Goal: Task Accomplishment & Management: Complete application form

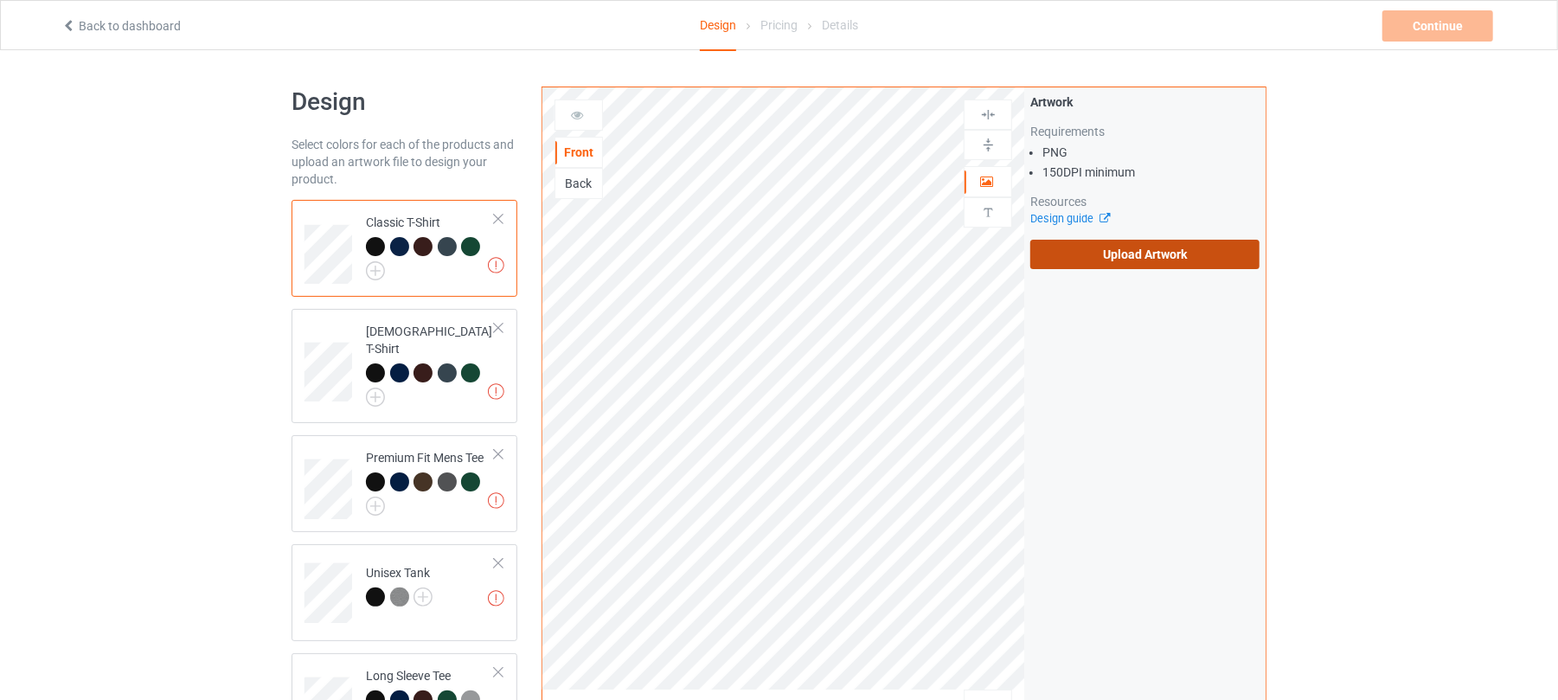
click at [1151, 257] on label "Upload Artwork" at bounding box center [1145, 254] width 229 height 29
click at [0, 0] on input "Upload Artwork" at bounding box center [0, 0] width 0 height 0
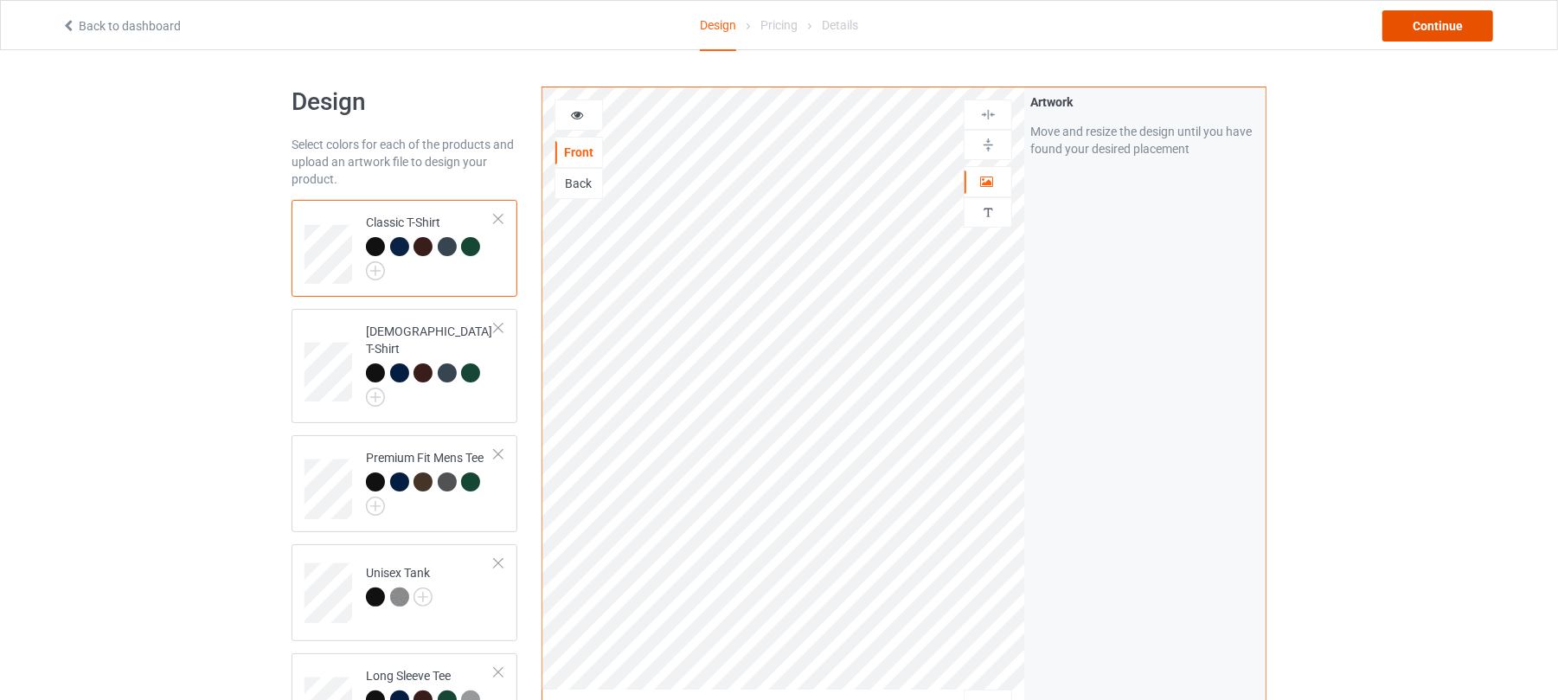
click at [1464, 28] on div "Continue" at bounding box center [1438, 25] width 111 height 31
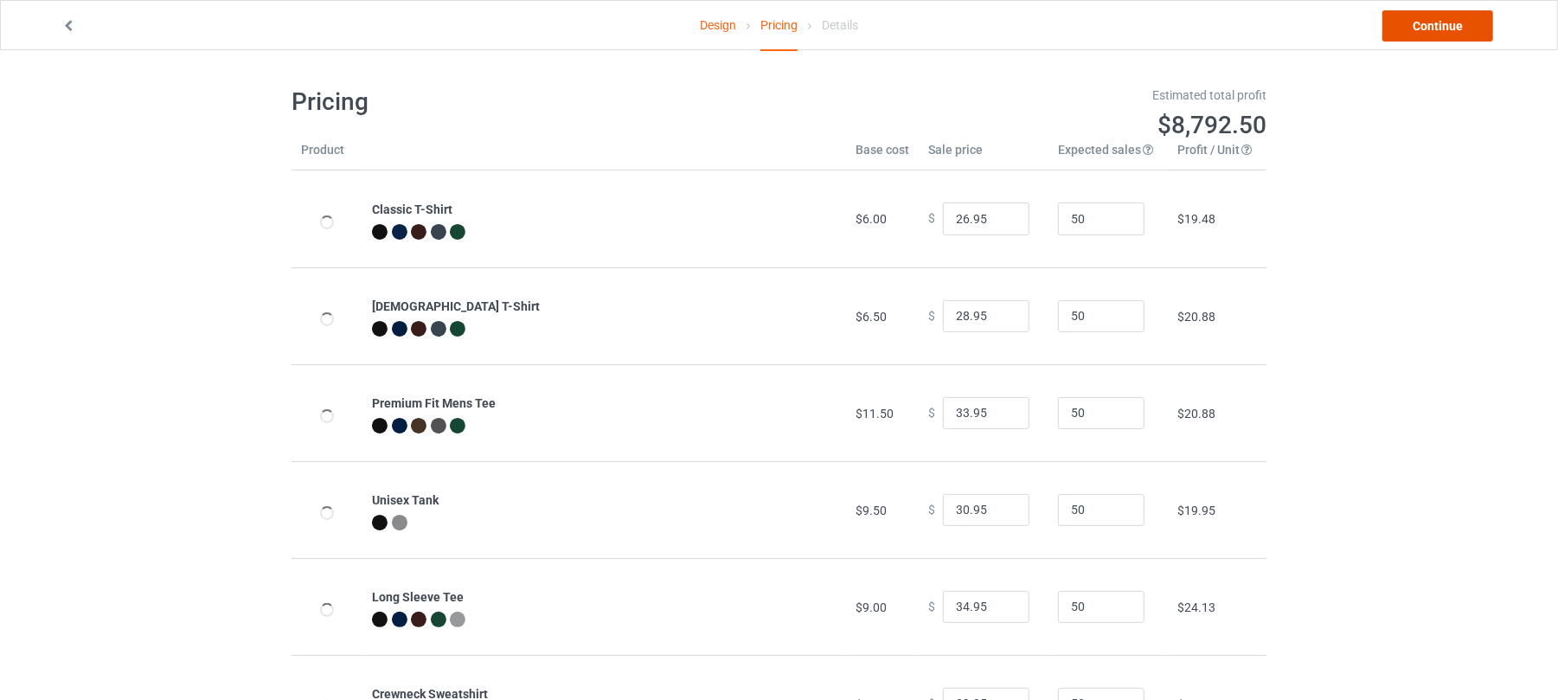
click at [1427, 32] on link "Continue" at bounding box center [1438, 25] width 111 height 31
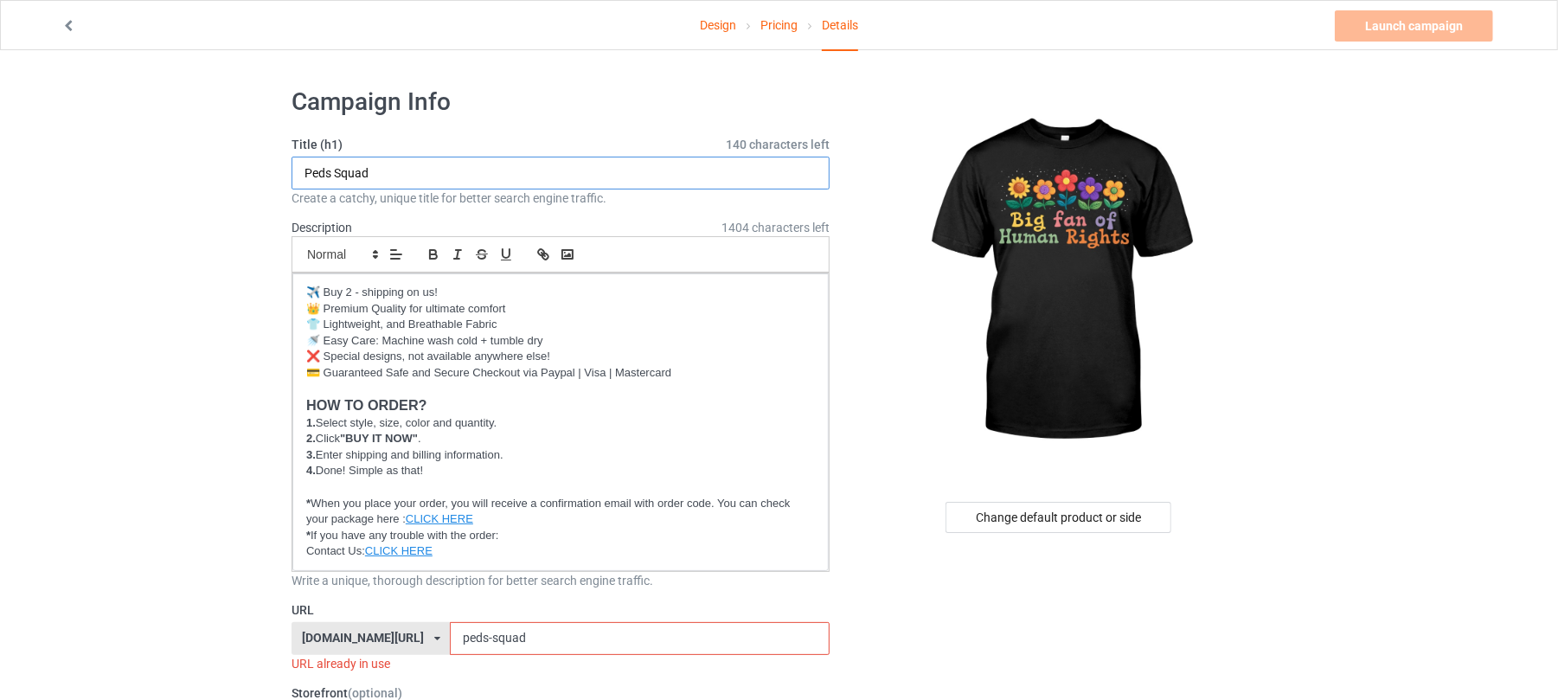
drag, startPoint x: 436, startPoint y: 173, endPoint x: 70, endPoint y: 170, distance: 366.0
click at [479, 184] on input "Big fan" at bounding box center [561, 173] width 538 height 33
click at [330, 175] on input "Big fan" at bounding box center [561, 173] width 538 height 33
drag, startPoint x: 448, startPoint y: 170, endPoint x: 374, endPoint y: 170, distance: 74.4
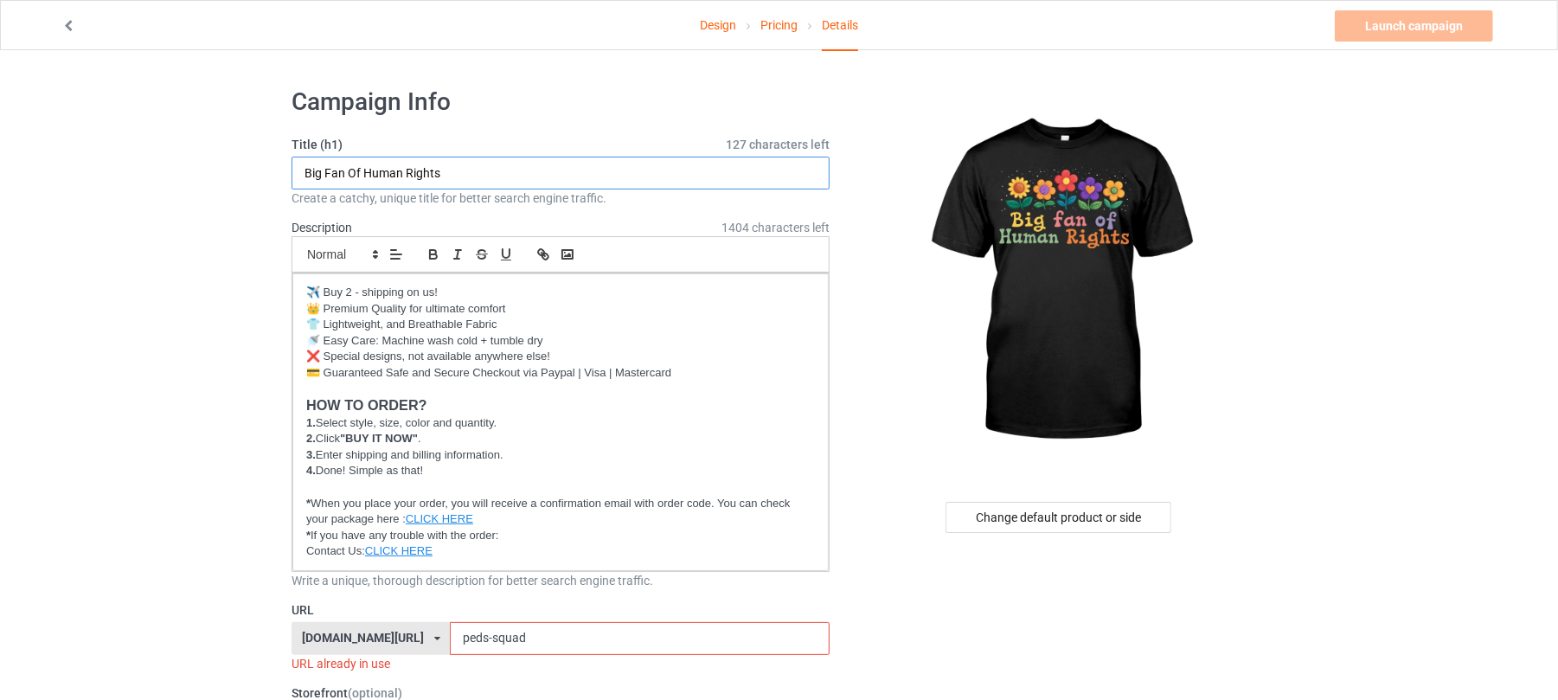
click at [374, 170] on input "Big Fan Of Human Rights" at bounding box center [561, 173] width 538 height 33
drag, startPoint x: 346, startPoint y: 171, endPoint x: 295, endPoint y: 171, distance: 51.1
click at [295, 171] on input "Big Fan Of Human Rights" at bounding box center [561, 173] width 538 height 33
drag, startPoint x: 440, startPoint y: 170, endPoint x: 365, endPoint y: 171, distance: 74.4
click at [365, 171] on input "Big Fan Of Human Rights" at bounding box center [561, 173] width 538 height 33
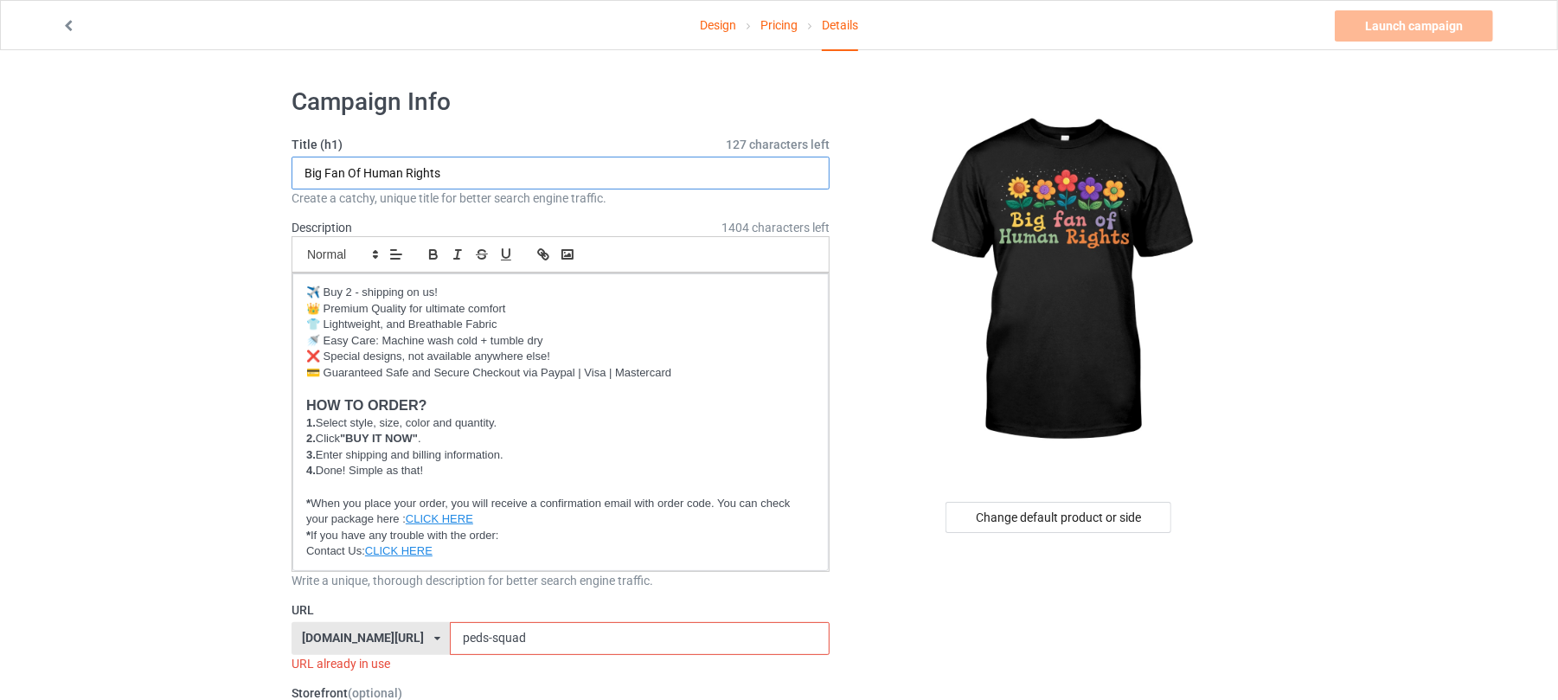
drag, startPoint x: 344, startPoint y: 171, endPoint x: 305, endPoint y: 173, distance: 39.0
click at [305, 173] on input "Big Fan Of Human Rights" at bounding box center [561, 173] width 538 height 33
type input "Big Fan Of Human Rights"
drag, startPoint x: 528, startPoint y: 630, endPoint x: 382, endPoint y: 623, distance: 145.5
click at [385, 624] on div "shirtenergy.com/ shirtenergy.com/ teechip.com/ 6273c5abfddeea00434bafb3 587d0d4…" at bounding box center [561, 638] width 538 height 33
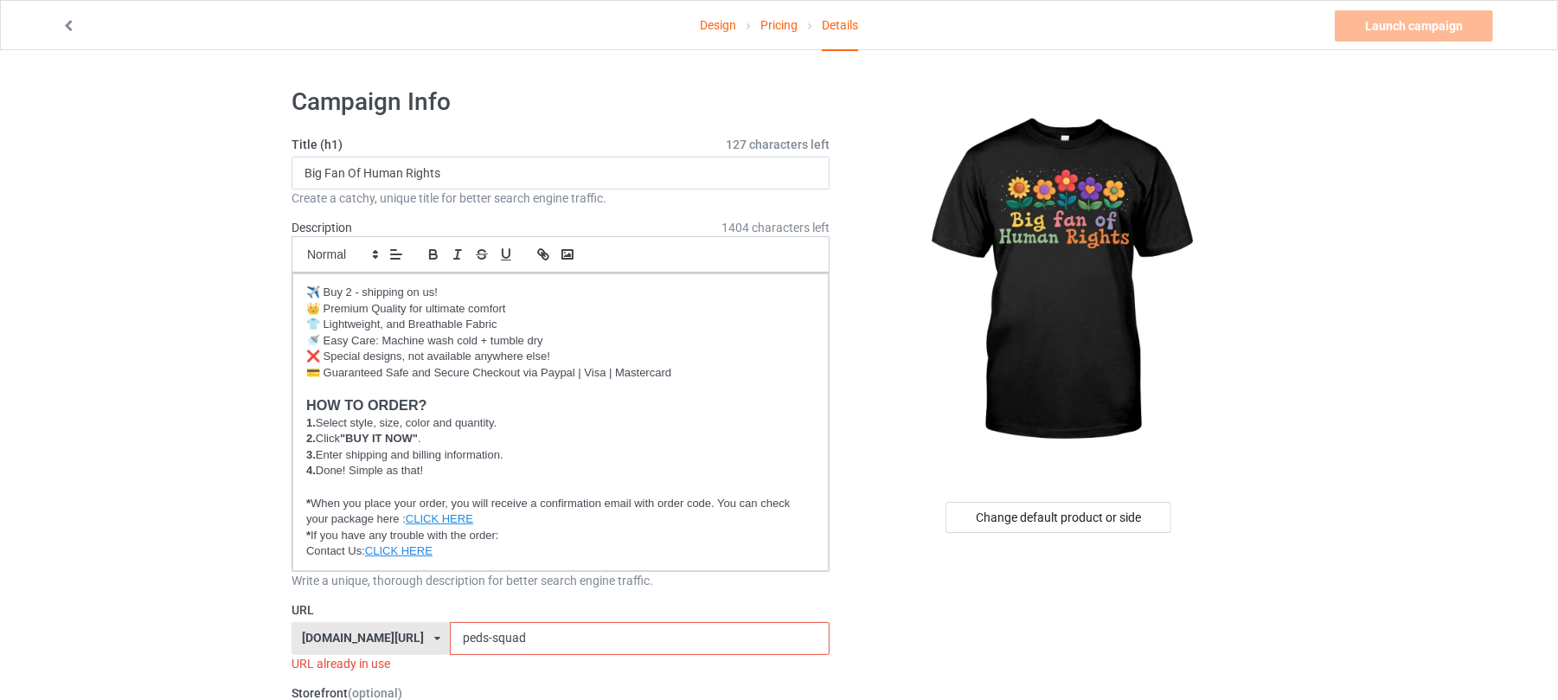
paste input "Big Fan"
click at [450, 640] on input "Big Fan" at bounding box center [639, 638] width 379 height 33
type input "big-fan"
click at [1424, 24] on link "Launch campaign" at bounding box center [1414, 25] width 158 height 31
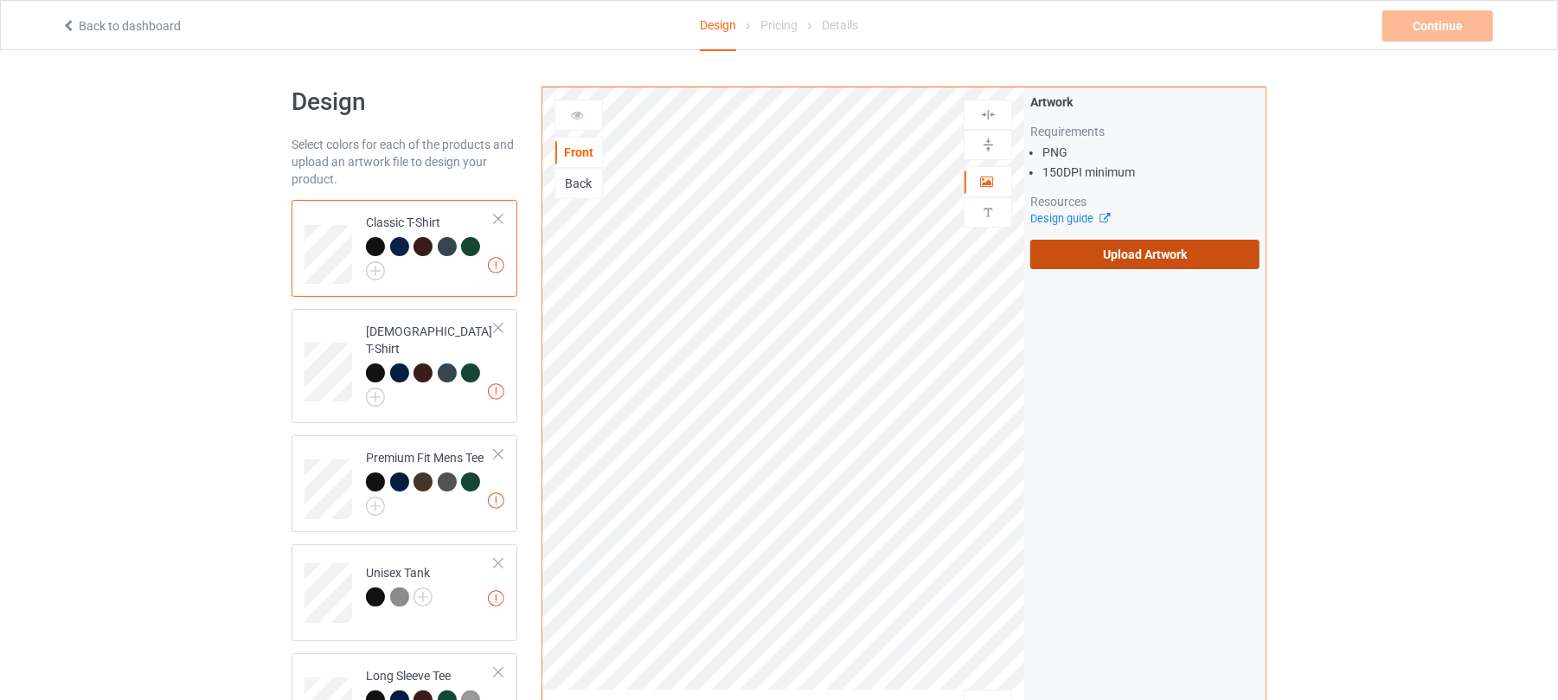
click at [1143, 256] on label "Upload Artwork" at bounding box center [1145, 254] width 229 height 29
click at [0, 0] on input "Upload Artwork" at bounding box center [0, 0] width 0 height 0
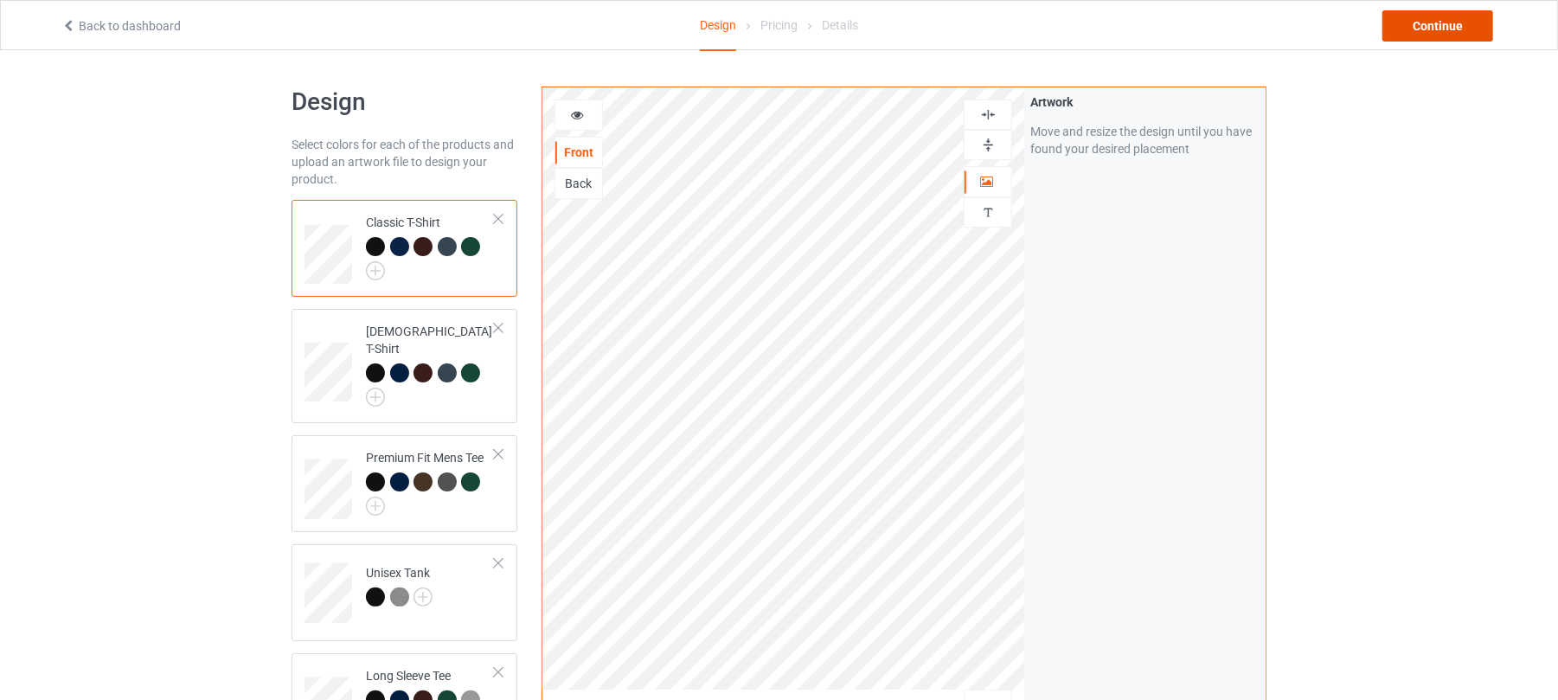
click at [1423, 14] on div "Continue" at bounding box center [1438, 25] width 111 height 31
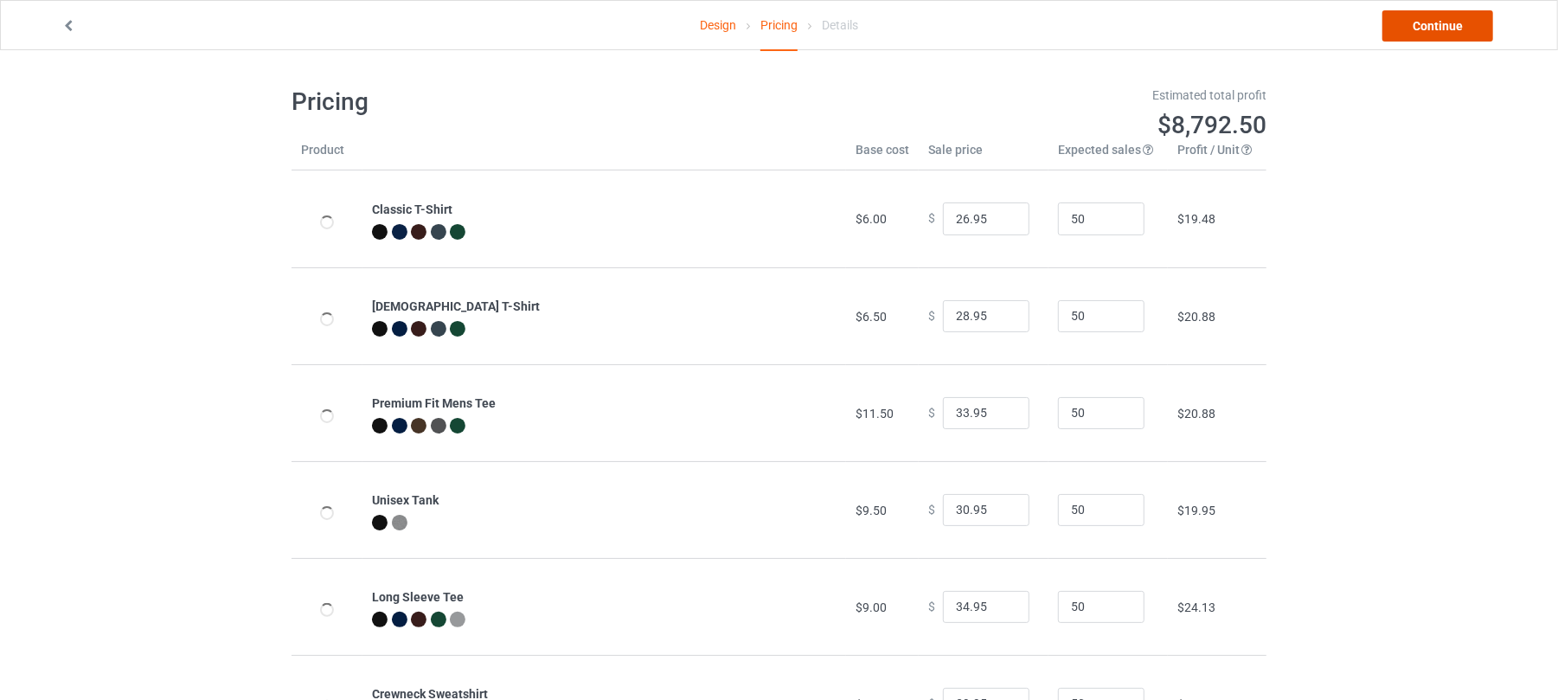
click at [1433, 26] on link "Continue" at bounding box center [1438, 25] width 111 height 31
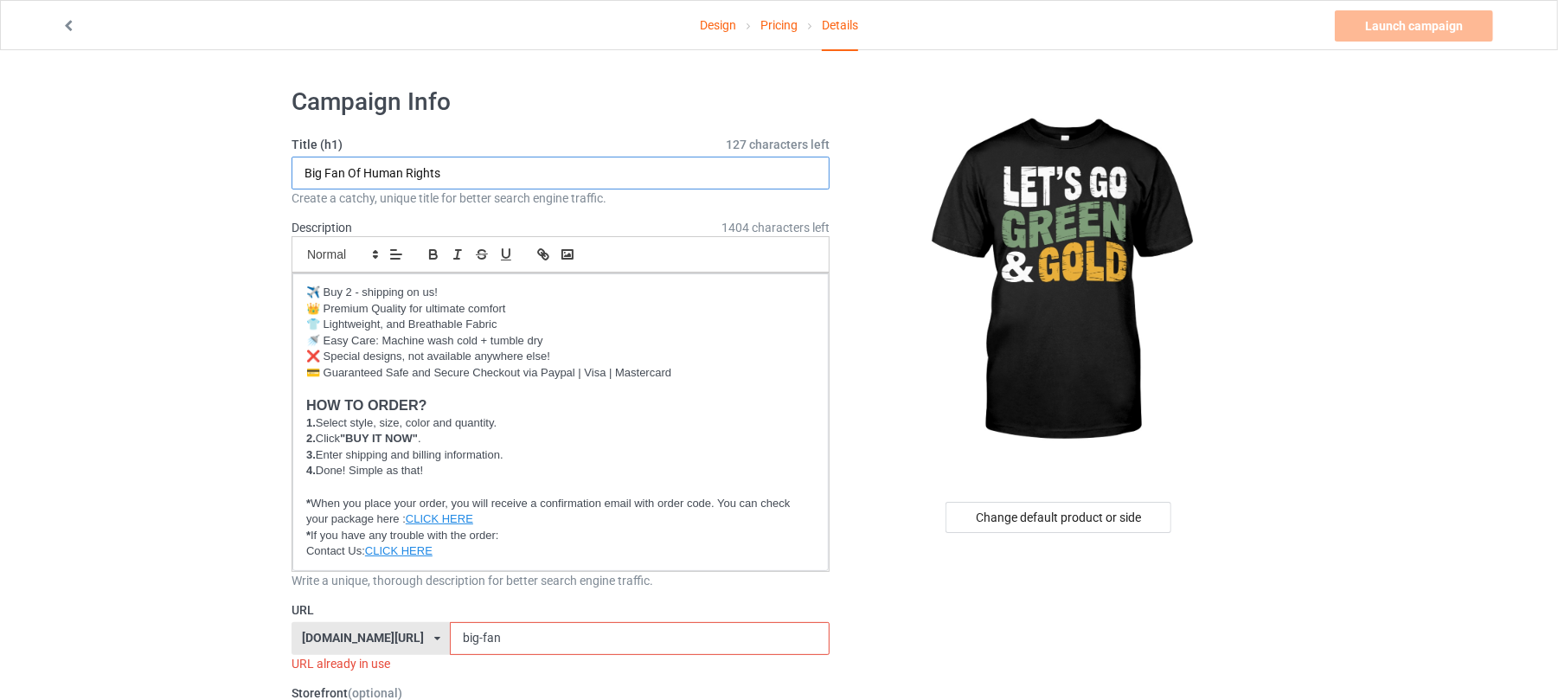
drag, startPoint x: 469, startPoint y: 168, endPoint x: 119, endPoint y: 167, distance: 349.6
drag, startPoint x: 350, startPoint y: 170, endPoint x: 436, endPoint y: 168, distance: 85.7
click at [436, 168] on input "Let's Go Green & Gold" at bounding box center [561, 173] width 538 height 33
type input "Let's Go Green & Gold"
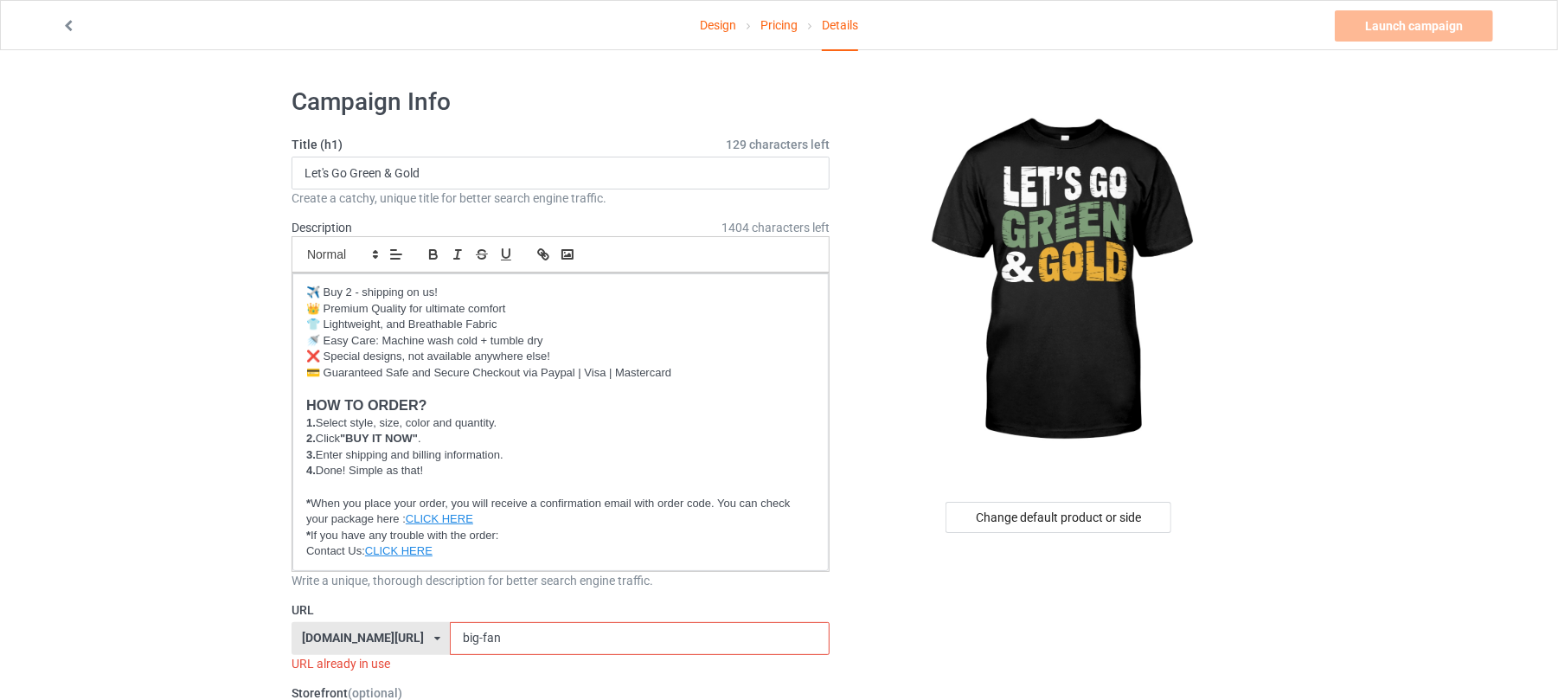
drag, startPoint x: 538, startPoint y: 641, endPoint x: 454, endPoint y: 620, distance: 86.5
click at [350, 620] on div "URL shirtenergy.com/ shirtenergy.com/ teechip.com/ 6273c5abfddeea00434bafb3 587…" at bounding box center [561, 636] width 538 height 71
paste input "Green & Gold"
click at [478, 640] on input "Green & Gold" at bounding box center [639, 638] width 379 height 33
type input "green-gold"
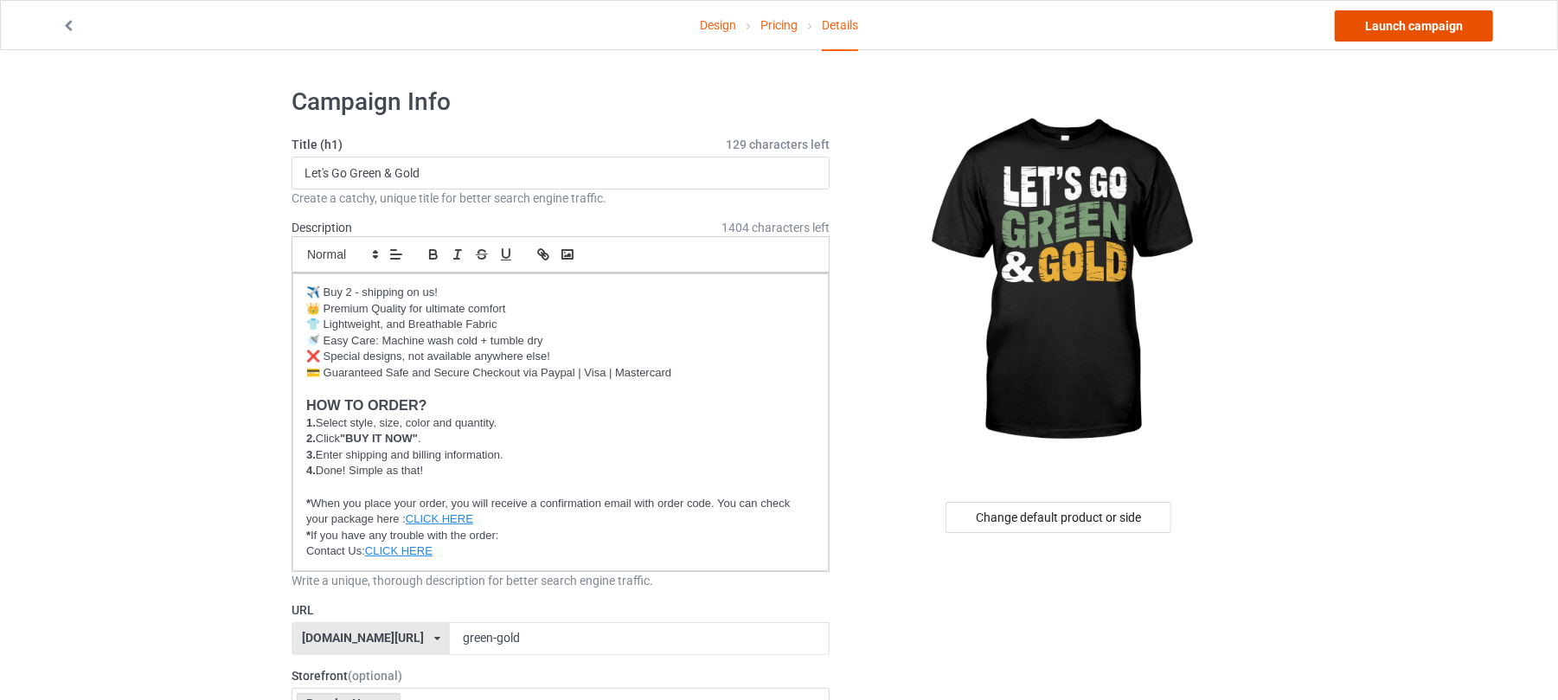
click at [1431, 24] on link "Launch campaign" at bounding box center [1414, 25] width 158 height 31
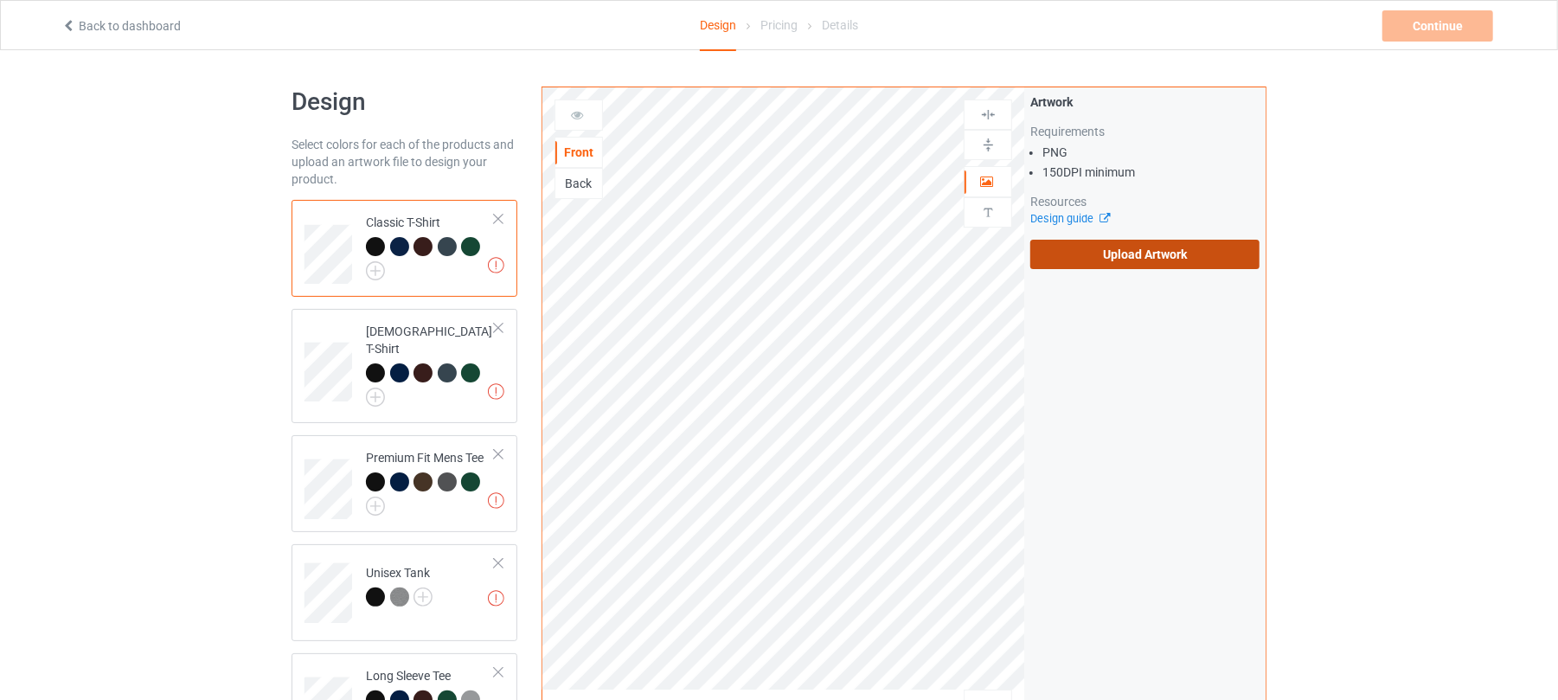
click at [1158, 251] on label "Upload Artwork" at bounding box center [1145, 254] width 229 height 29
click at [0, 0] on input "Upload Artwork" at bounding box center [0, 0] width 0 height 0
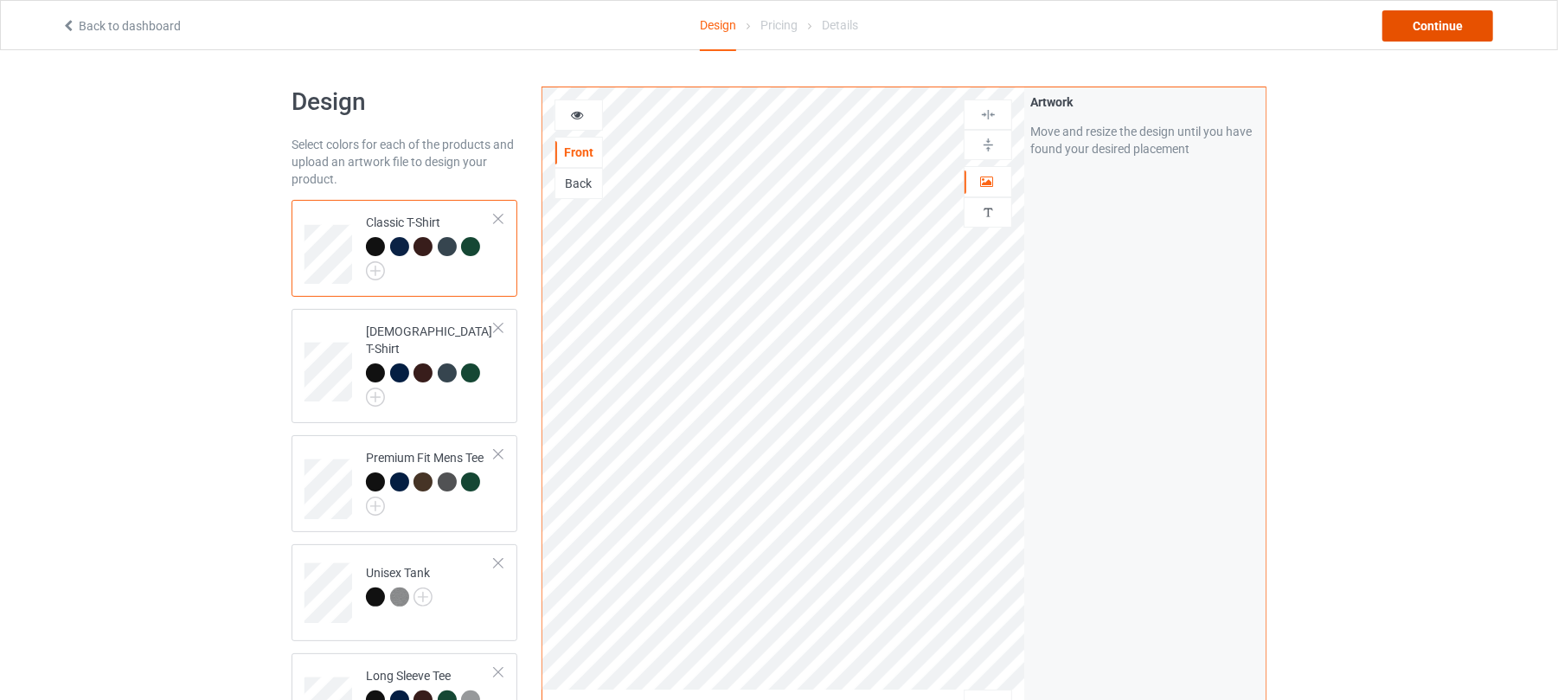
click at [1427, 35] on div "Continue" at bounding box center [1438, 25] width 111 height 31
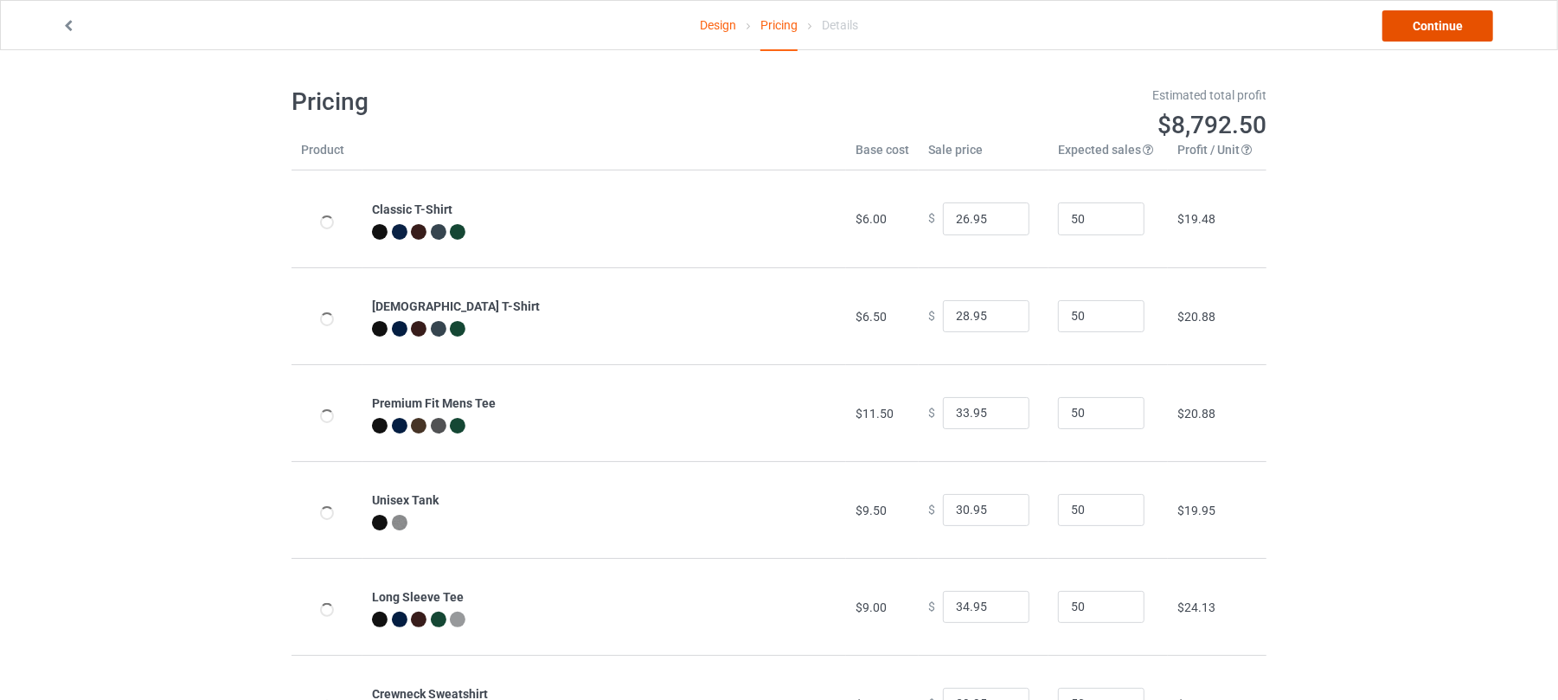
click at [1427, 35] on link "Continue" at bounding box center [1438, 25] width 111 height 31
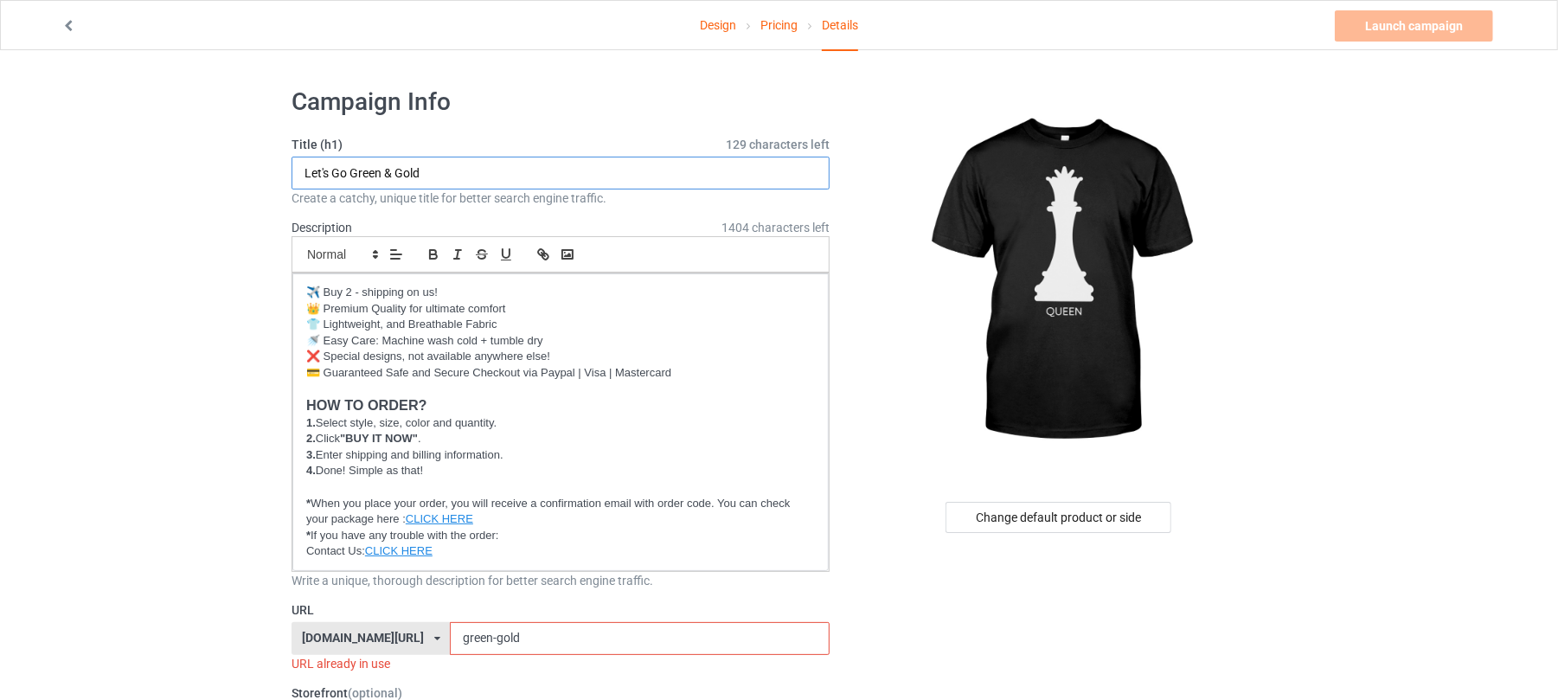
drag, startPoint x: 486, startPoint y: 170, endPoint x: 19, endPoint y: 171, distance: 467.2
type input "Queen"
drag, startPoint x: 530, startPoint y: 641, endPoint x: 375, endPoint y: 641, distance: 154.9
click at [376, 641] on div "shirtenergy.com/ shirtenergy.com/ teechip.com/ 6273c5abfddeea00434bafb3 587d0d4…" at bounding box center [561, 638] width 538 height 33
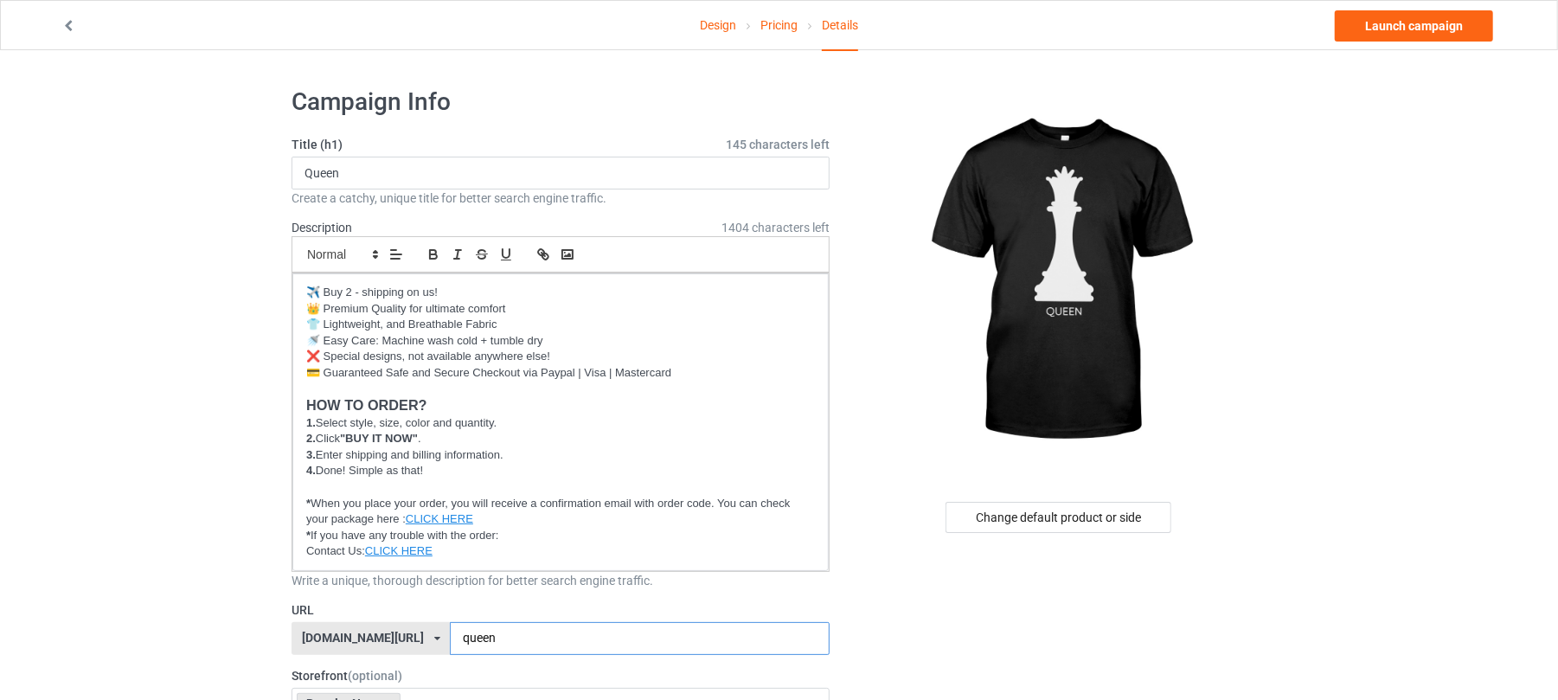
type input "queen"
click at [1420, 22] on link "Launch campaign" at bounding box center [1414, 25] width 158 height 31
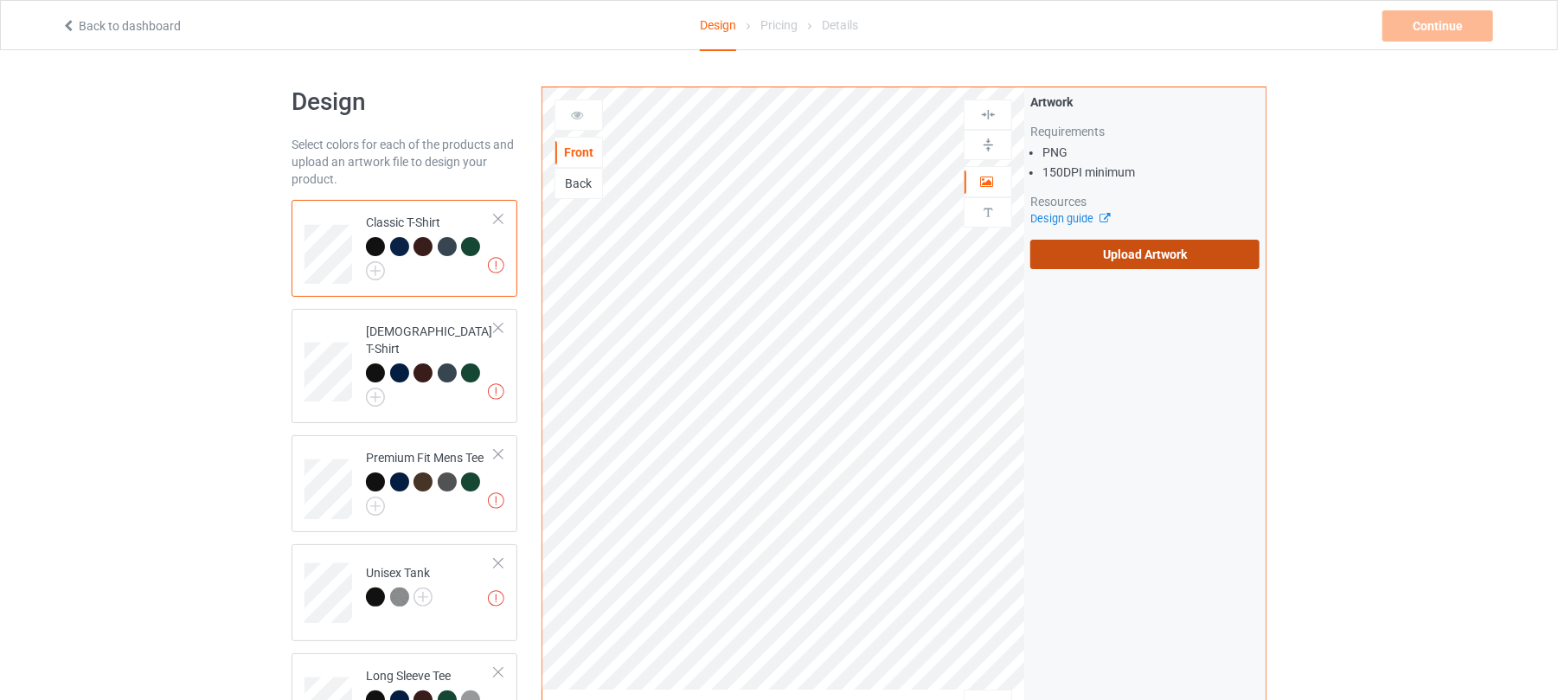
click at [1153, 261] on label "Upload Artwork" at bounding box center [1145, 254] width 229 height 29
click at [0, 0] on input "Upload Artwork" at bounding box center [0, 0] width 0 height 0
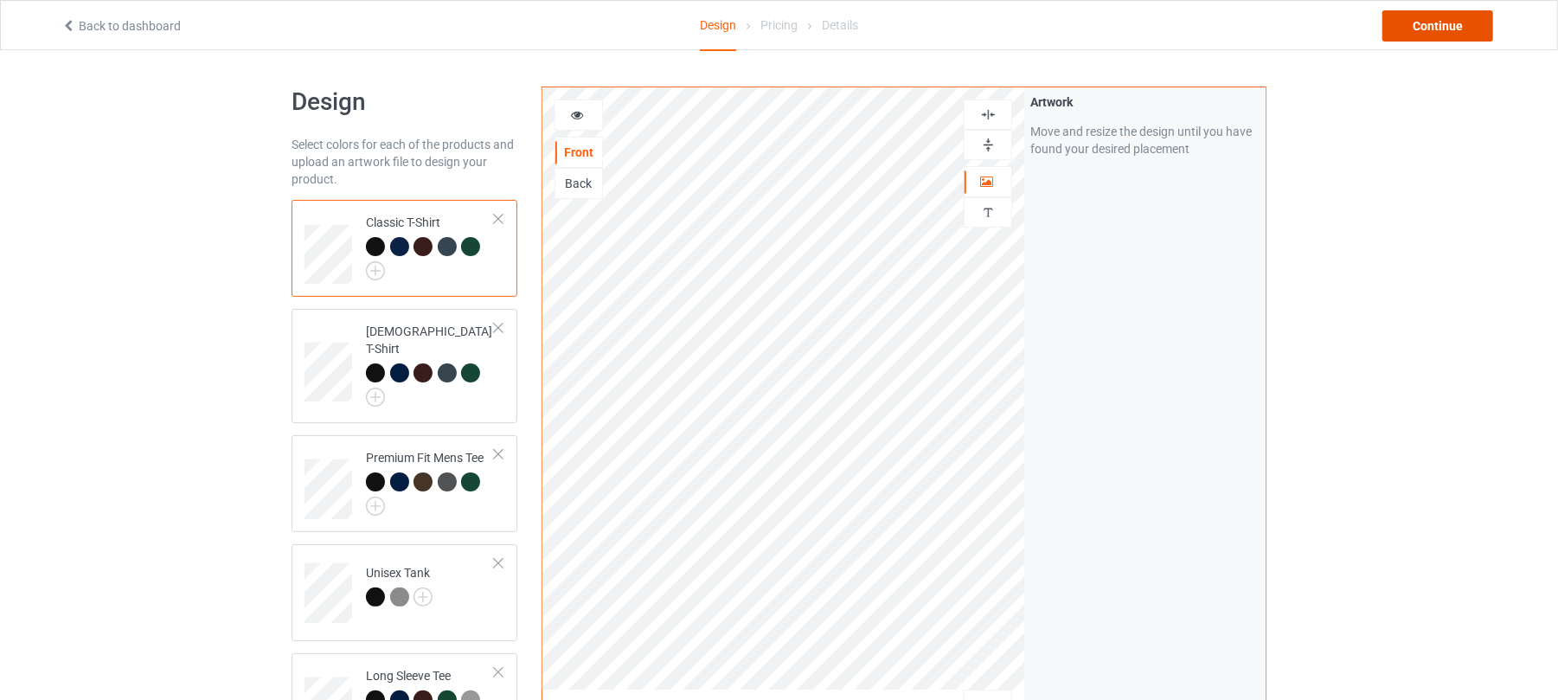
click at [1431, 33] on div "Continue" at bounding box center [1438, 25] width 111 height 31
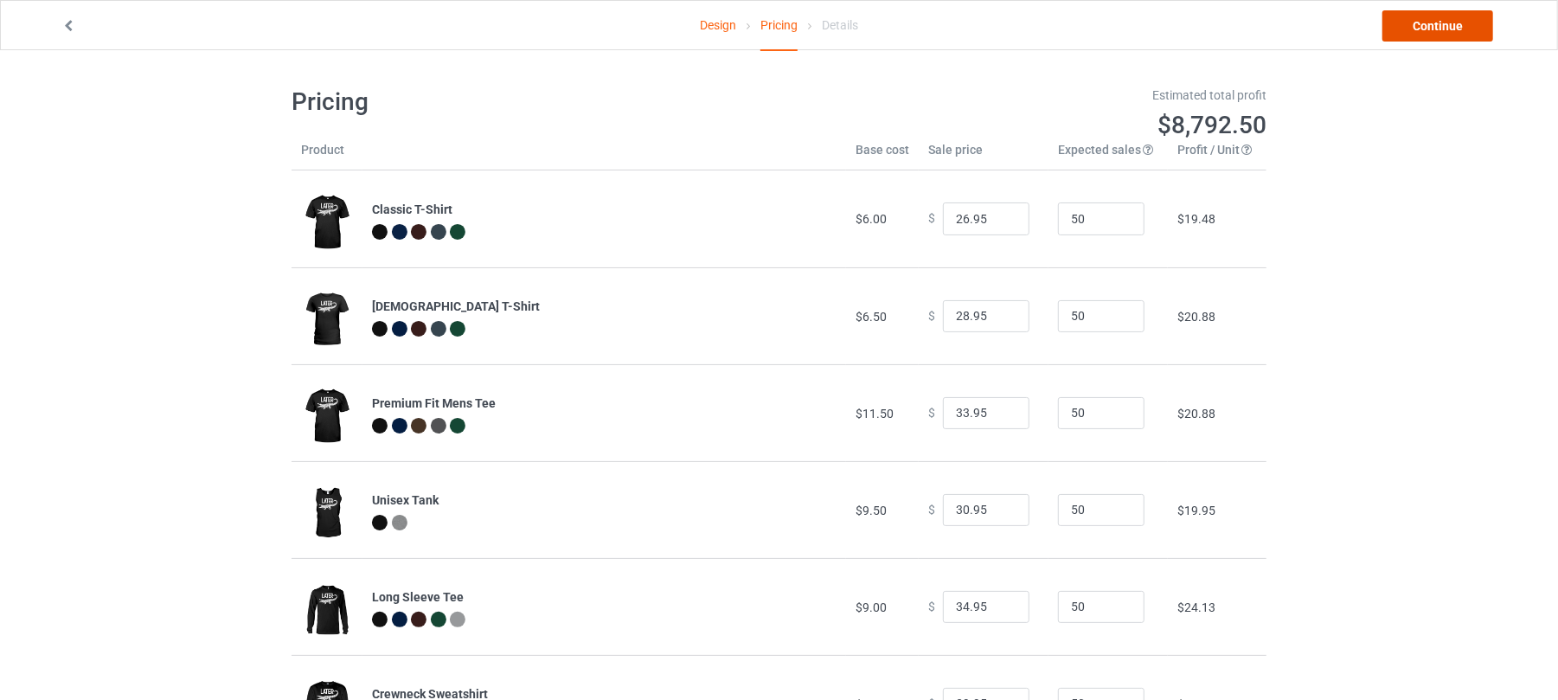
click at [1438, 26] on link "Continue" at bounding box center [1438, 25] width 111 height 31
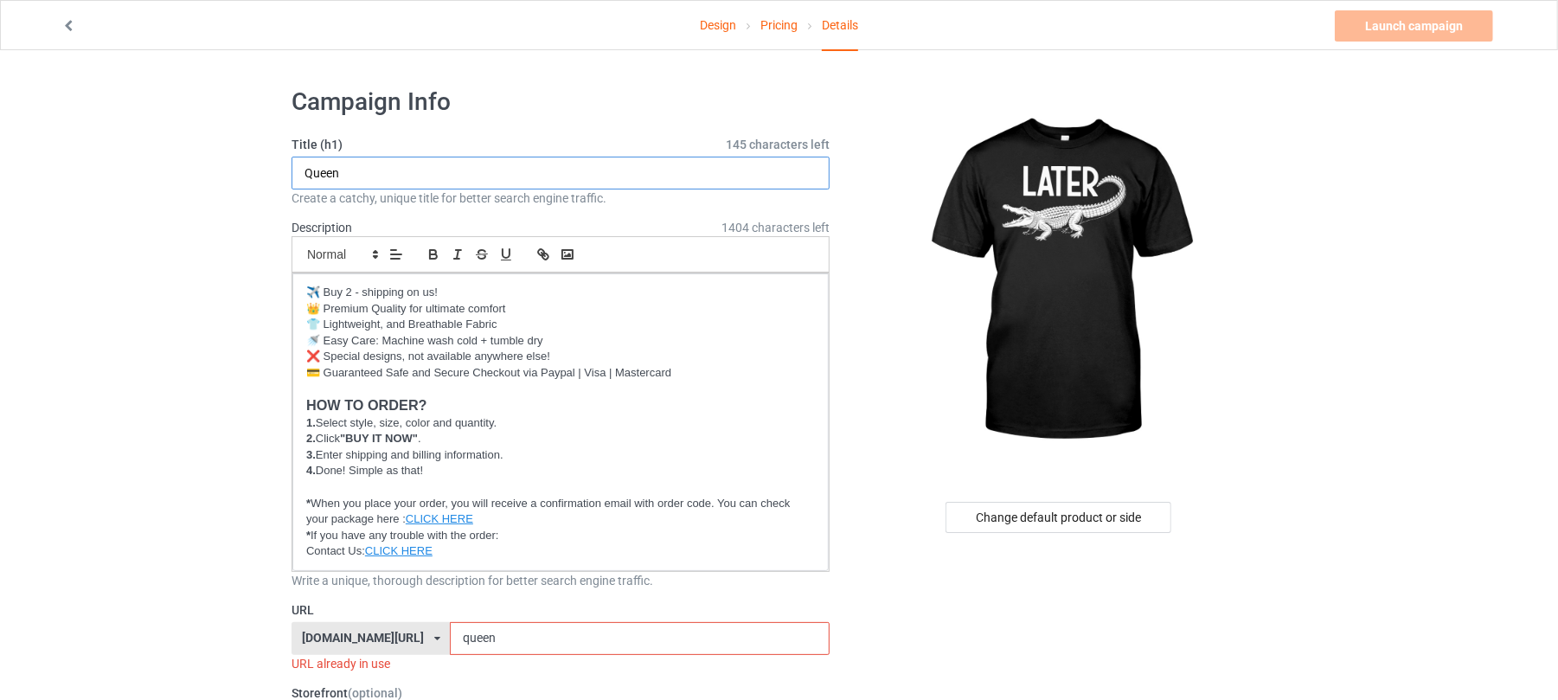
drag, startPoint x: 458, startPoint y: 177, endPoint x: 132, endPoint y: 156, distance: 326.0
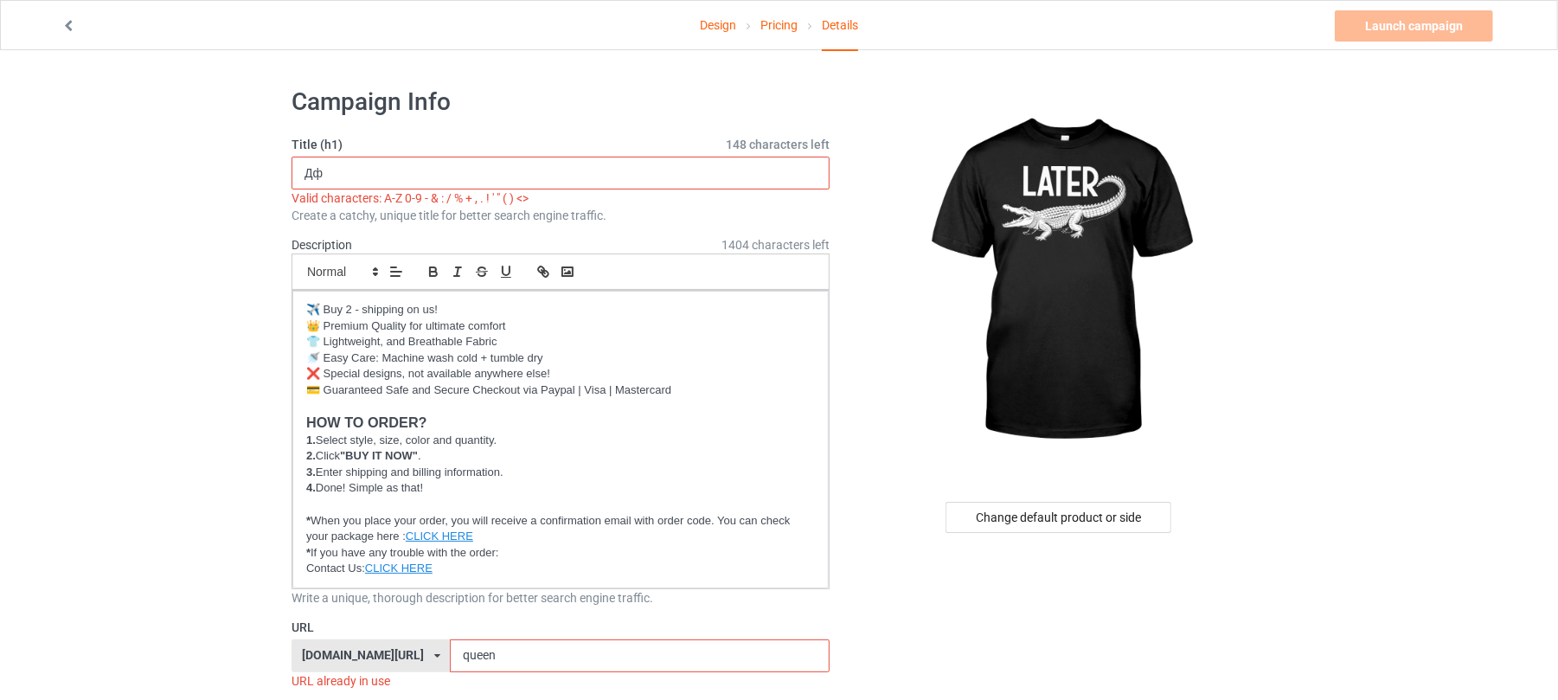
type input "Д"
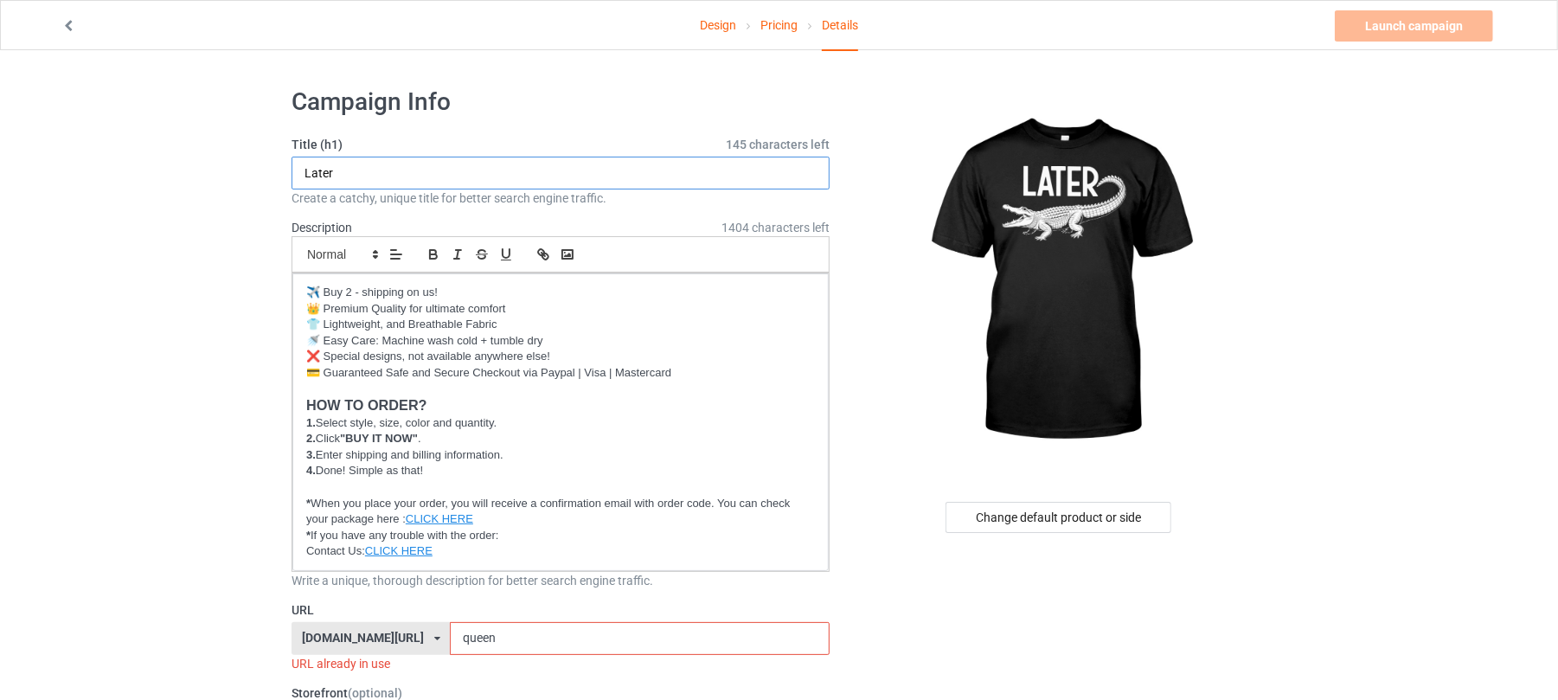
type input "Later"
drag, startPoint x: 502, startPoint y: 632, endPoint x: 376, endPoint y: 632, distance: 126.3
click at [378, 632] on div "shirtenergy.com/ shirtenergy.com/ teechip.com/ 6273c5abfddeea00434bafb3 587d0d4…" at bounding box center [561, 638] width 538 height 33
type input "later"
click at [1426, 21] on link "Launch campaign" at bounding box center [1414, 25] width 158 height 31
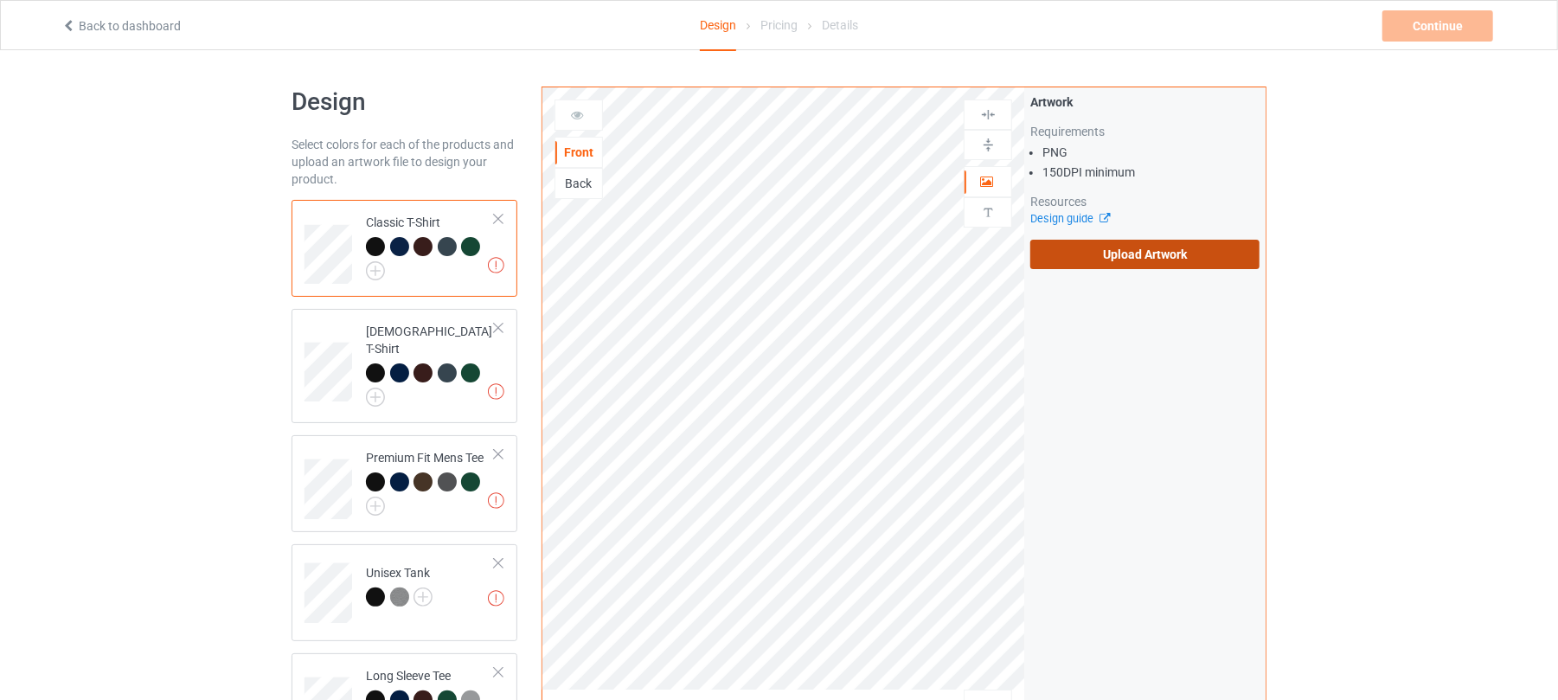
click at [1188, 260] on label "Upload Artwork" at bounding box center [1145, 254] width 229 height 29
click at [0, 0] on input "Upload Artwork" at bounding box center [0, 0] width 0 height 0
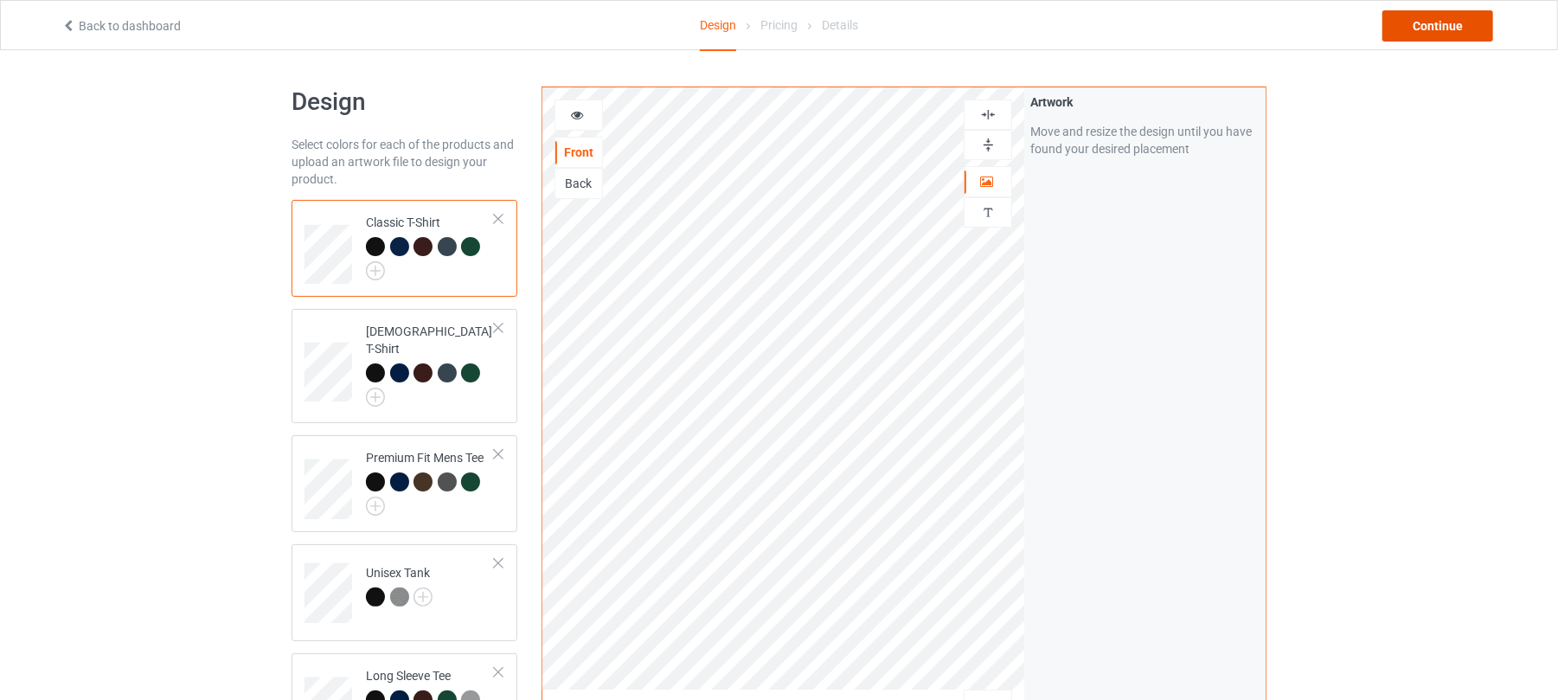
click at [1436, 26] on div "Continue" at bounding box center [1438, 25] width 111 height 31
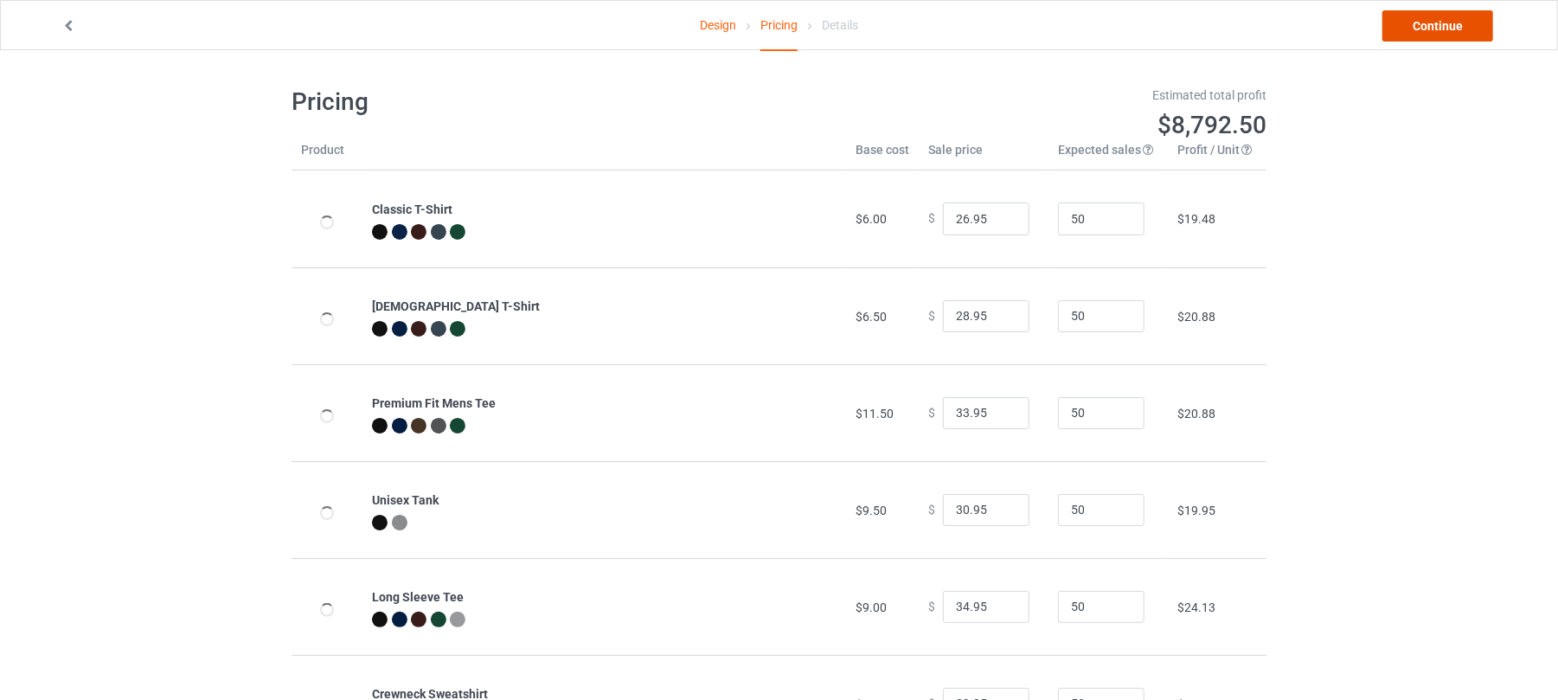
click at [1448, 31] on link "Continue" at bounding box center [1438, 25] width 111 height 31
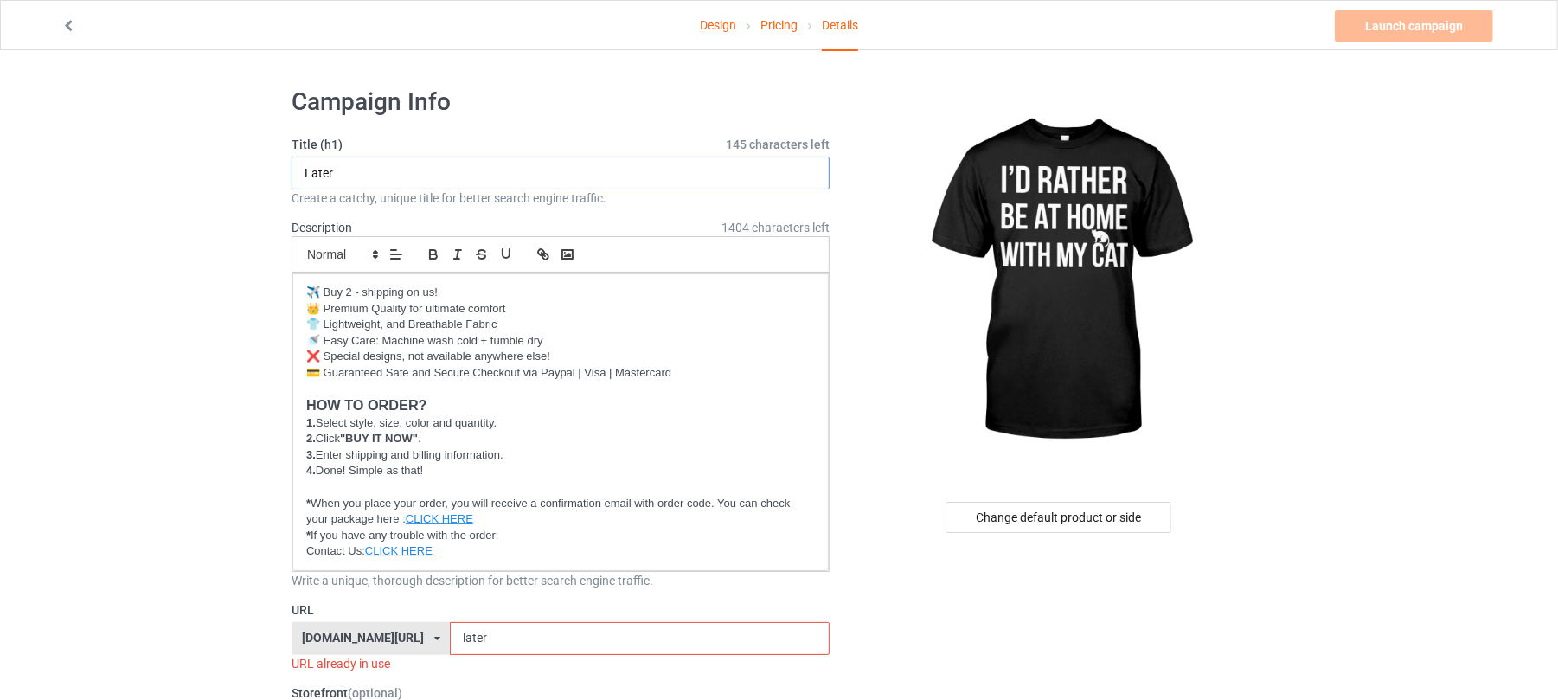
drag, startPoint x: 454, startPoint y: 170, endPoint x: 144, endPoint y: 170, distance: 310.6
drag, startPoint x: 354, startPoint y: 170, endPoint x: 268, endPoint y: 175, distance: 85.8
drag, startPoint x: 392, startPoint y: 168, endPoint x: 538, endPoint y: 177, distance: 146.5
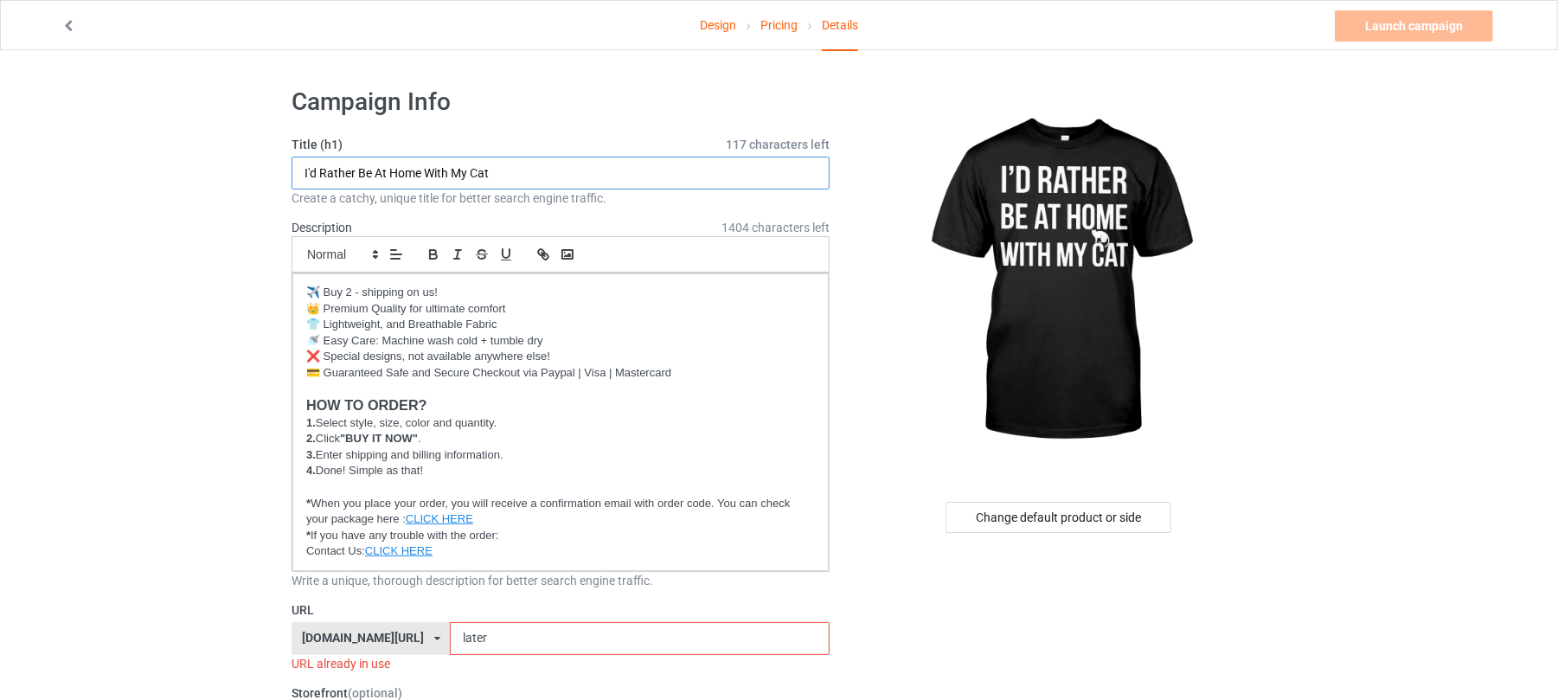
click at [538, 177] on input "I'd Rather Be At Home With My Cat" at bounding box center [561, 173] width 538 height 33
type input "I'd Rather Be At Home With My Cat"
drag, startPoint x: 490, startPoint y: 635, endPoint x: 350, endPoint y: 635, distance: 140.2
click at [351, 635] on div "shirtenergy.com/ shirtenergy.com/ teechip.com/ 6273c5abfddeea00434bafb3 587d0d4…" at bounding box center [561, 638] width 538 height 33
paste input "Home With My Cat"
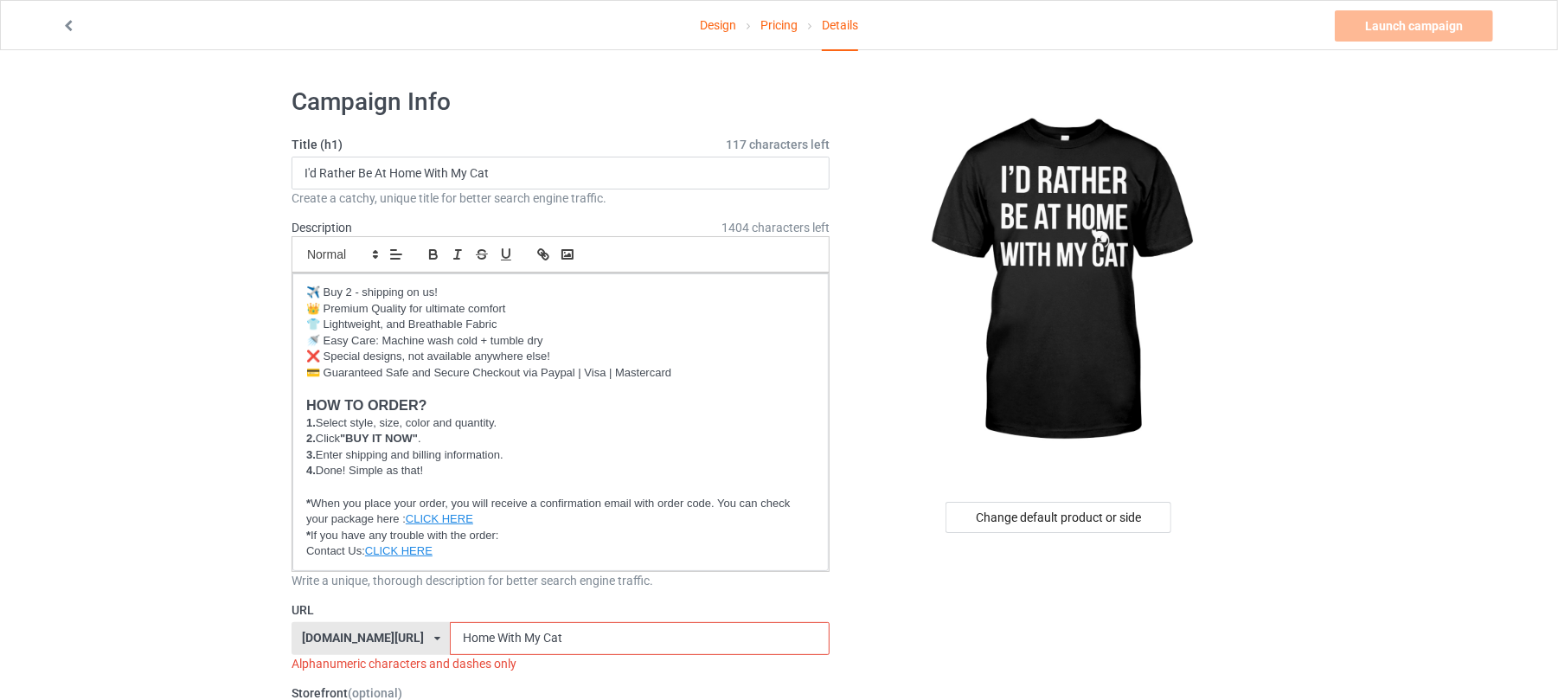
click at [474, 640] on input "Home With My Cat" at bounding box center [639, 638] width 379 height 33
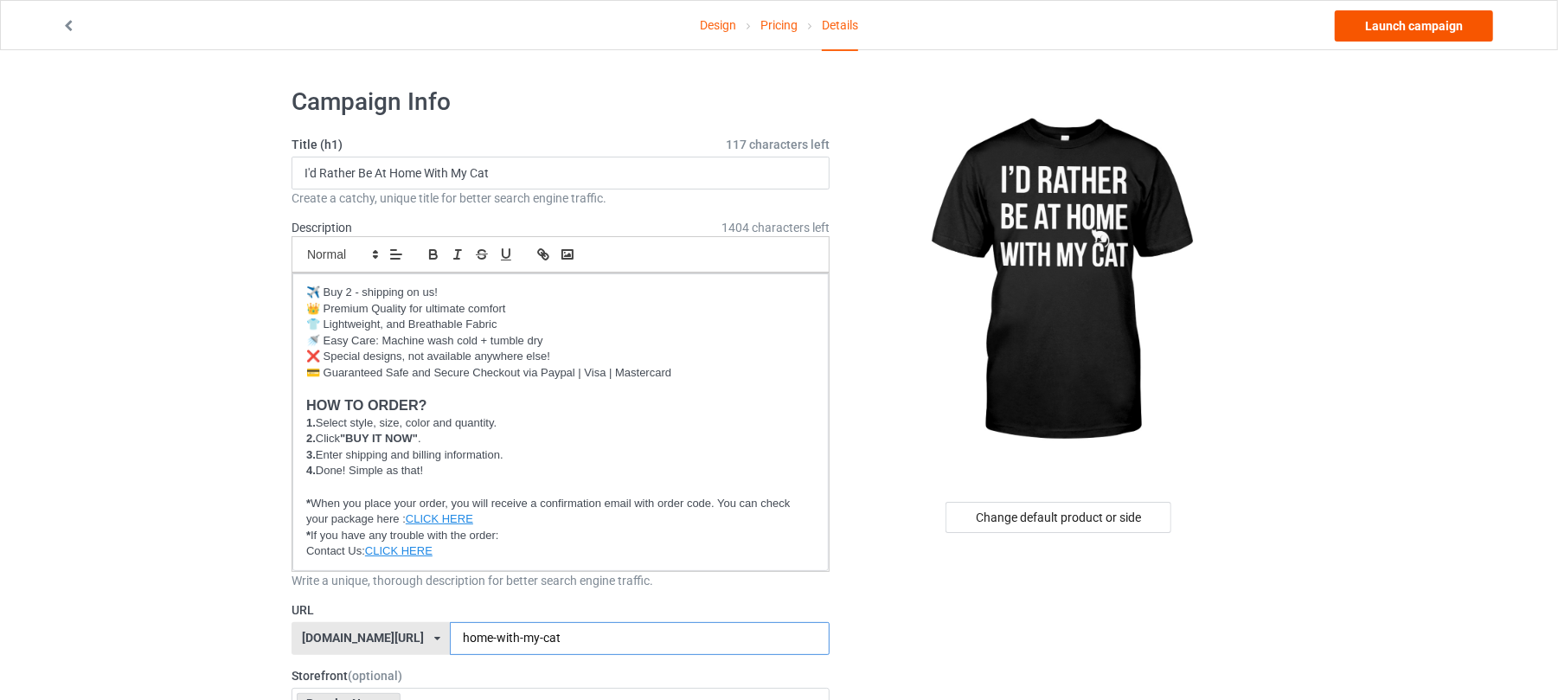
type input "home-with-my-cat"
click at [1413, 24] on link "Launch campaign" at bounding box center [1414, 25] width 158 height 31
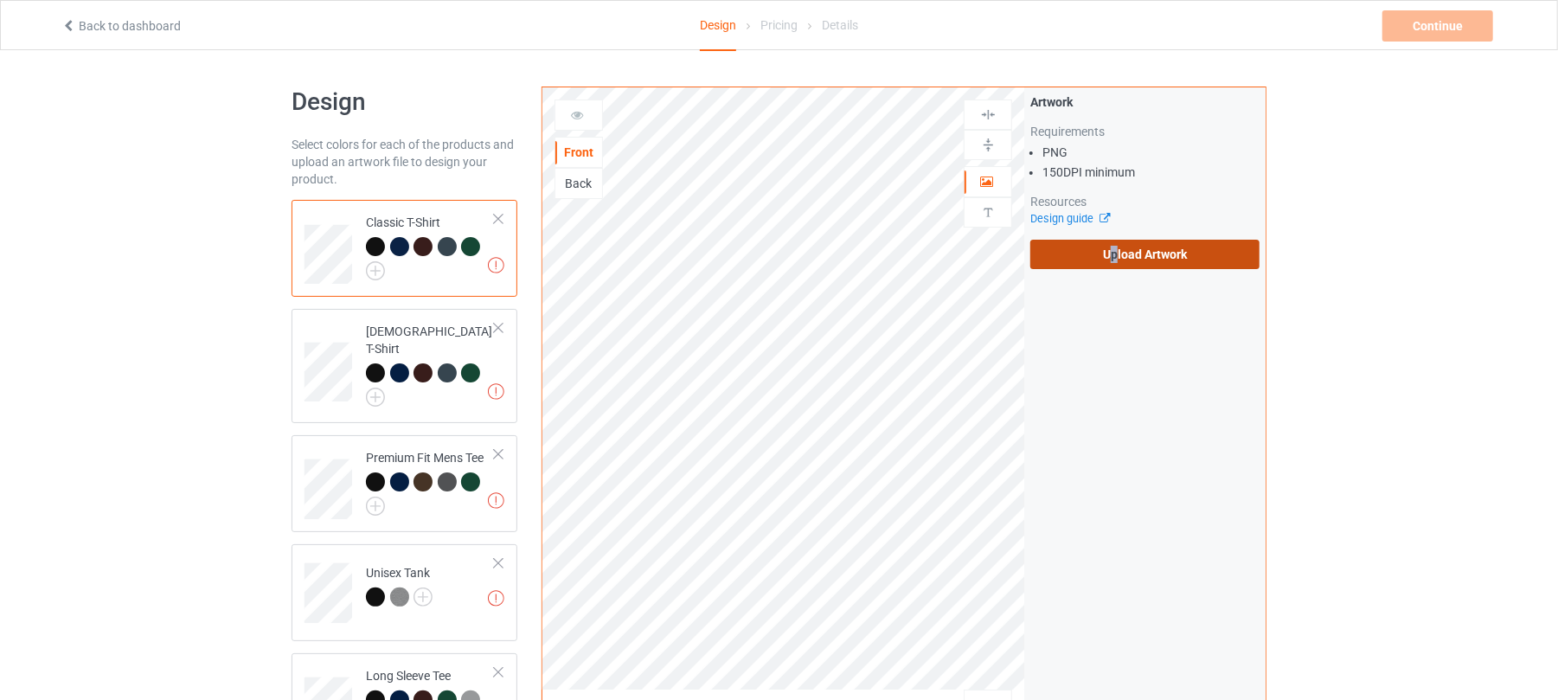
click at [1114, 264] on label "Upload Artwork" at bounding box center [1145, 254] width 229 height 29
click at [1208, 250] on label "Upload Artwork" at bounding box center [1145, 254] width 229 height 29
click at [0, 0] on input "Upload Artwork" at bounding box center [0, 0] width 0 height 0
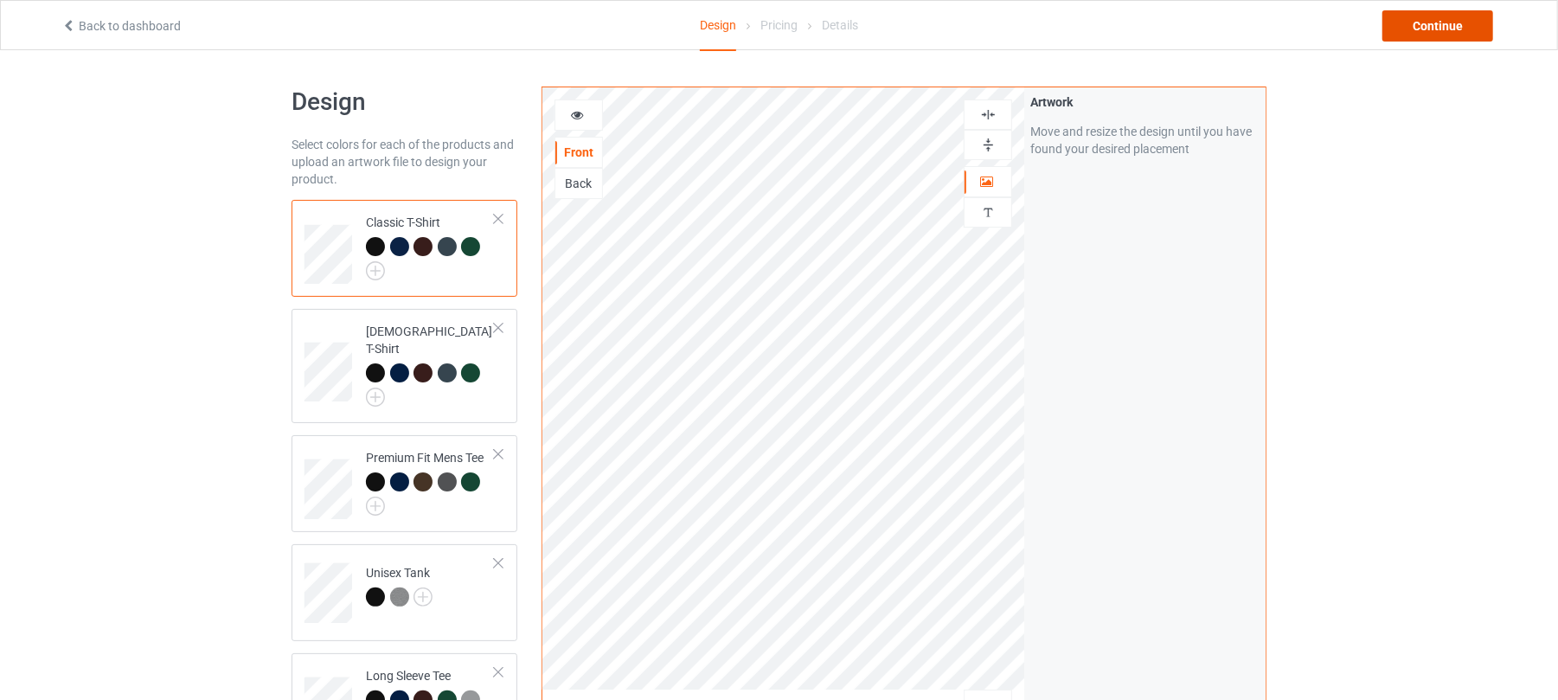
click at [1428, 22] on div "Continue" at bounding box center [1438, 25] width 111 height 31
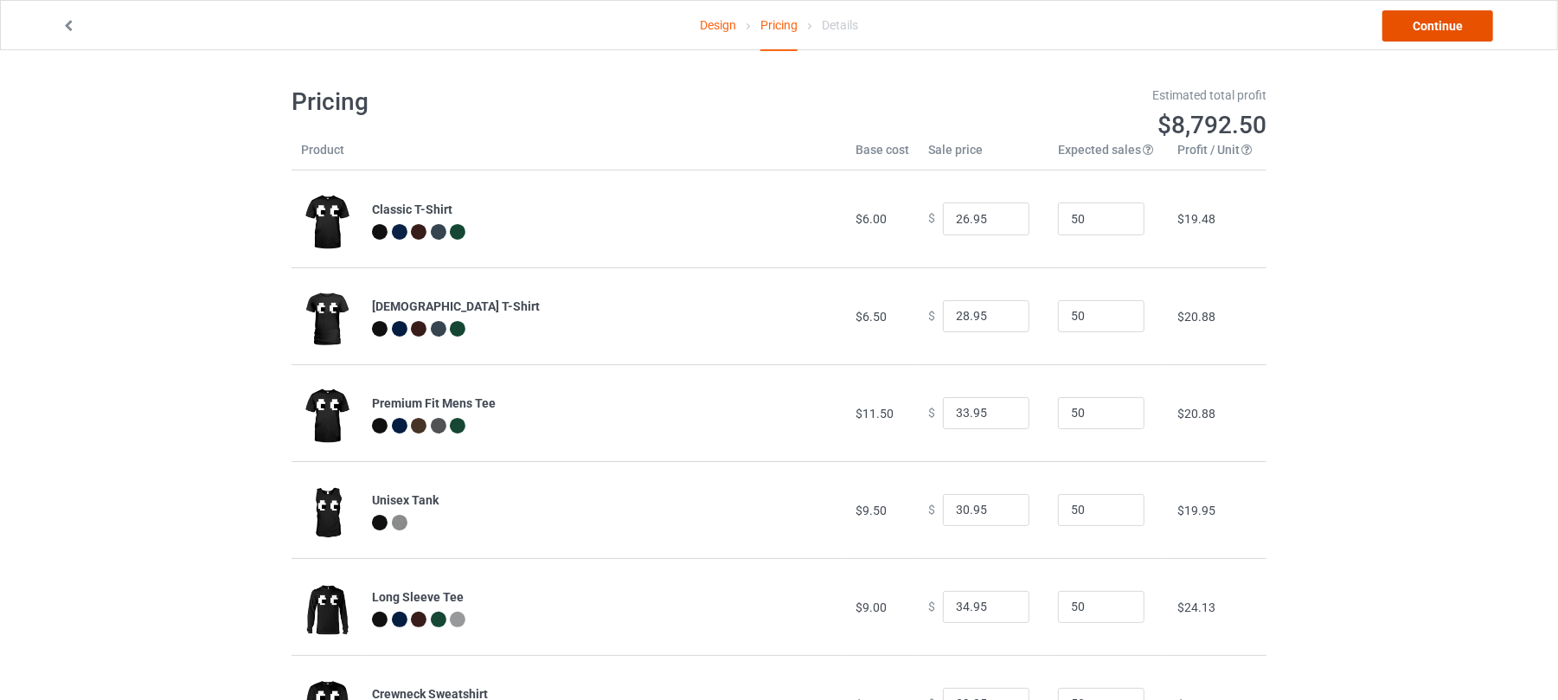
click at [1419, 29] on link "Continue" at bounding box center [1438, 25] width 111 height 31
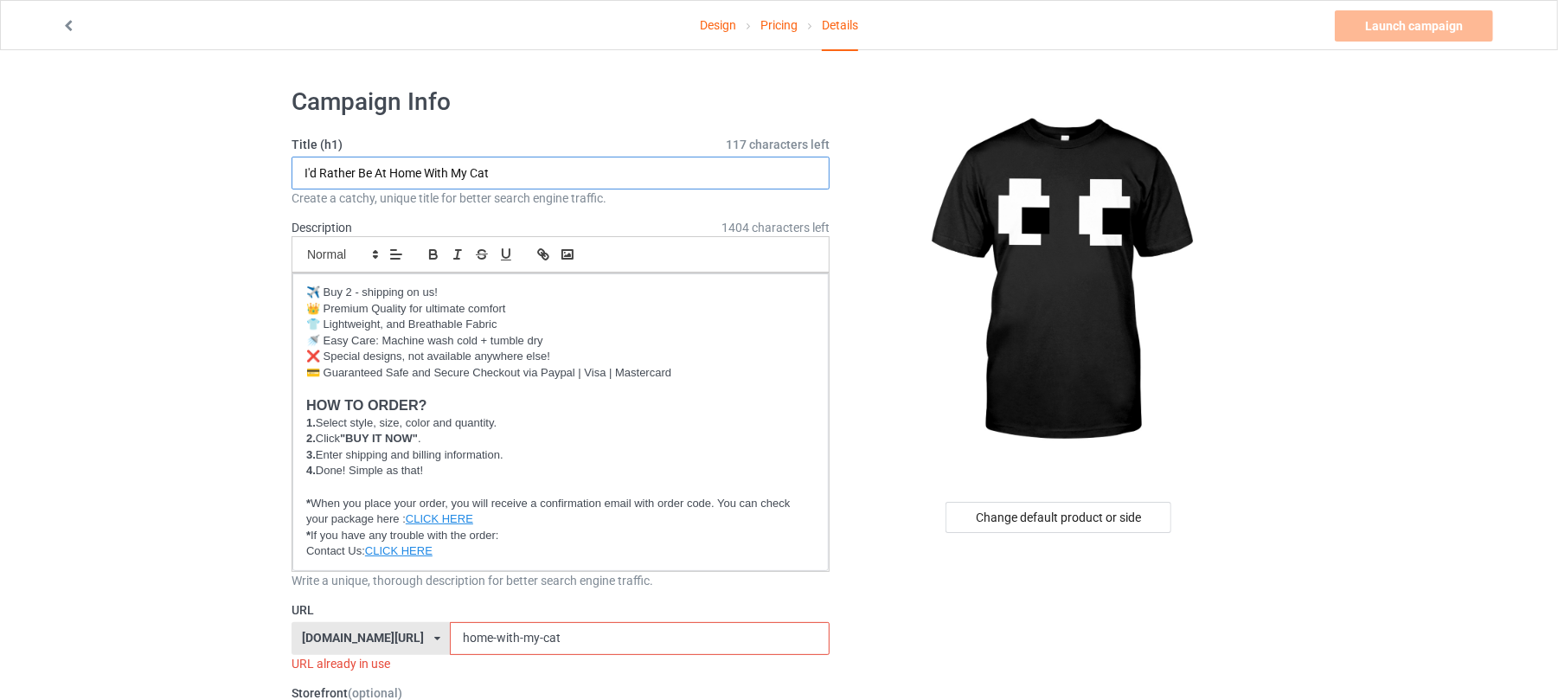
drag, startPoint x: 524, startPoint y: 173, endPoint x: 80, endPoint y: 175, distance: 444.7
paste input "[DATE] Ghost Eyes"
type input "[DATE] Ghost Eyes"
drag, startPoint x: 566, startPoint y: 640, endPoint x: 295, endPoint y: 639, distance: 270.8
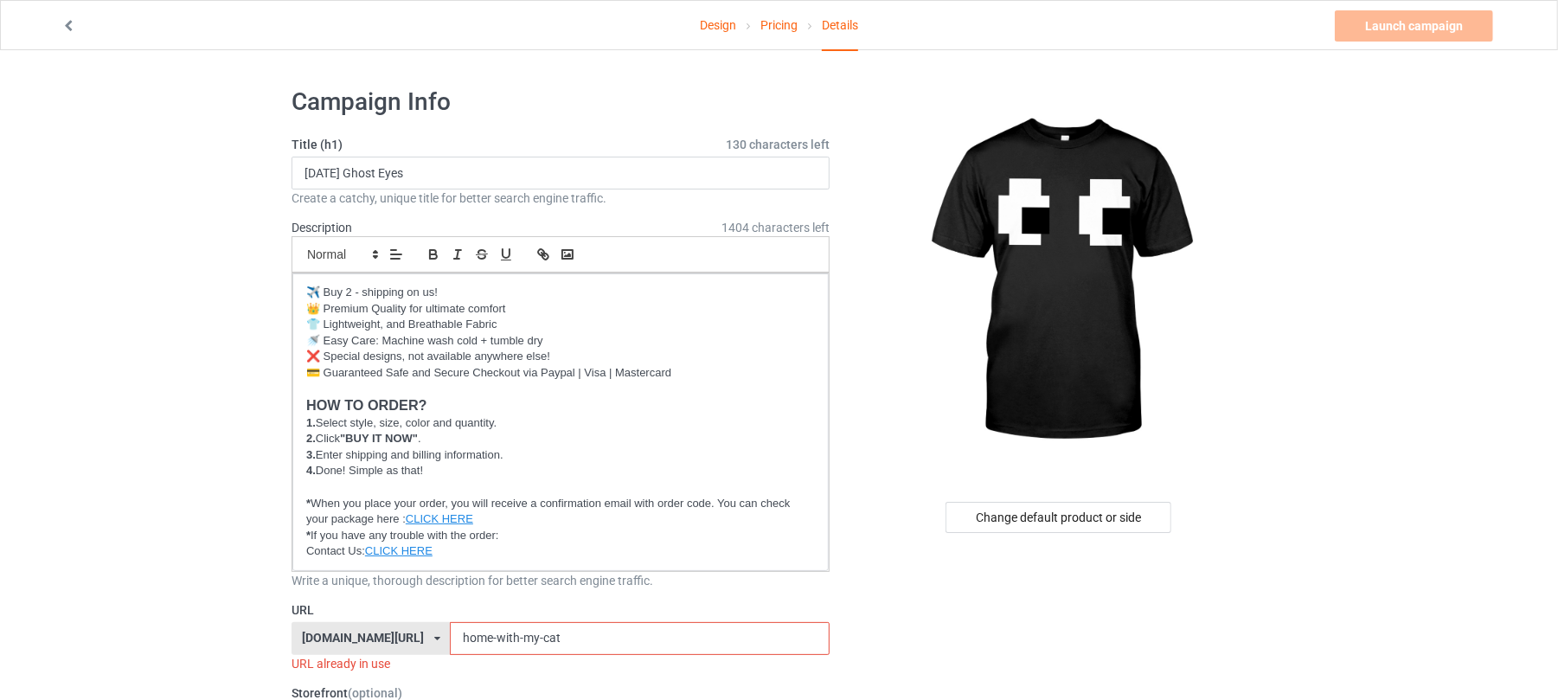
click at [298, 640] on div "[DOMAIN_NAME][URL] [DOMAIN_NAME][URL] [DOMAIN_NAME][URL] 6273c5abfddeea00434baf…" at bounding box center [561, 638] width 538 height 33
paste input "[DATE] Ghost Eyes"
click at [497, 638] on input "[DATE] Ghost Eyes" at bounding box center [639, 638] width 379 height 33
type input "ghost-eyes"
click at [1424, 24] on link "Launch campaign" at bounding box center [1414, 25] width 158 height 31
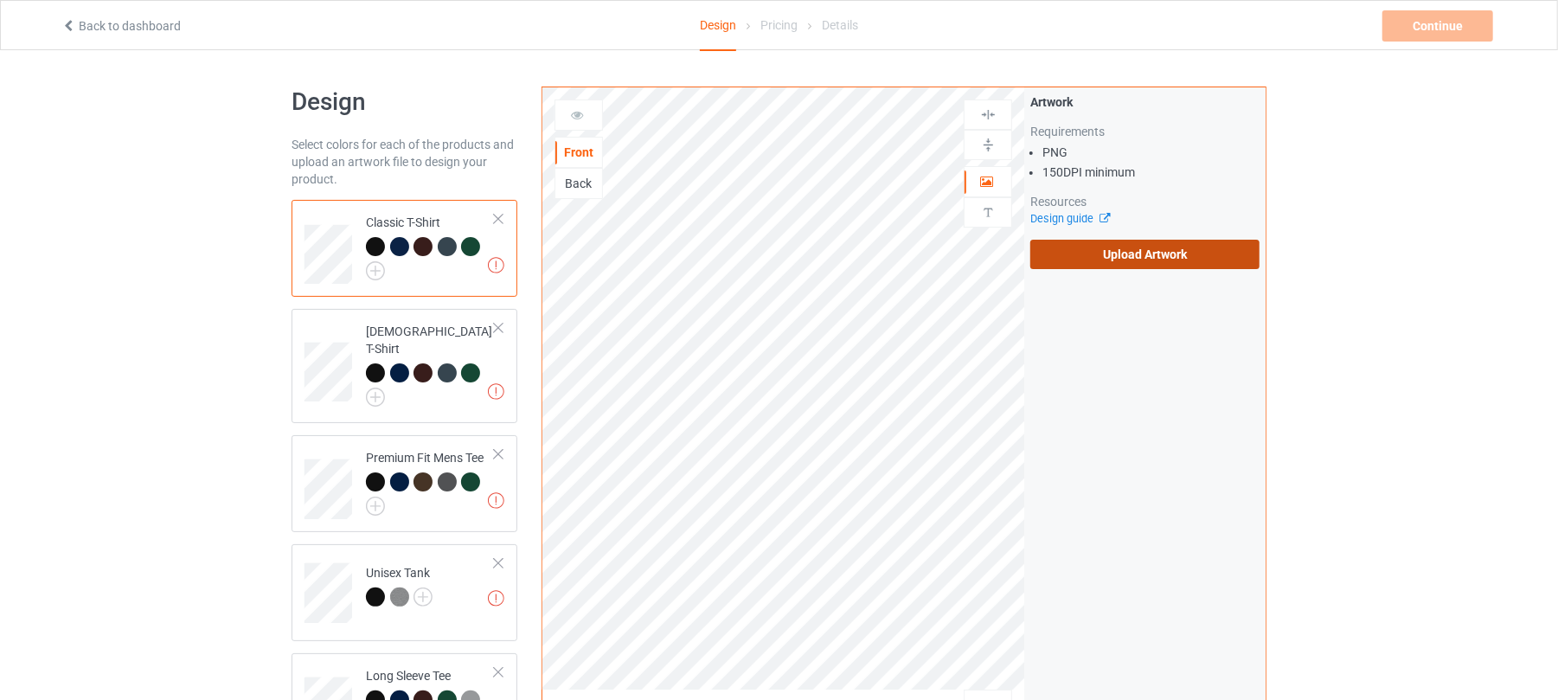
click at [1173, 256] on label "Upload Artwork" at bounding box center [1145, 254] width 229 height 29
click at [0, 0] on input "Upload Artwork" at bounding box center [0, 0] width 0 height 0
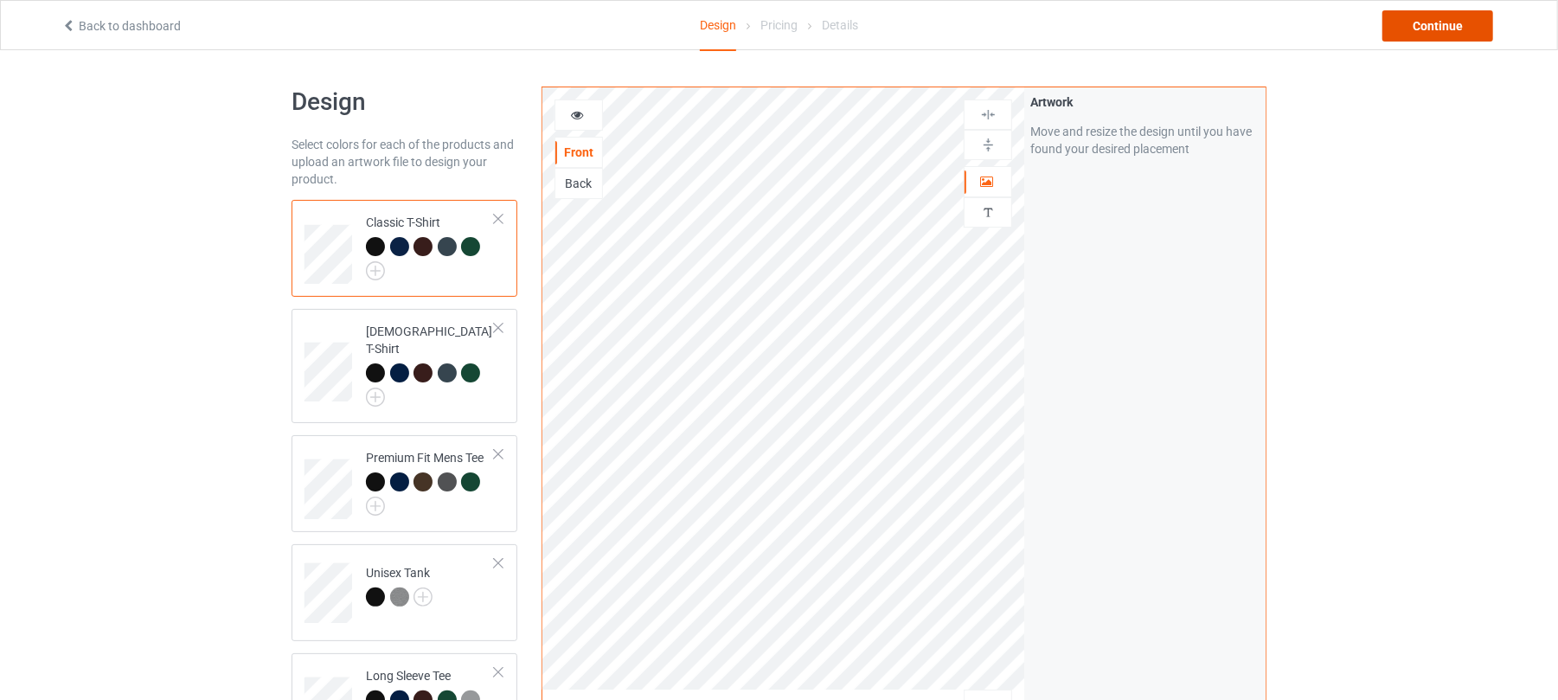
click at [1441, 26] on div "Continue" at bounding box center [1438, 25] width 111 height 31
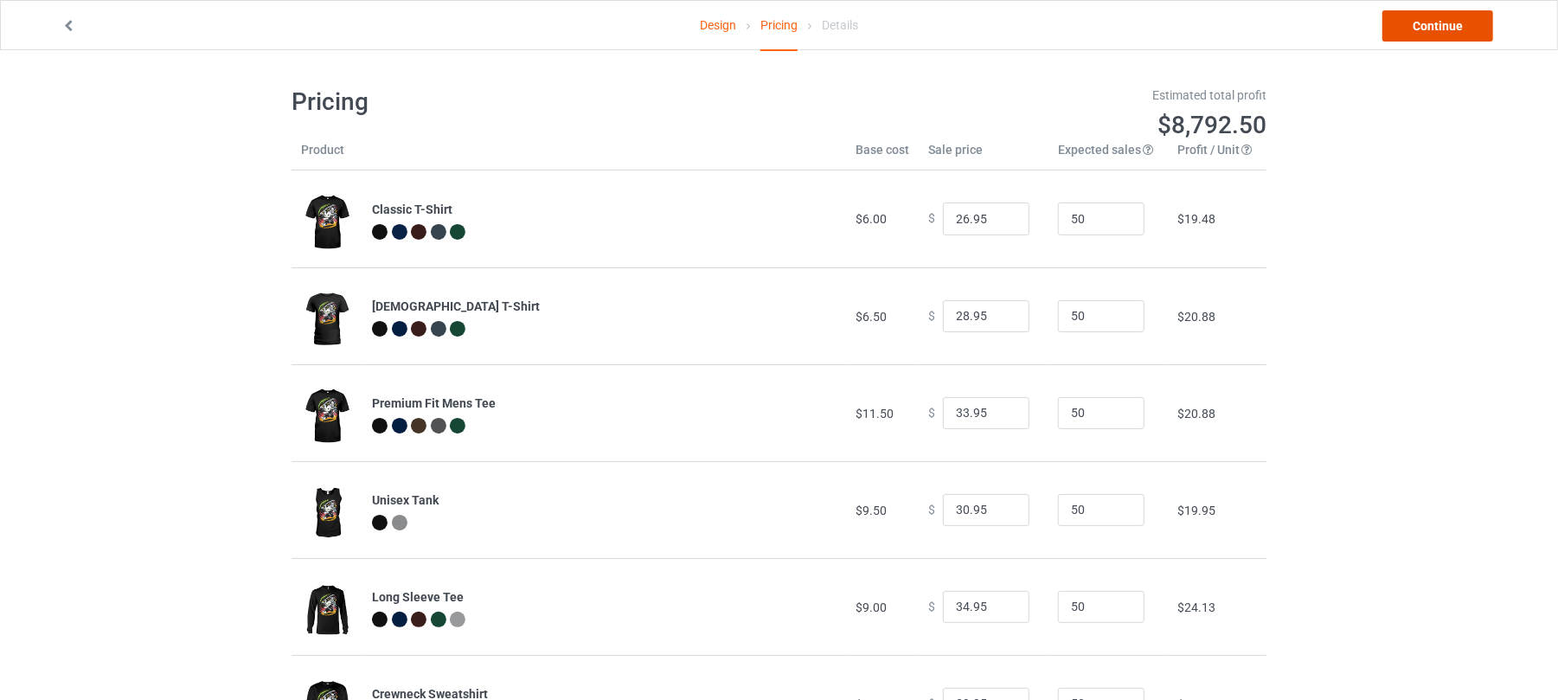
click at [1435, 29] on link "Continue" at bounding box center [1438, 25] width 111 height 31
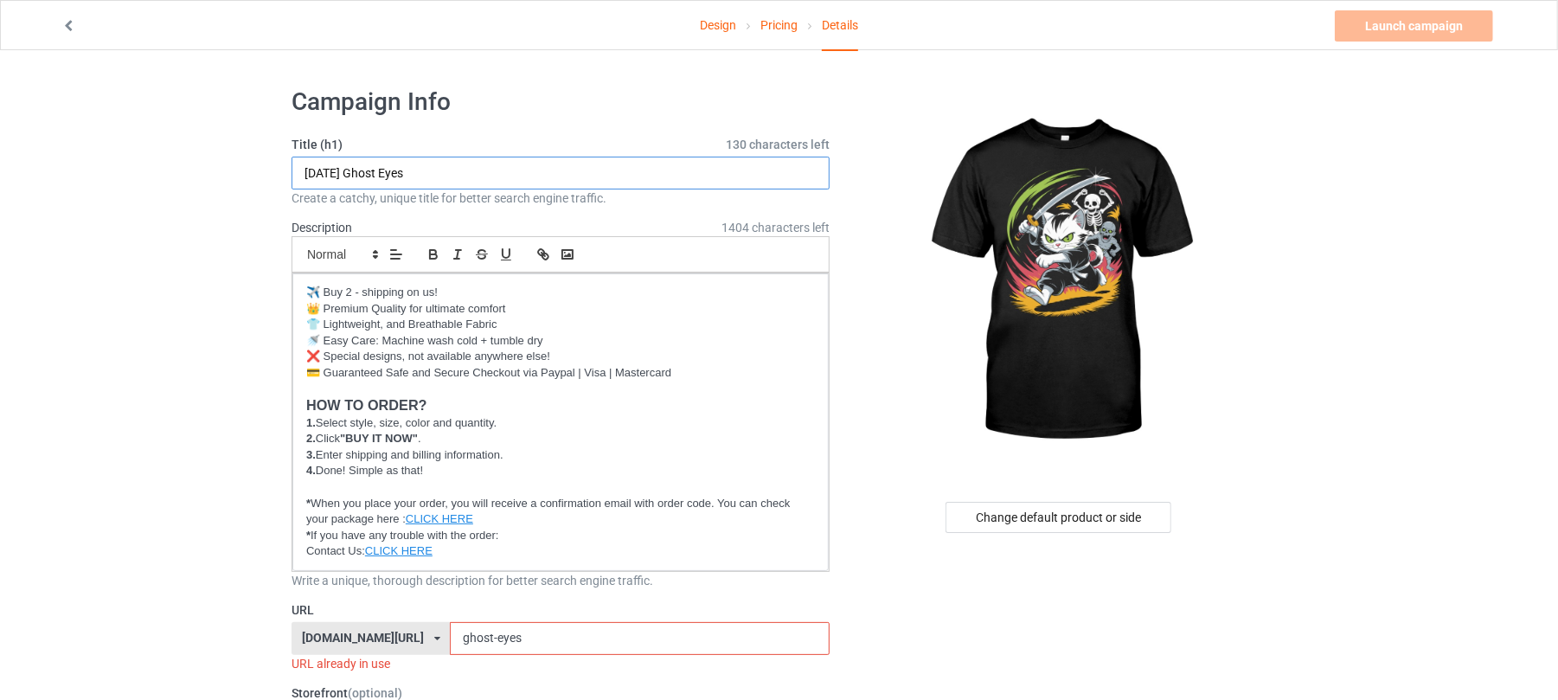
drag, startPoint x: 516, startPoint y: 174, endPoint x: 112, endPoint y: 174, distance: 403.2
paste input "Samurai Cat"
type input "Halloween Samurai Cat"
drag, startPoint x: 512, startPoint y: 635, endPoint x: 333, endPoint y: 623, distance: 179.5
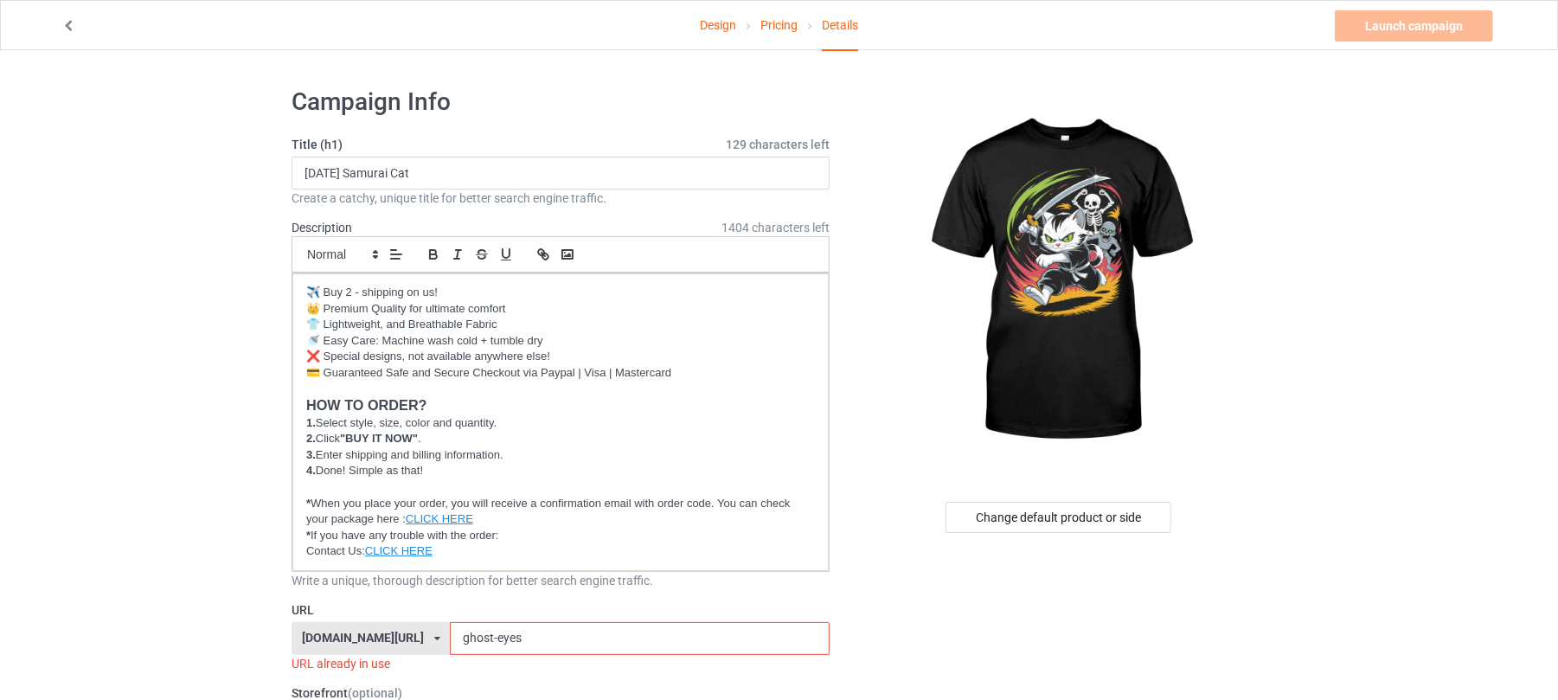
click at [337, 625] on div "shirtenergy.com/ shirtenergy.com/ teechip.com/ 6273c5abfddeea00434bafb3 587d0d4…" at bounding box center [561, 638] width 538 height 33
paste input "Halloween Samurai Cat"
drag, startPoint x: 492, startPoint y: 640, endPoint x: 378, endPoint y: 637, distance: 114.3
click at [379, 637] on div "shirtenergy.com/ shirtenergy.com/ teechip.com/ 6273c5abfddeea00434bafb3 587d0d4…" at bounding box center [561, 638] width 538 height 33
type input "samurai-cat"
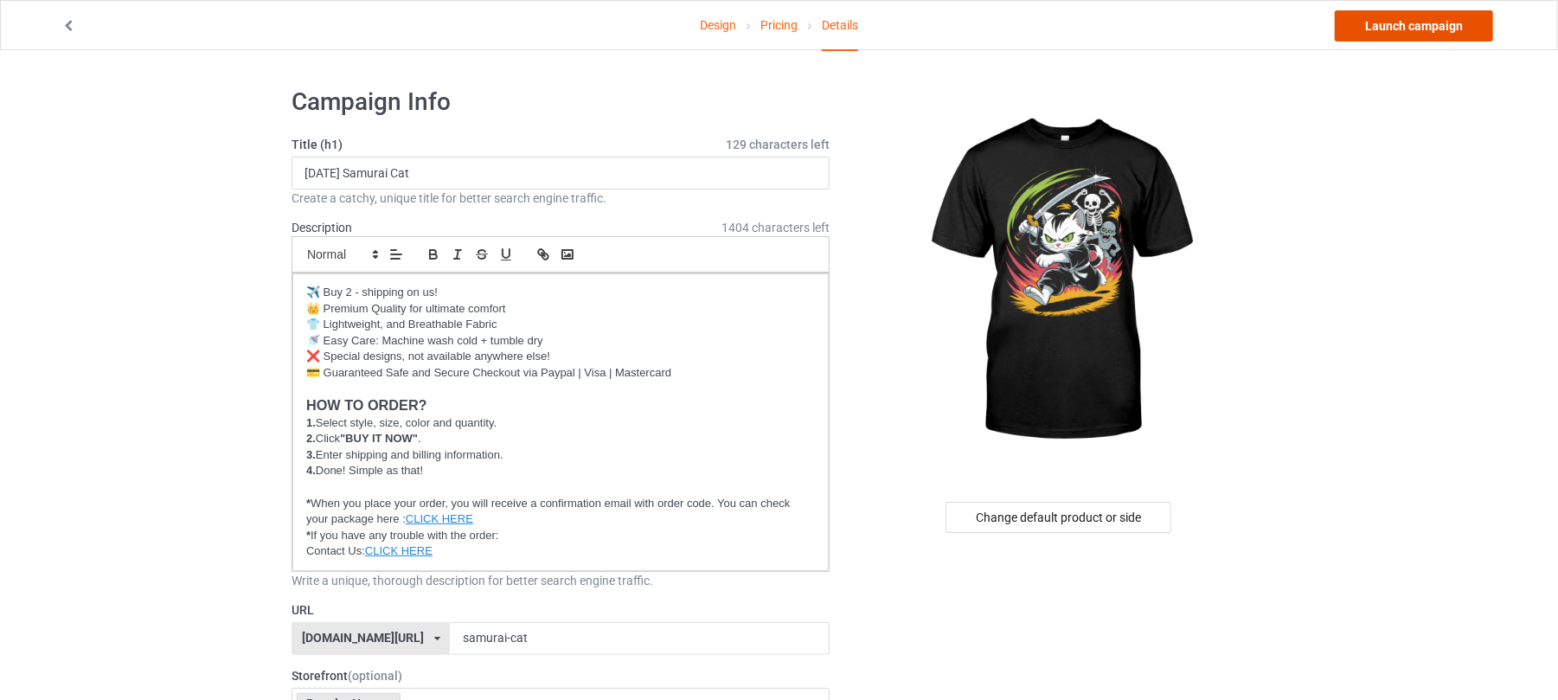
click at [1398, 33] on link "Launch campaign" at bounding box center [1414, 25] width 158 height 31
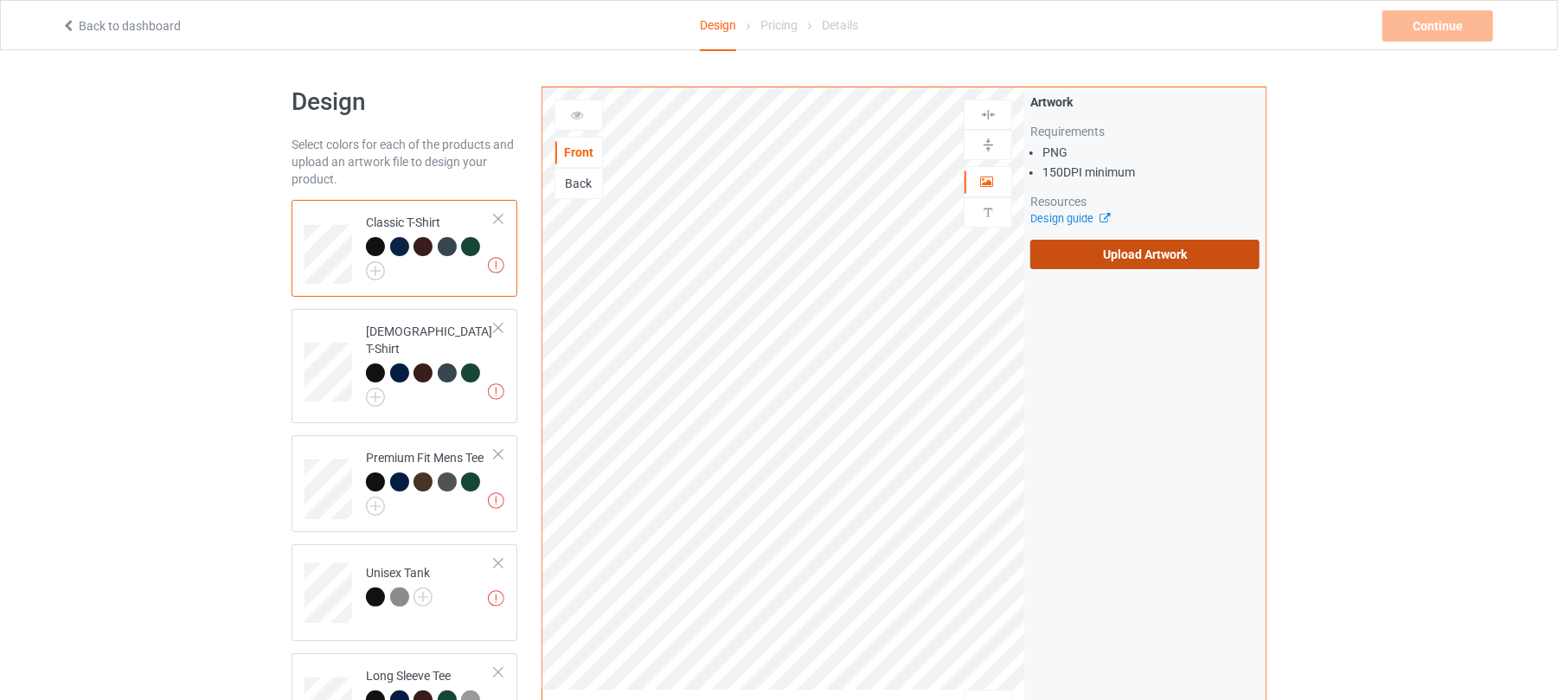
click at [1111, 261] on label "Upload Artwork" at bounding box center [1145, 254] width 229 height 29
click at [0, 0] on input "Upload Artwork" at bounding box center [0, 0] width 0 height 0
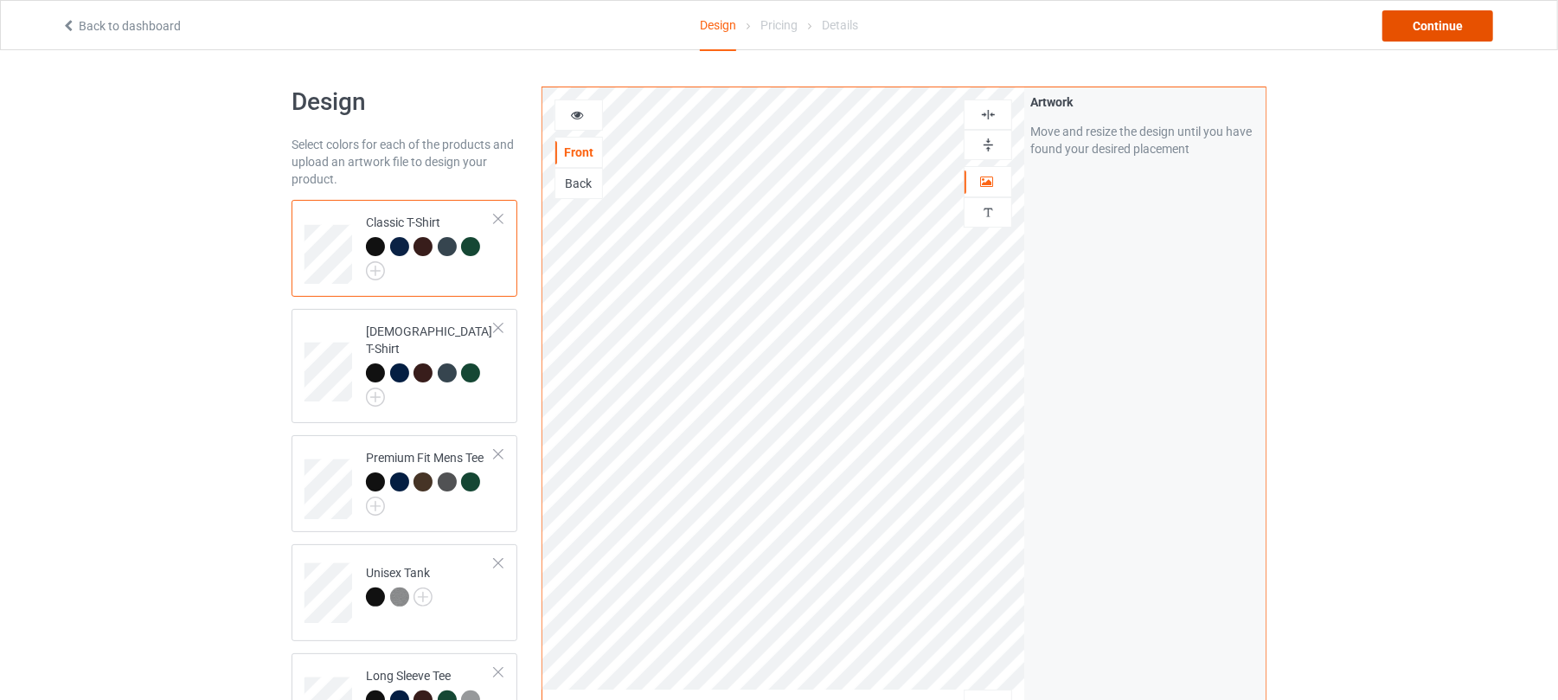
click at [1431, 21] on div "Continue" at bounding box center [1438, 25] width 111 height 31
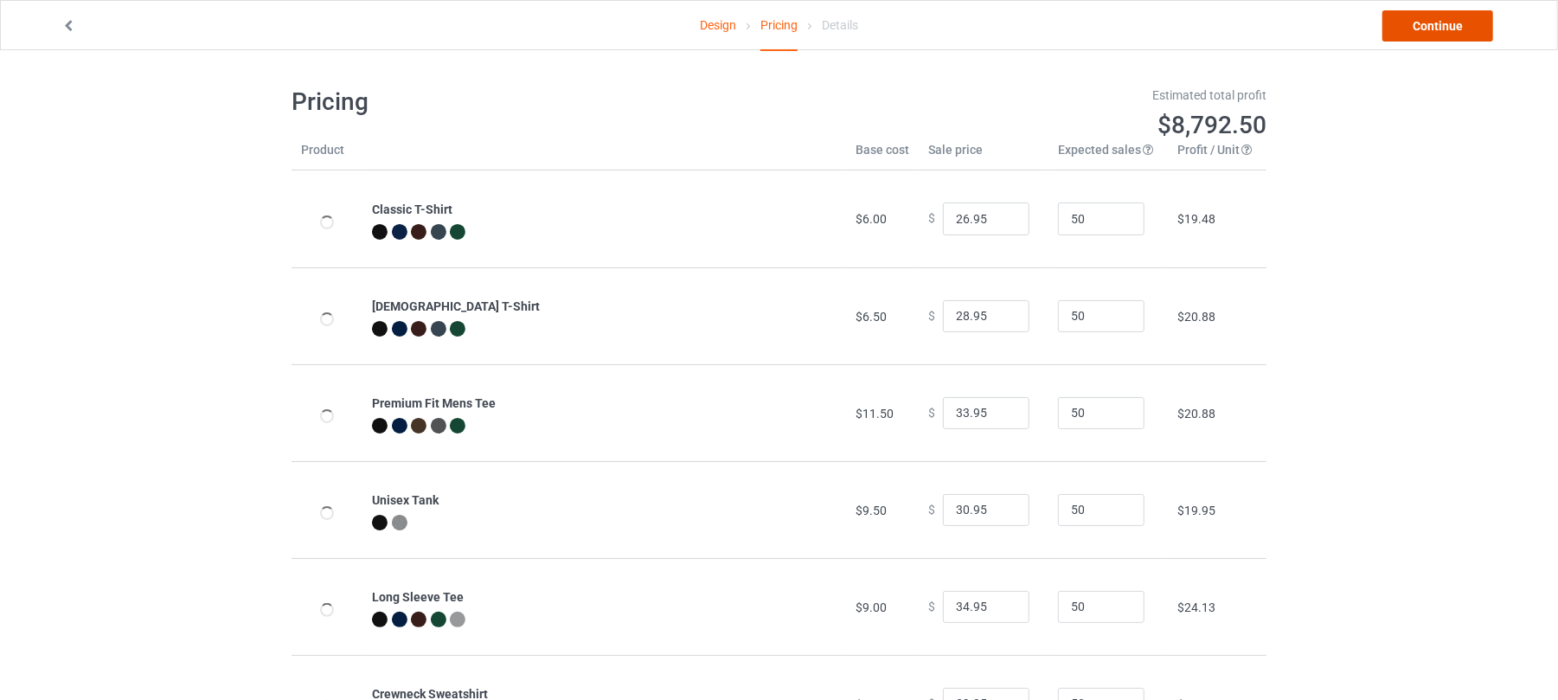
click at [1448, 22] on link "Continue" at bounding box center [1438, 25] width 111 height 31
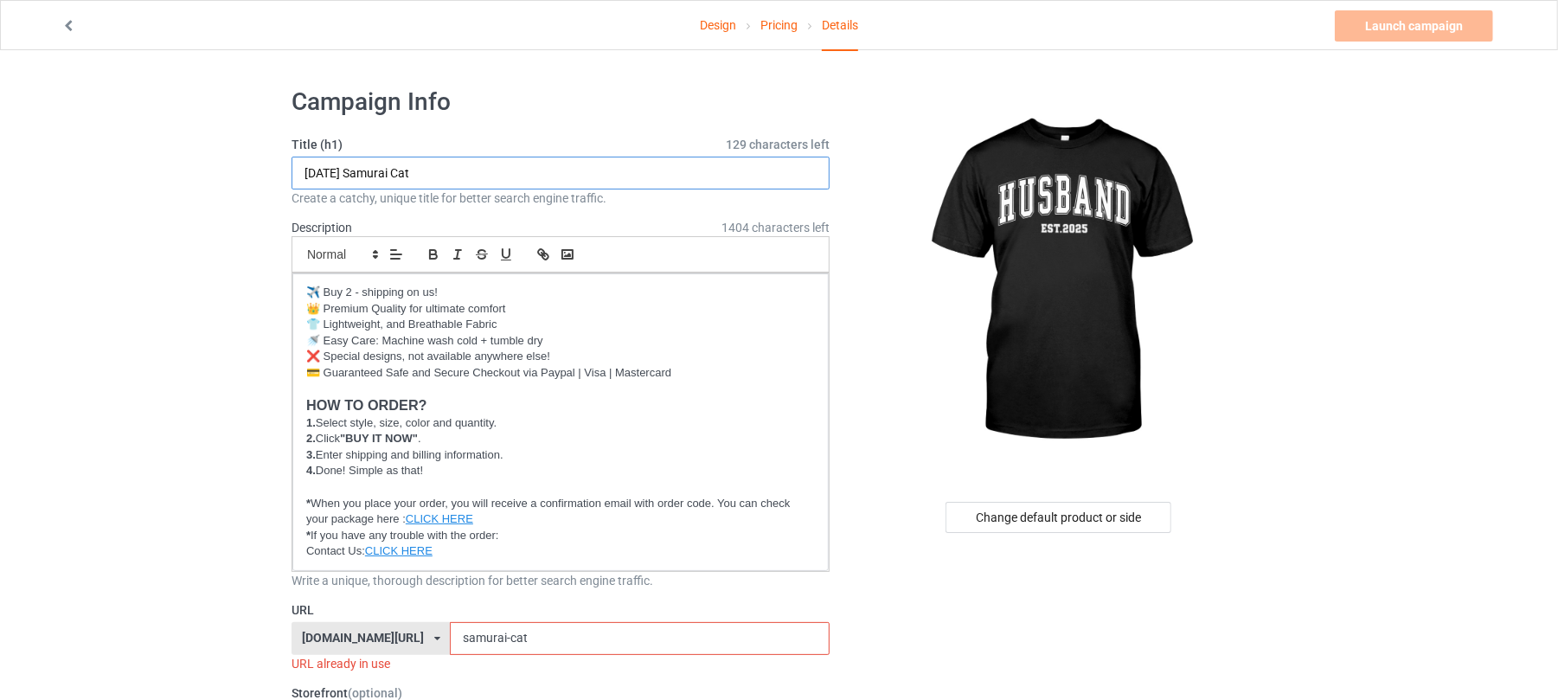
drag, startPoint x: 521, startPoint y: 174, endPoint x: 0, endPoint y: 170, distance: 520.9
drag, startPoint x: 399, startPoint y: 164, endPoint x: 122, endPoint y: 196, distance: 278.6
type input "Husband 2025"
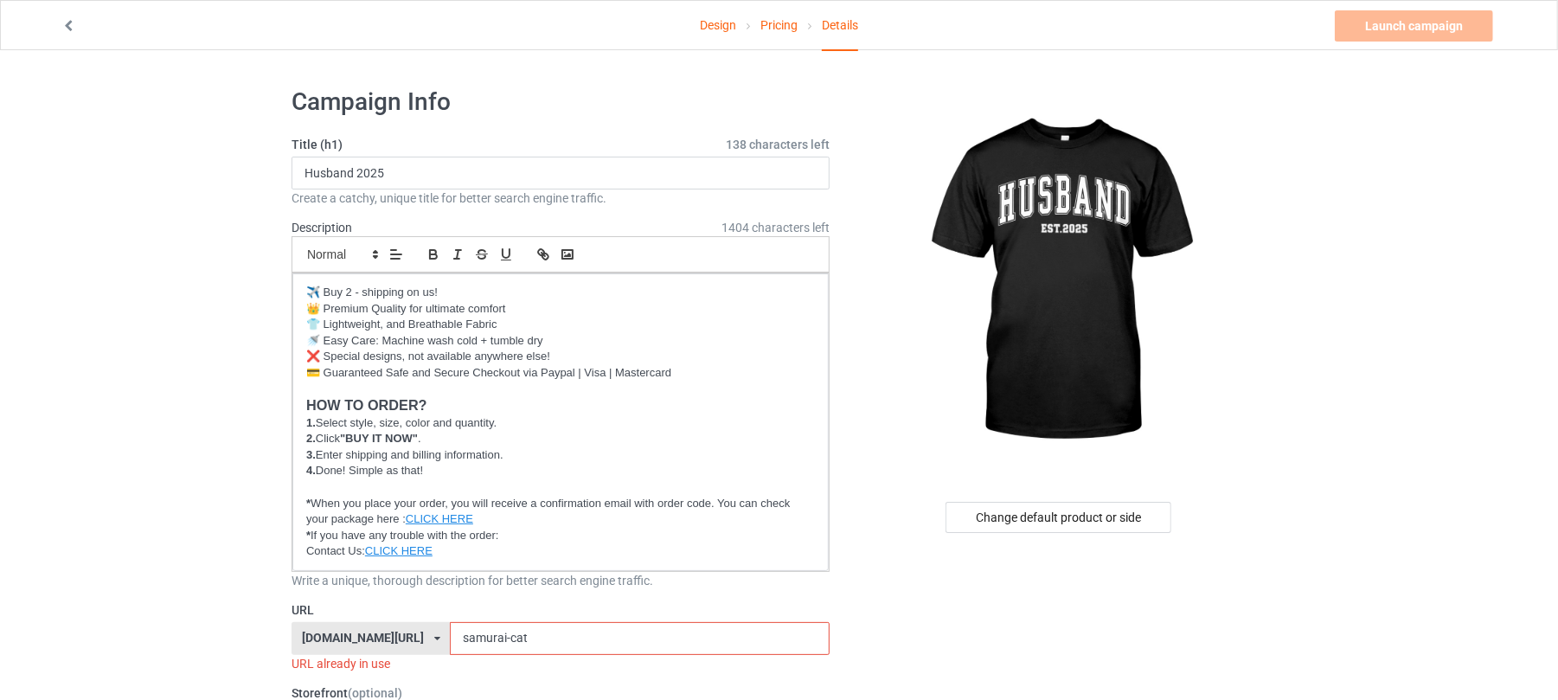
drag, startPoint x: 516, startPoint y: 638, endPoint x: 219, endPoint y: 639, distance: 296.8
paste input "Husband 2025"
click at [485, 637] on input "Husband 2025" at bounding box center [639, 638] width 379 height 33
click at [450, 639] on input "Husband-2025" at bounding box center [639, 638] width 379 height 33
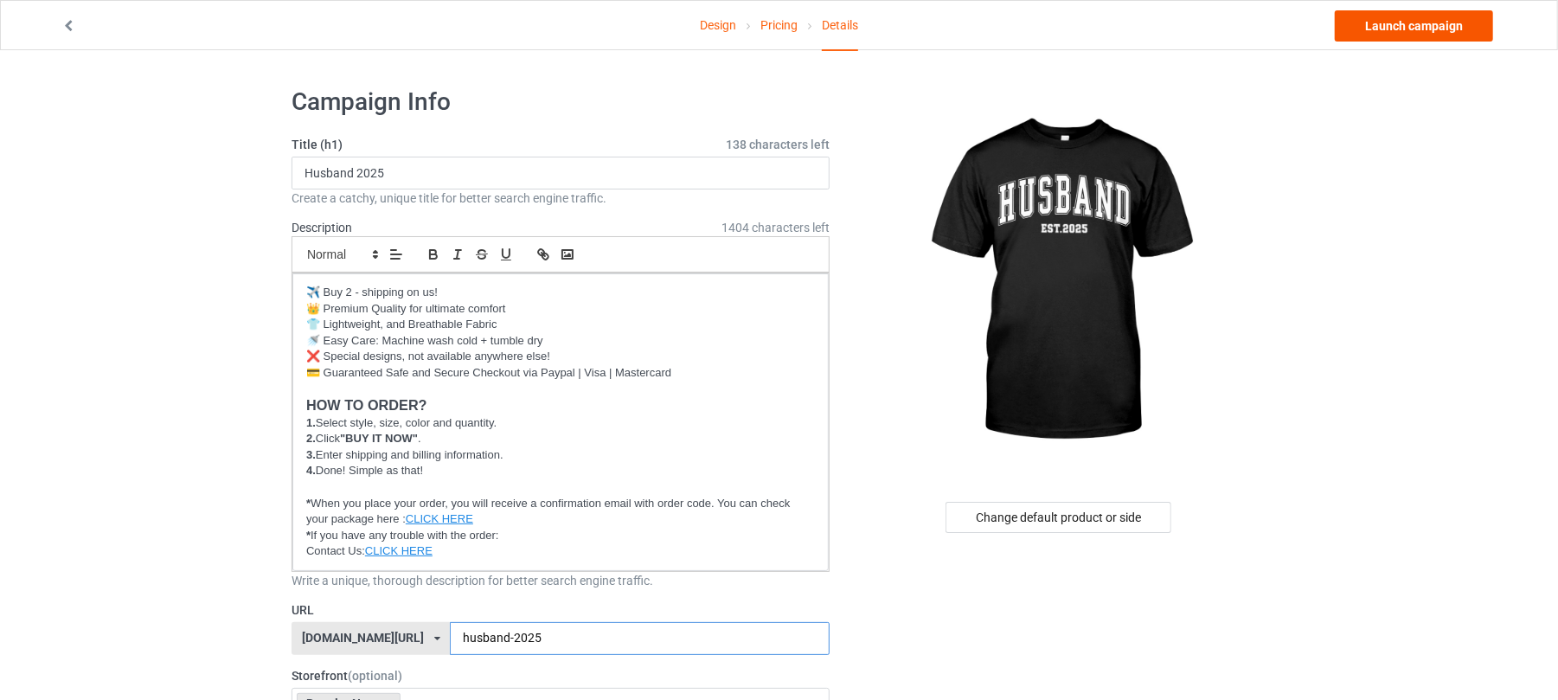
type input "husband-2025"
click at [1421, 29] on link "Launch campaign" at bounding box center [1414, 25] width 158 height 31
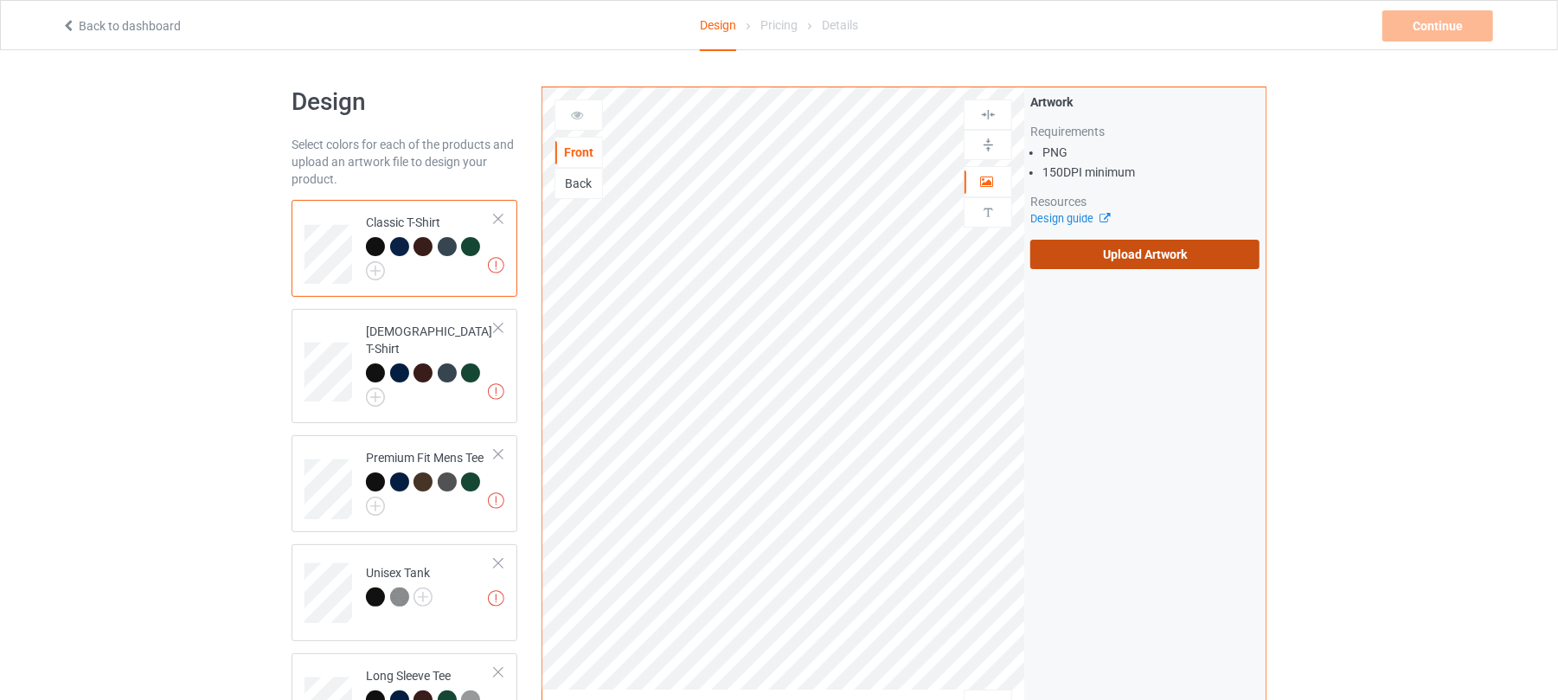
click at [1204, 260] on label "Upload Artwork" at bounding box center [1145, 254] width 229 height 29
click at [0, 0] on input "Upload Artwork" at bounding box center [0, 0] width 0 height 0
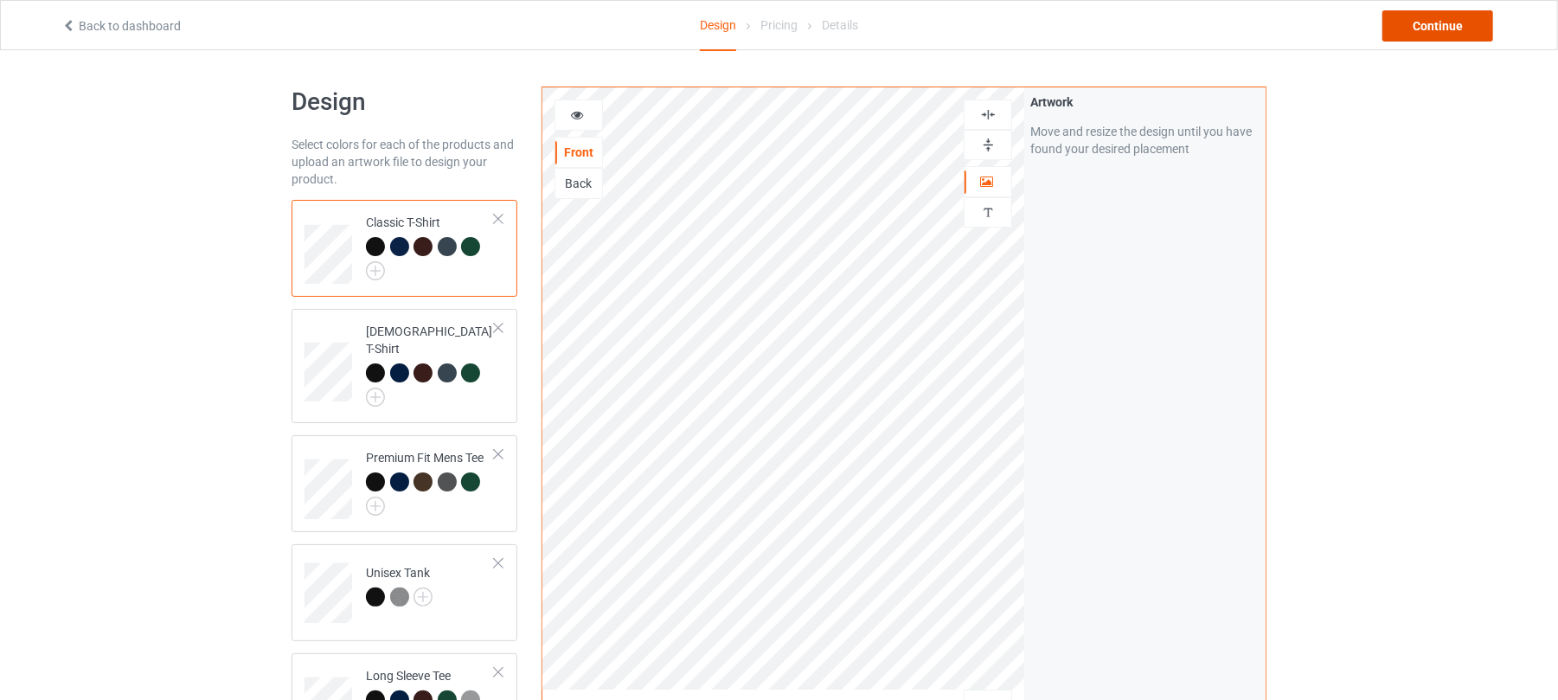
click at [1455, 22] on div "Continue" at bounding box center [1438, 25] width 111 height 31
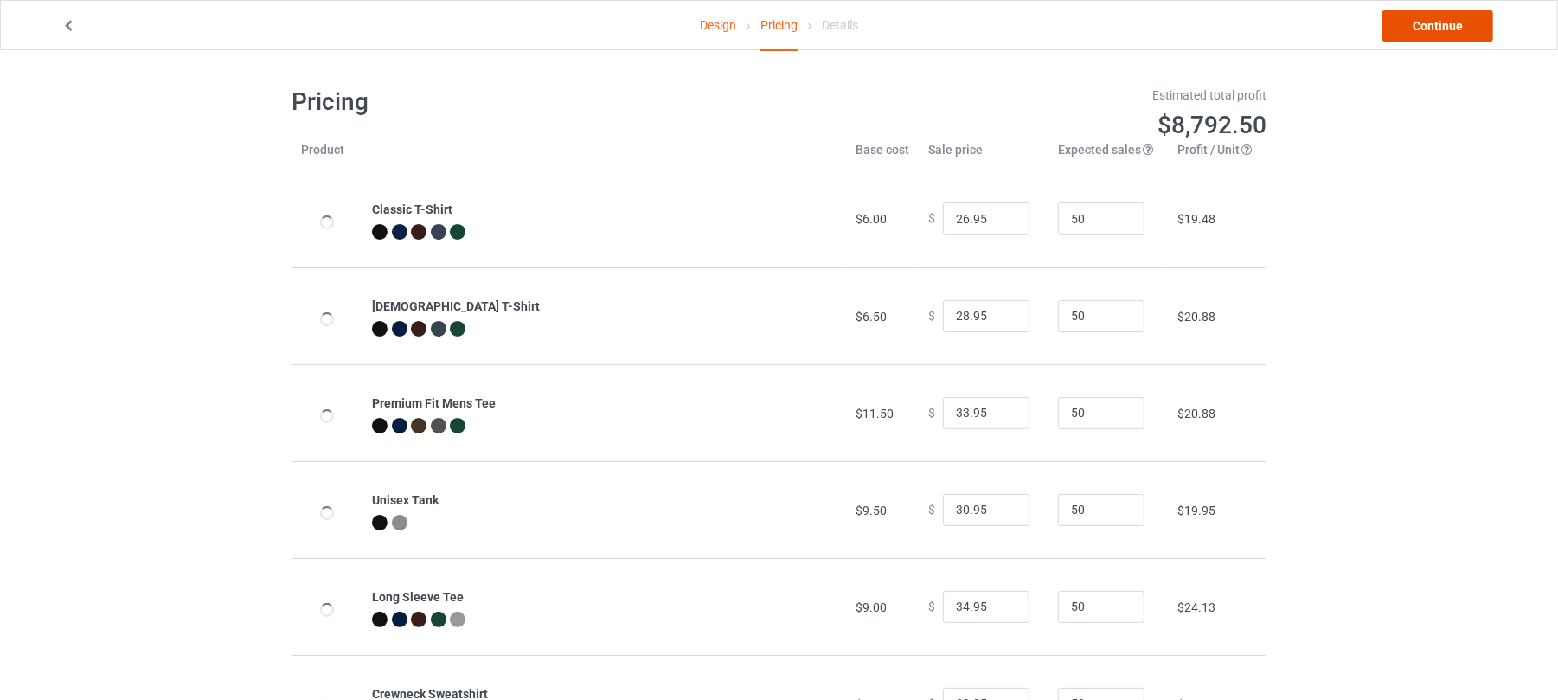
click at [1474, 32] on link "Continue" at bounding box center [1438, 25] width 111 height 31
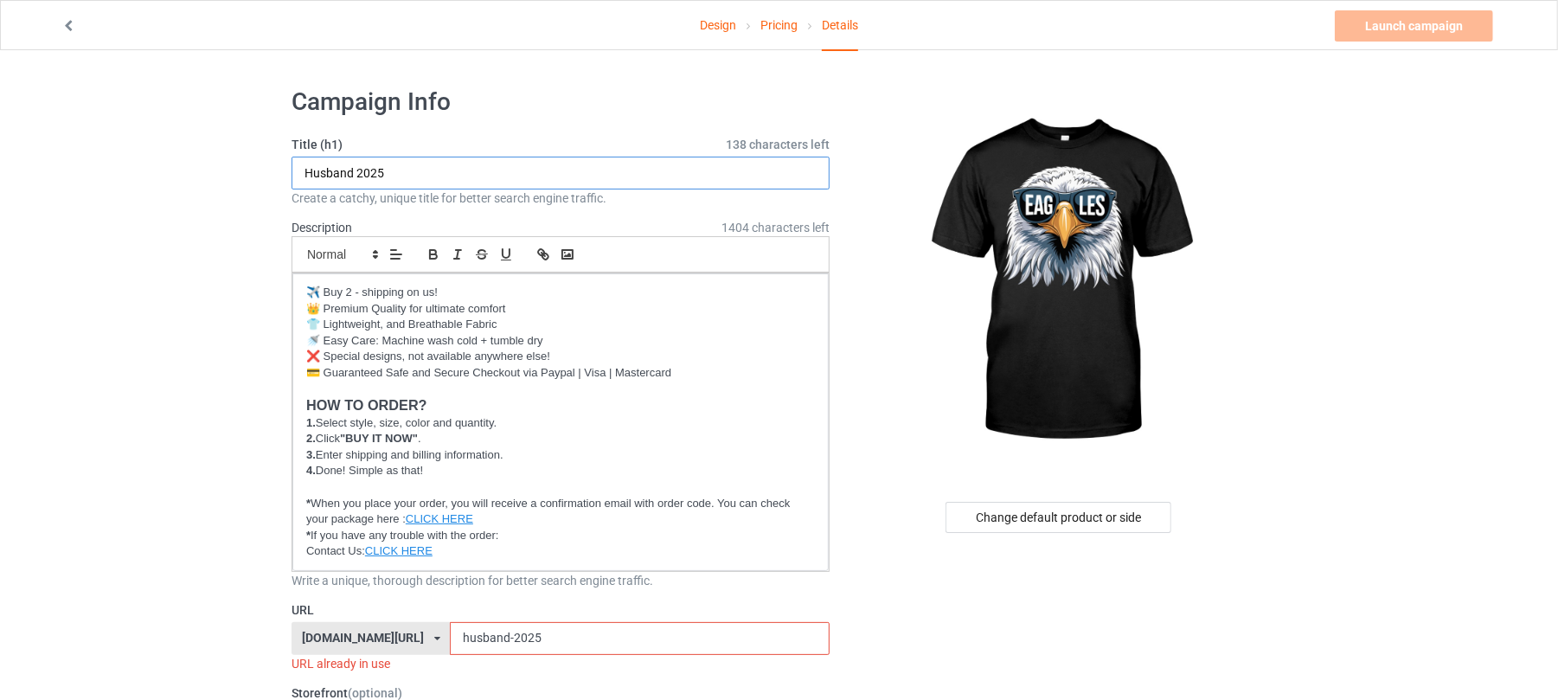
drag, startPoint x: 445, startPoint y: 170, endPoint x: 115, endPoint y: 164, distance: 329.7
click at [464, 171] on input "Husband 2025" at bounding box center [561, 173] width 538 height 33
drag, startPoint x: 460, startPoint y: 171, endPoint x: 98, endPoint y: 157, distance: 362.8
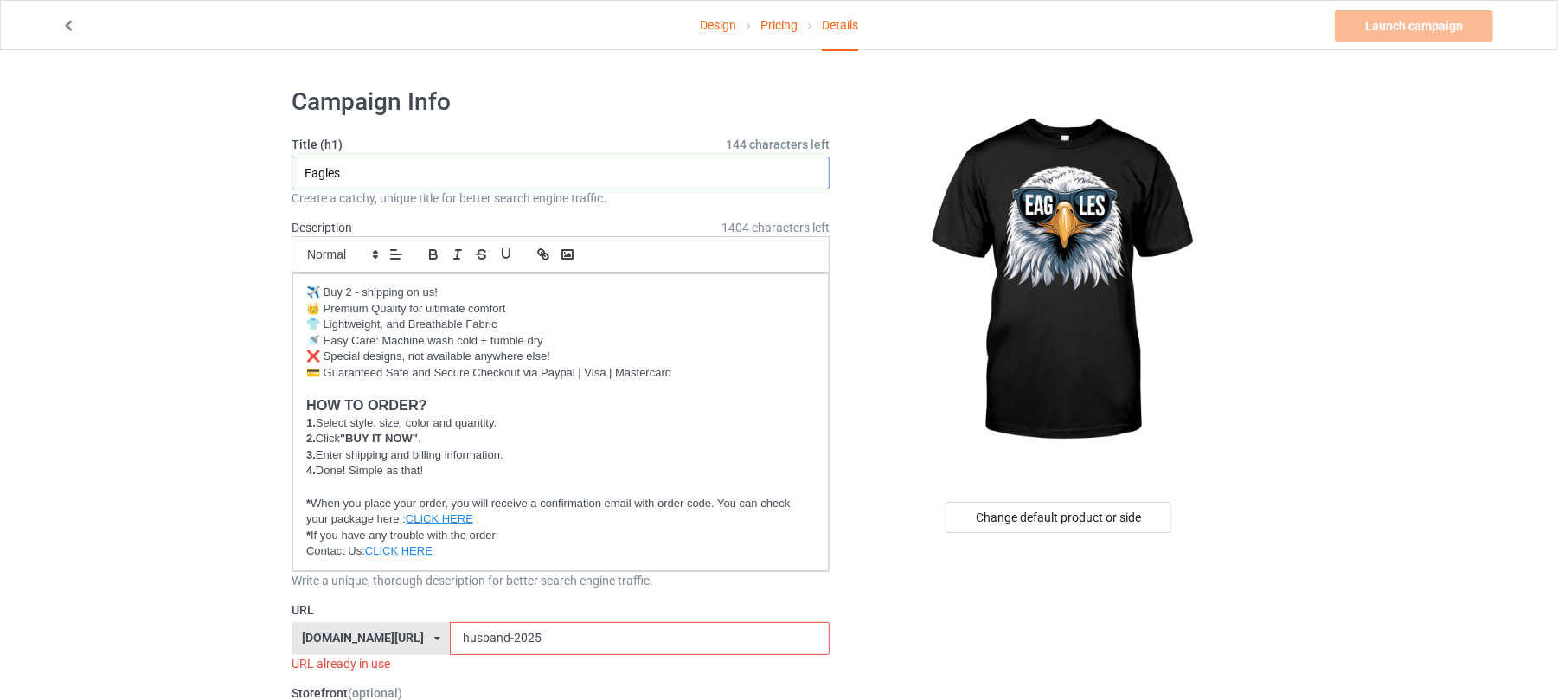
drag, startPoint x: 376, startPoint y: 168, endPoint x: 183, endPoint y: 170, distance: 192.1
type input "Eagles"
drag, startPoint x: 572, startPoint y: 632, endPoint x: 266, endPoint y: 628, distance: 305.5
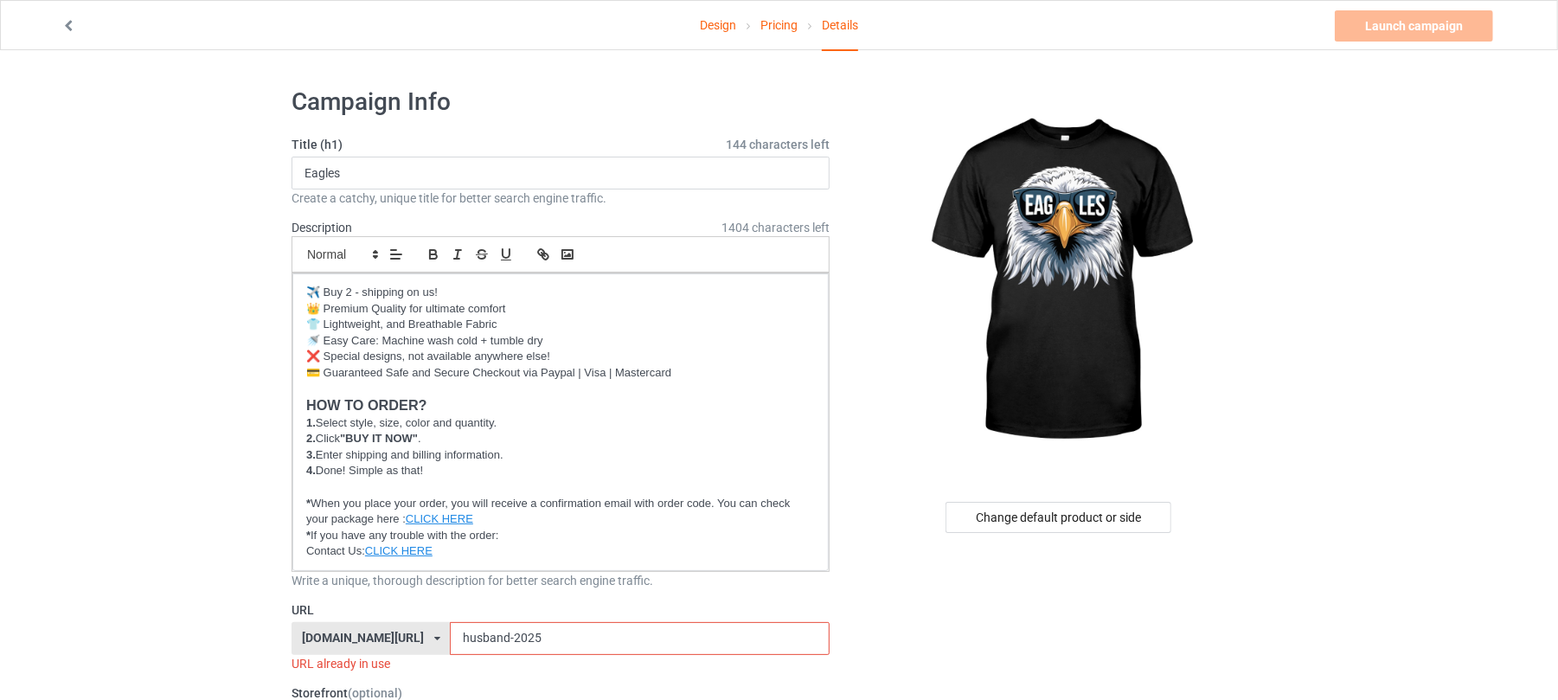
paste input "Eagles"
click at [450, 638] on input "Eagles" at bounding box center [639, 638] width 379 height 33
click at [512, 644] on input "eagles" at bounding box center [639, 638] width 379 height 33
type input "eaglesshirt"
click at [1393, 29] on link "Launch campaign" at bounding box center [1414, 25] width 158 height 31
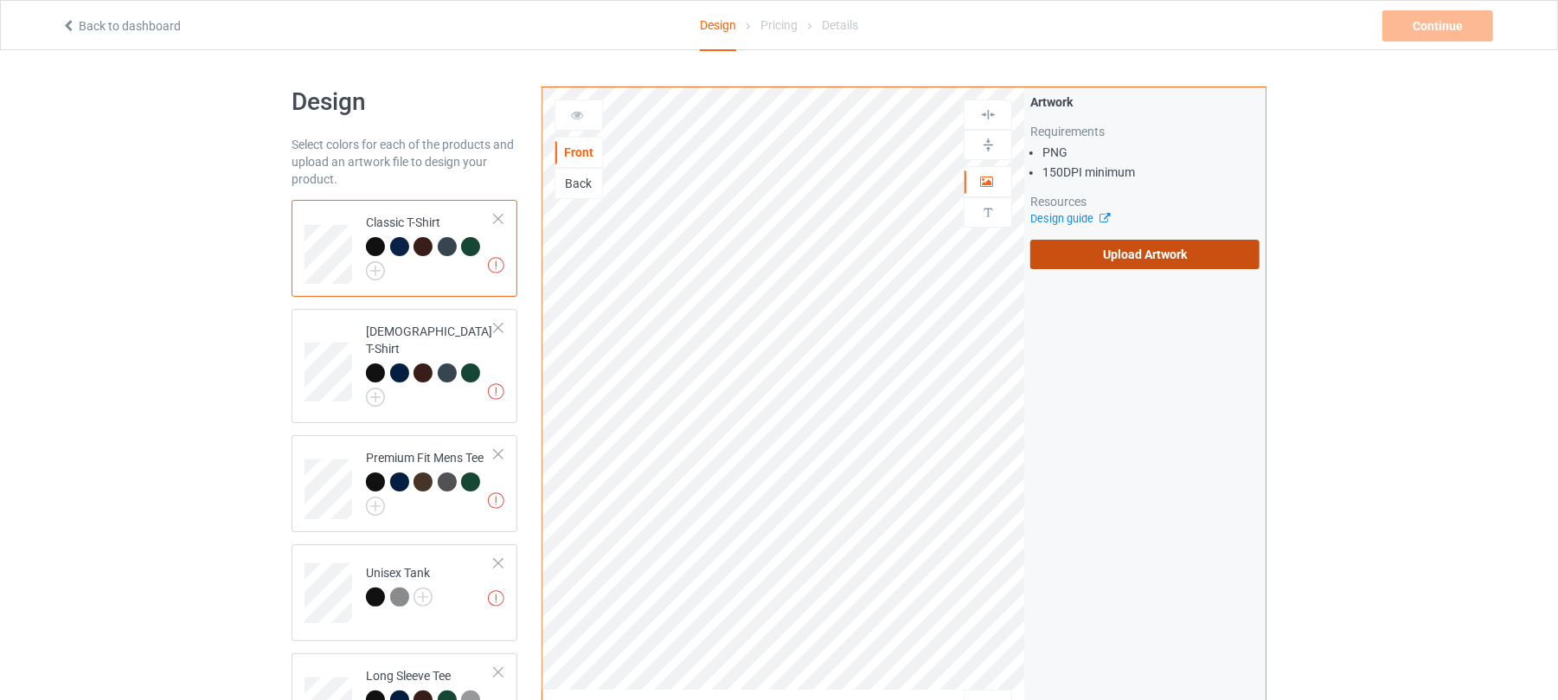
click at [1153, 267] on label "Upload Artwork" at bounding box center [1145, 254] width 229 height 29
click at [0, 0] on input "Upload Artwork" at bounding box center [0, 0] width 0 height 0
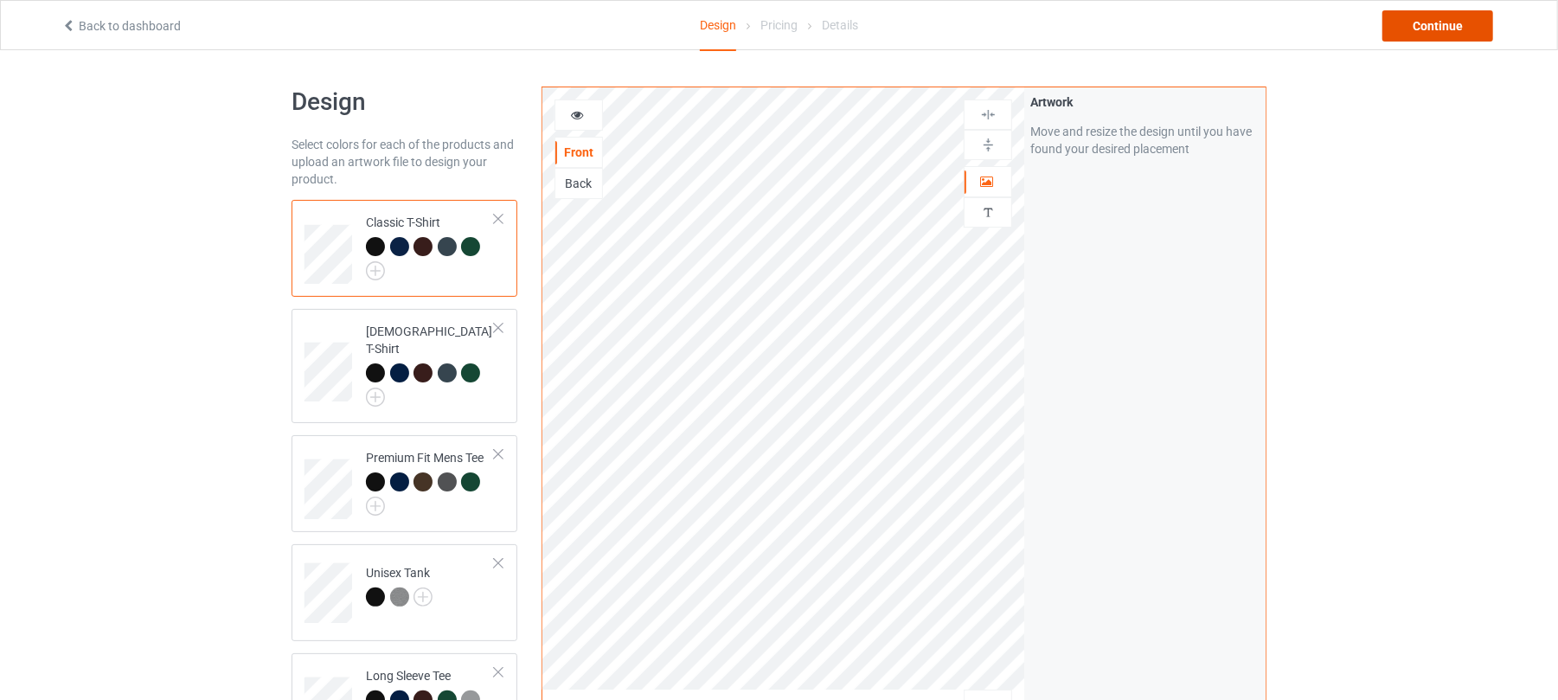
click at [1433, 33] on div "Continue" at bounding box center [1438, 25] width 111 height 31
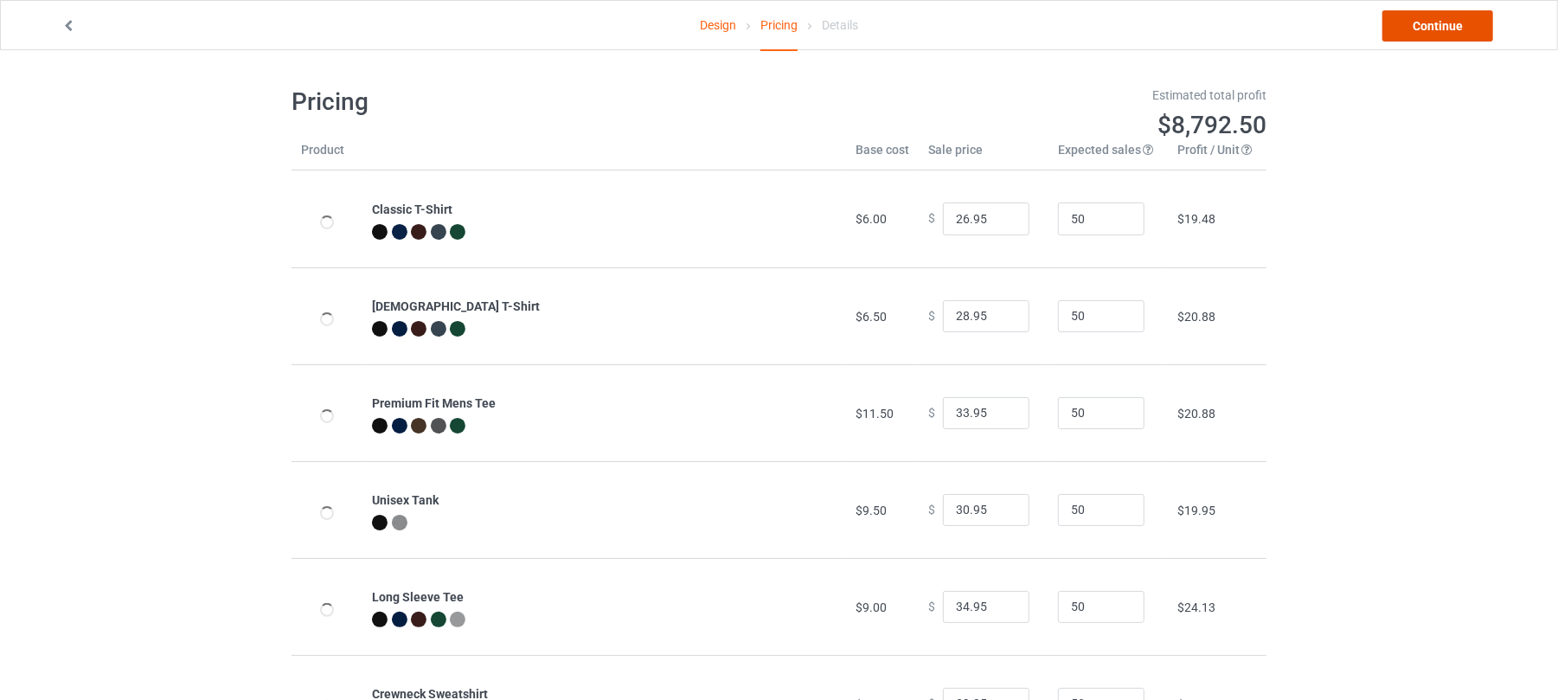
click at [1434, 31] on link "Continue" at bounding box center [1438, 25] width 111 height 31
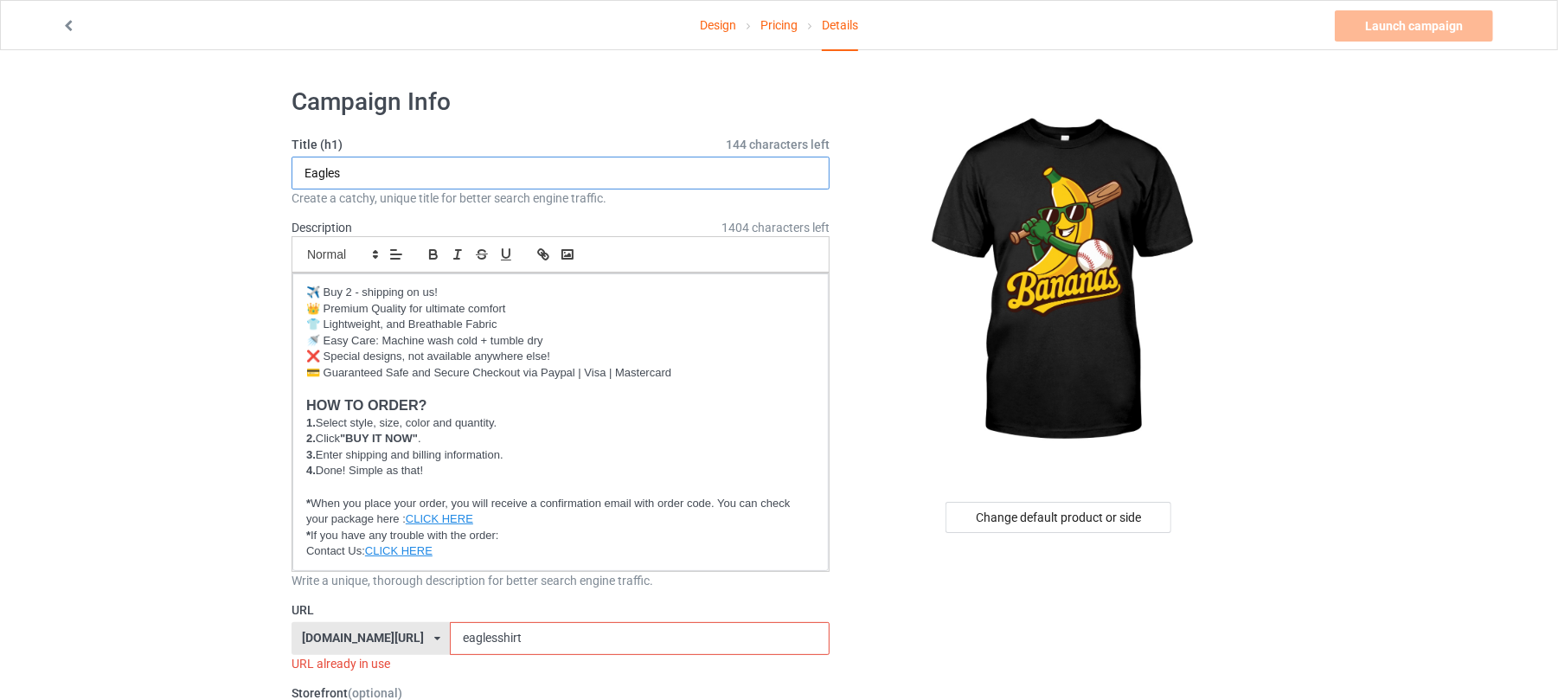
drag, startPoint x: 433, startPoint y: 175, endPoint x: 0, endPoint y: 180, distance: 432.7
type input "Bananas"
drag, startPoint x: 407, startPoint y: 174, endPoint x: 70, endPoint y: 157, distance: 337.0
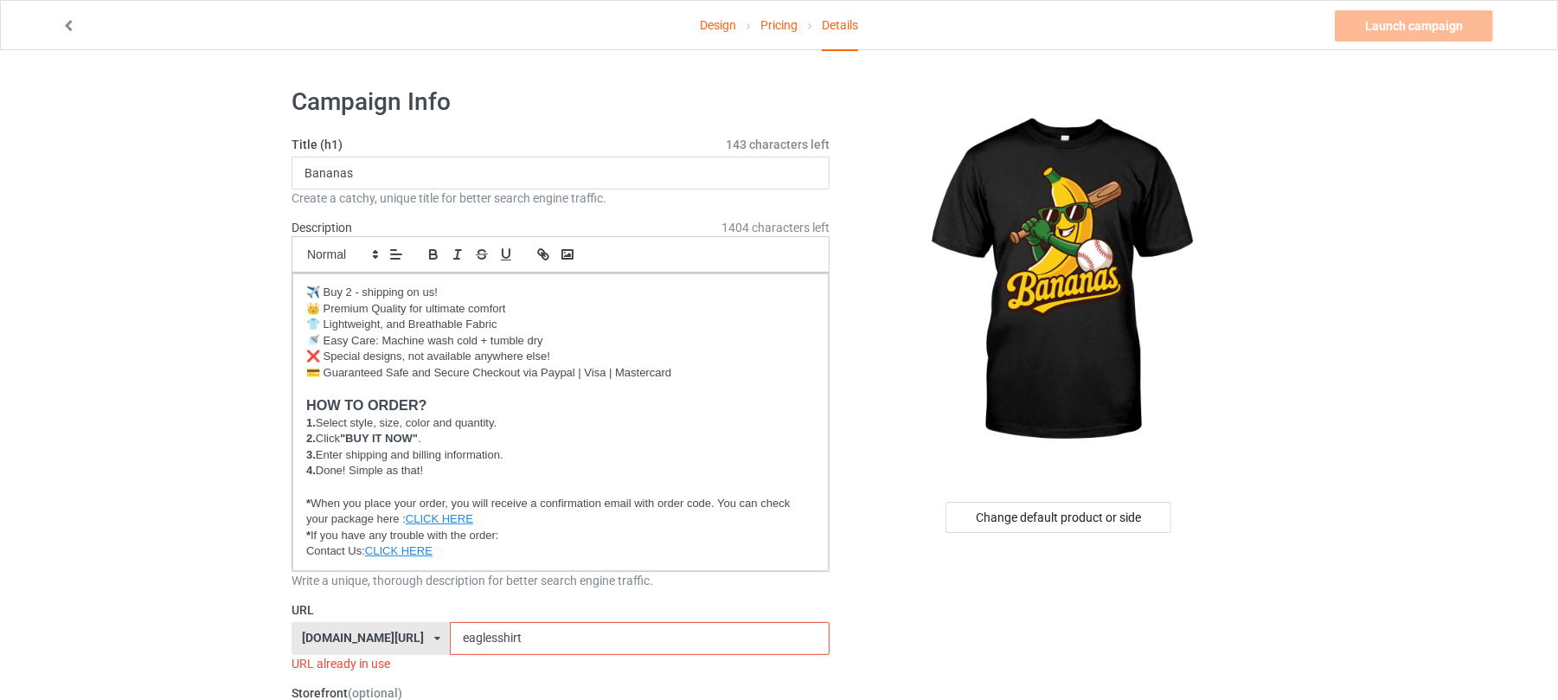
drag, startPoint x: 523, startPoint y: 644, endPoint x: 265, endPoint y: 645, distance: 257.9
paste input "Bananas"
click at [450, 638] on input "Bananas" at bounding box center [639, 638] width 379 height 33
type input "bananas"
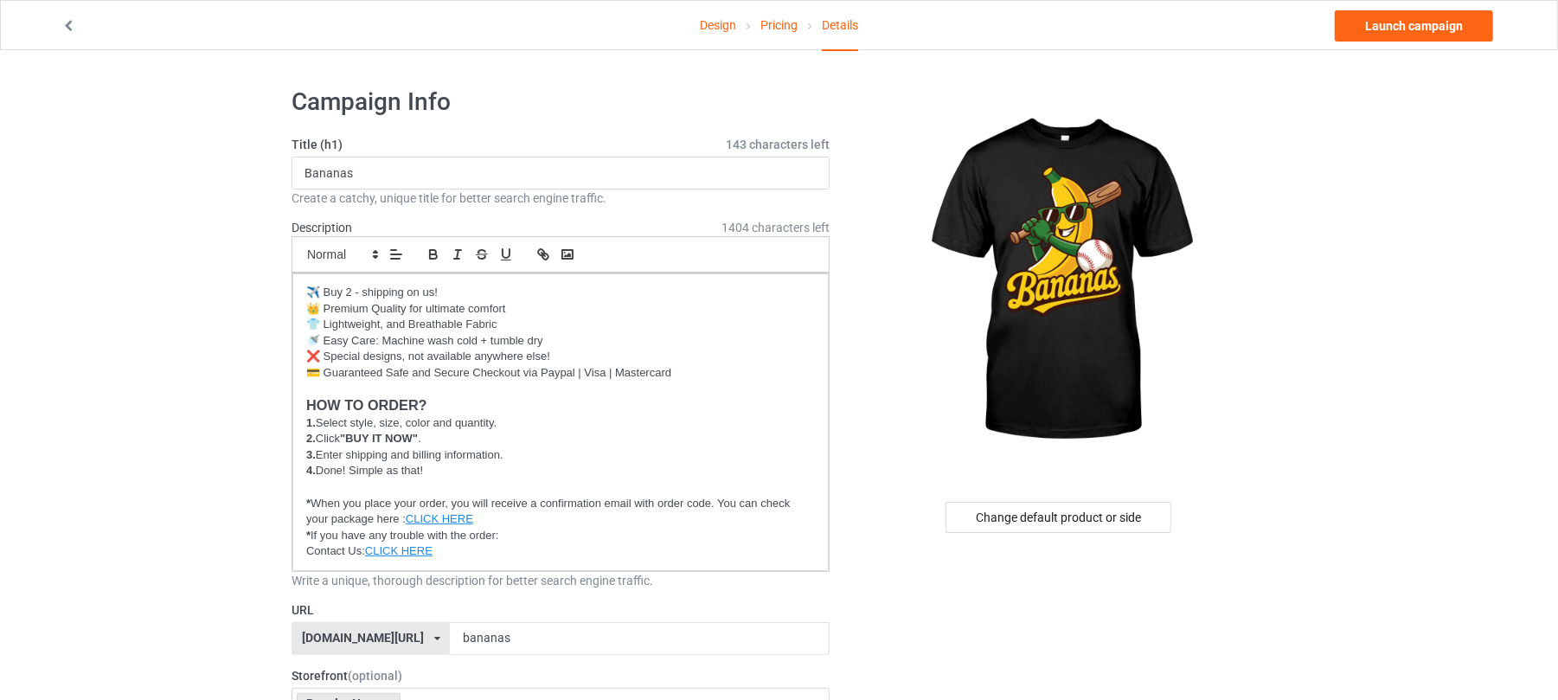
click at [1249, 396] on div at bounding box center [1060, 281] width 413 height 389
click at [1427, 29] on link "Launch campaign" at bounding box center [1414, 25] width 158 height 31
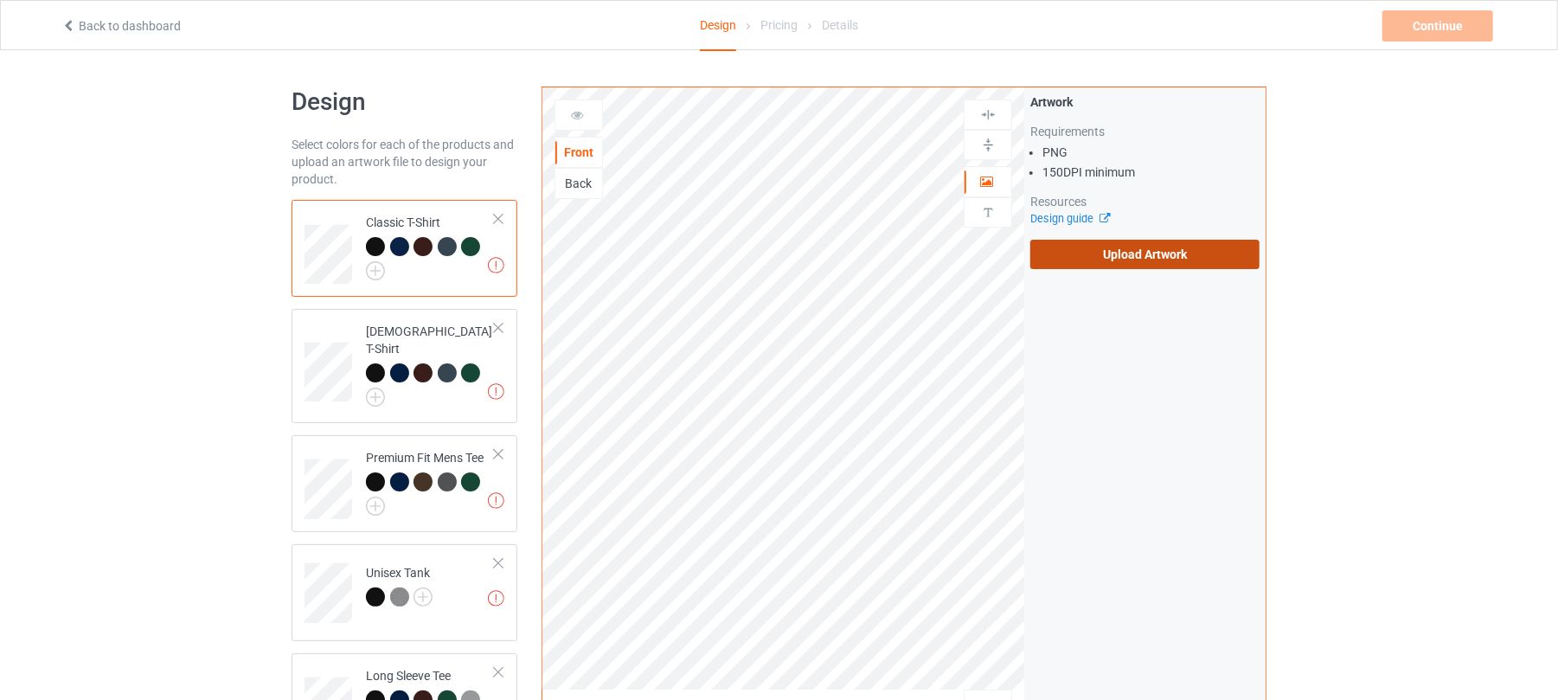
click at [1140, 263] on label "Upload Artwork" at bounding box center [1145, 254] width 229 height 29
click at [0, 0] on input "Upload Artwork" at bounding box center [0, 0] width 0 height 0
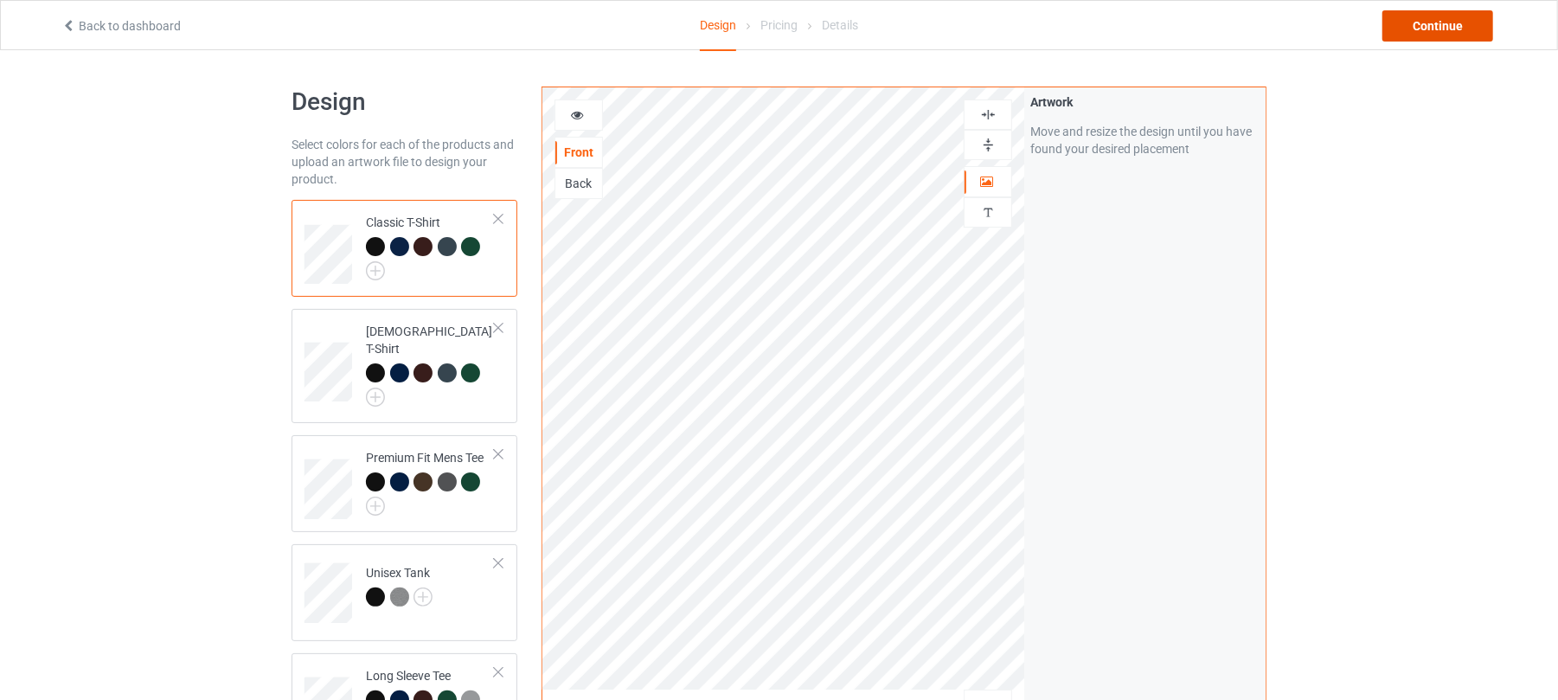
click at [1428, 29] on div "Continue" at bounding box center [1438, 25] width 111 height 31
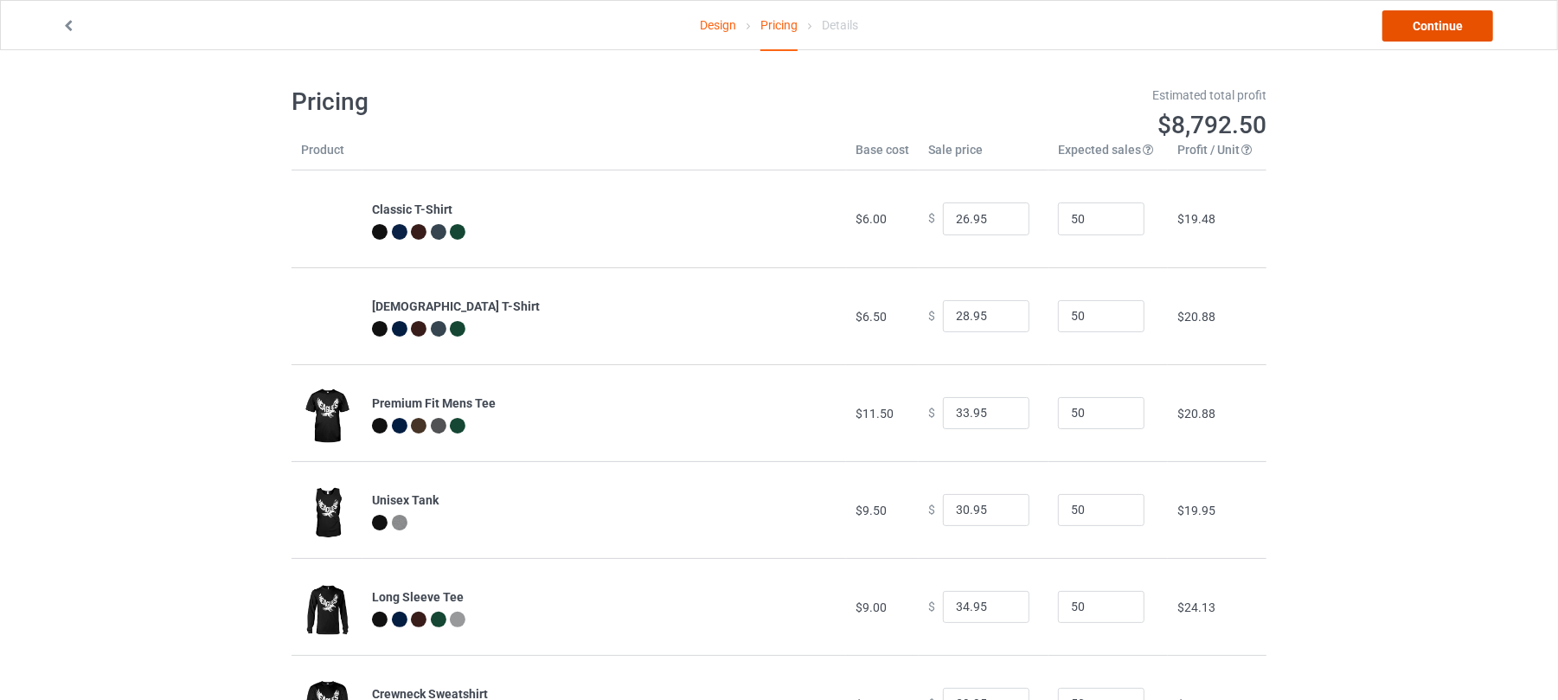
click at [1437, 29] on link "Continue" at bounding box center [1438, 25] width 111 height 31
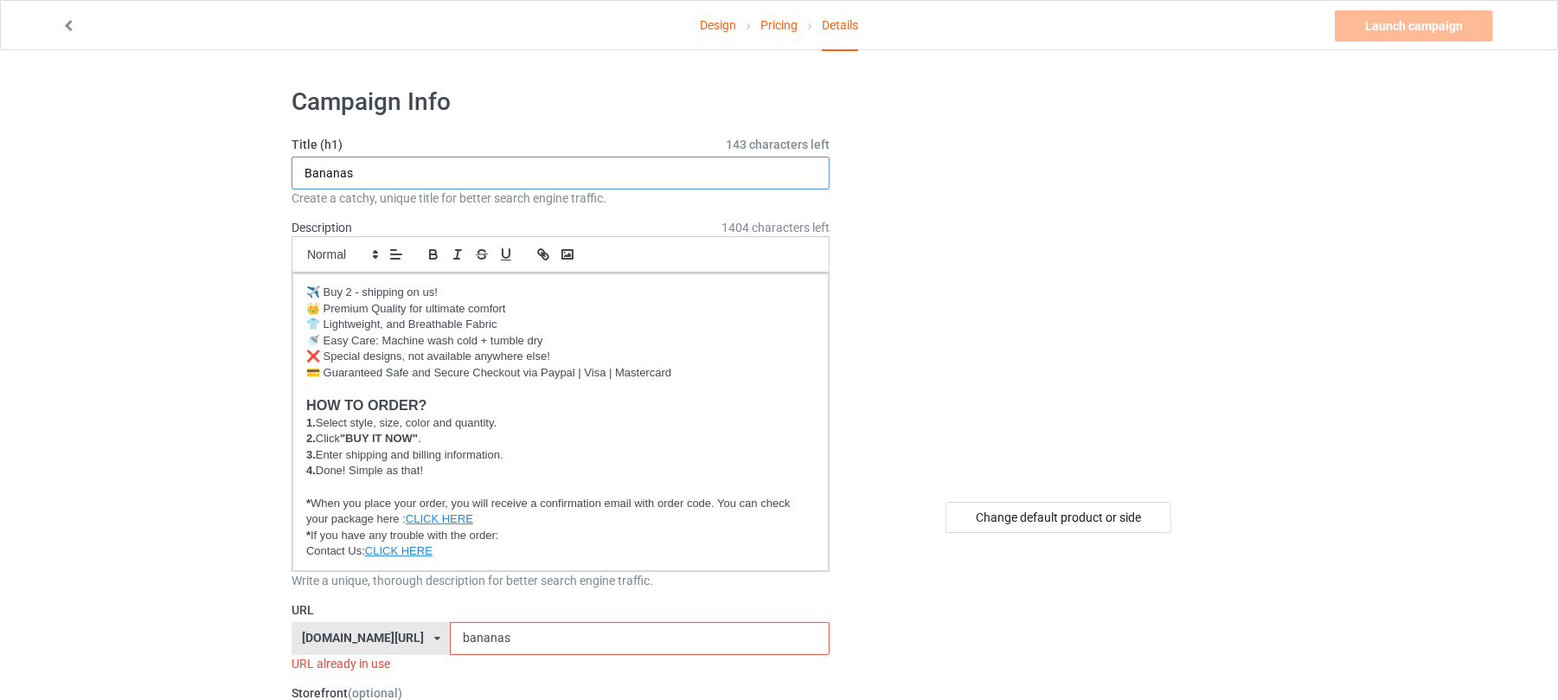
drag, startPoint x: 431, startPoint y: 170, endPoint x: 40, endPoint y: 161, distance: 391.2
type input "Eagles"
drag, startPoint x: 528, startPoint y: 635, endPoint x: 260, endPoint y: 627, distance: 268.3
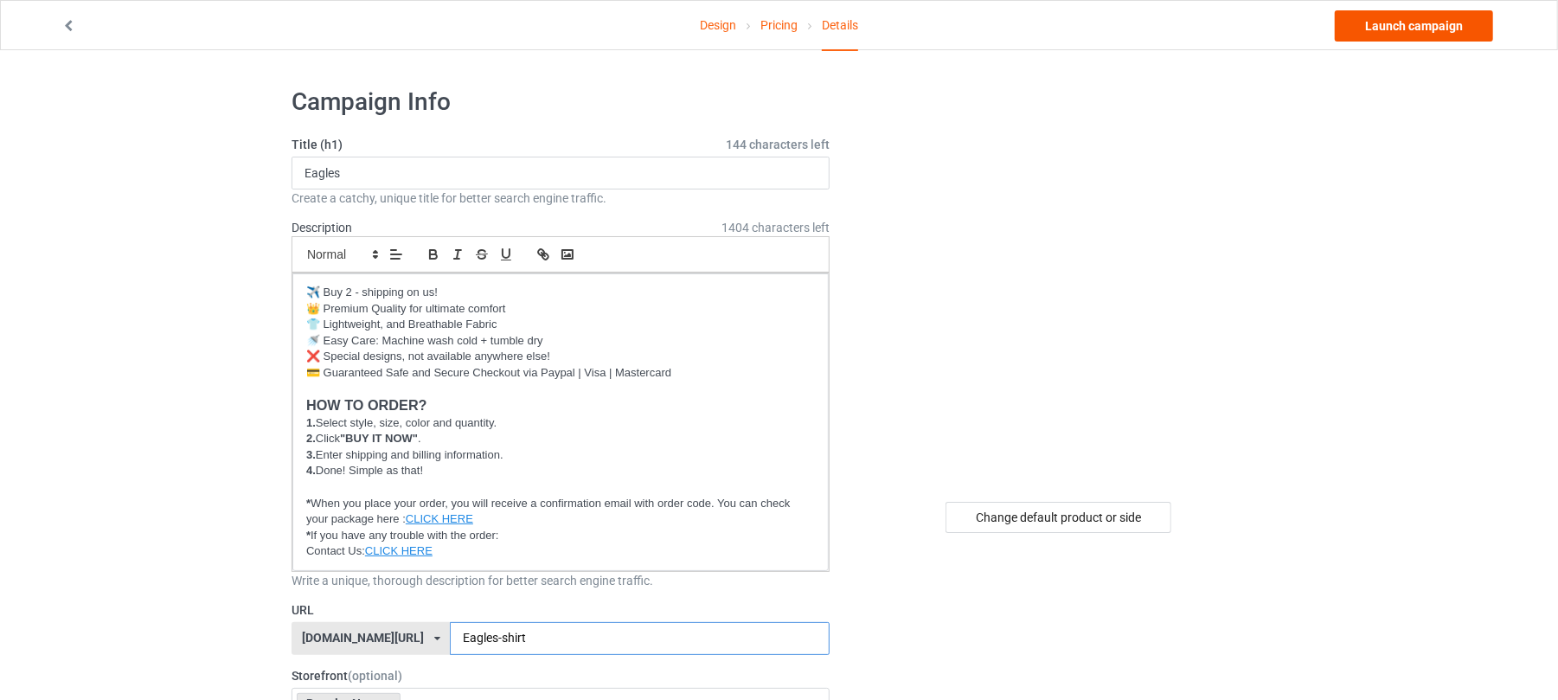
type input "Eagles-shirt"
click at [1409, 22] on link "Launch campaign" at bounding box center [1414, 25] width 158 height 31
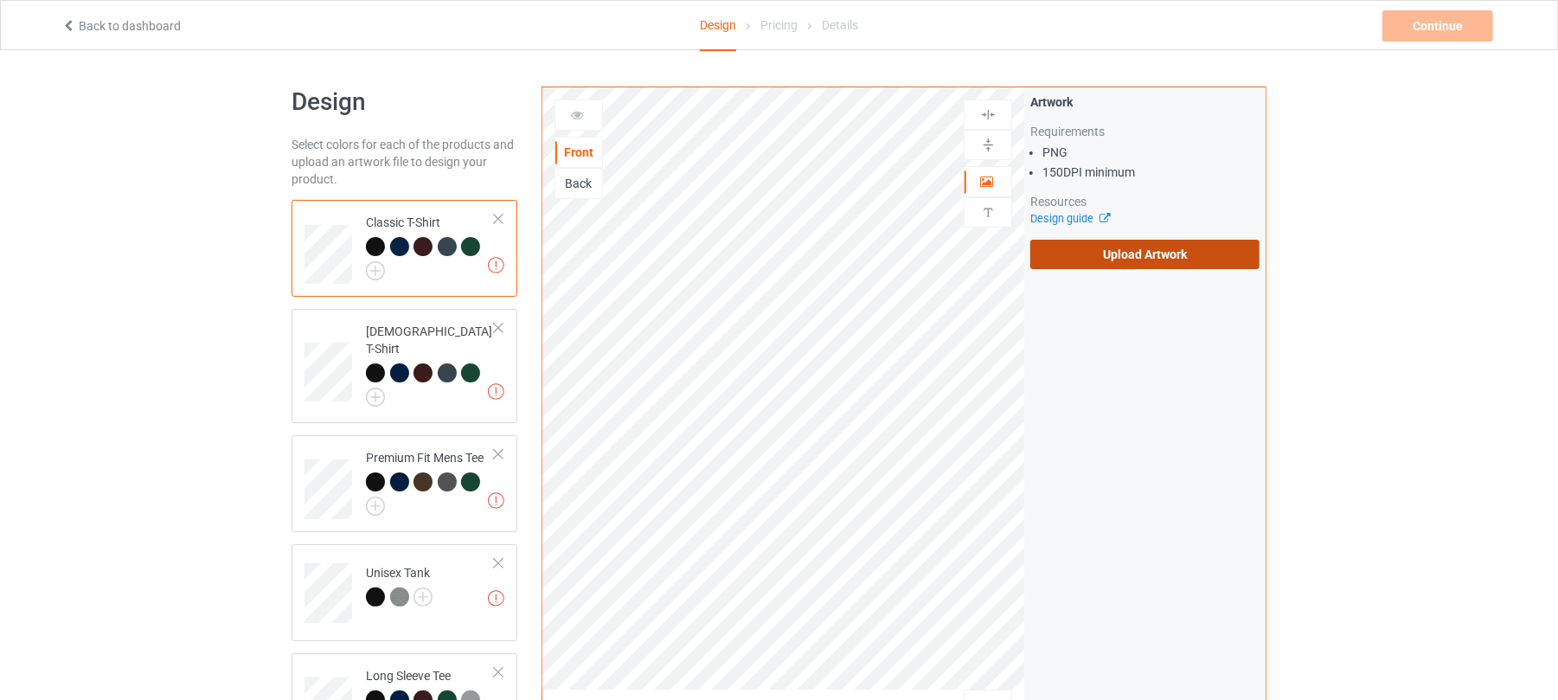
click at [1161, 247] on label "Upload Artwork" at bounding box center [1145, 254] width 229 height 29
click at [0, 0] on input "Upload Artwork" at bounding box center [0, 0] width 0 height 0
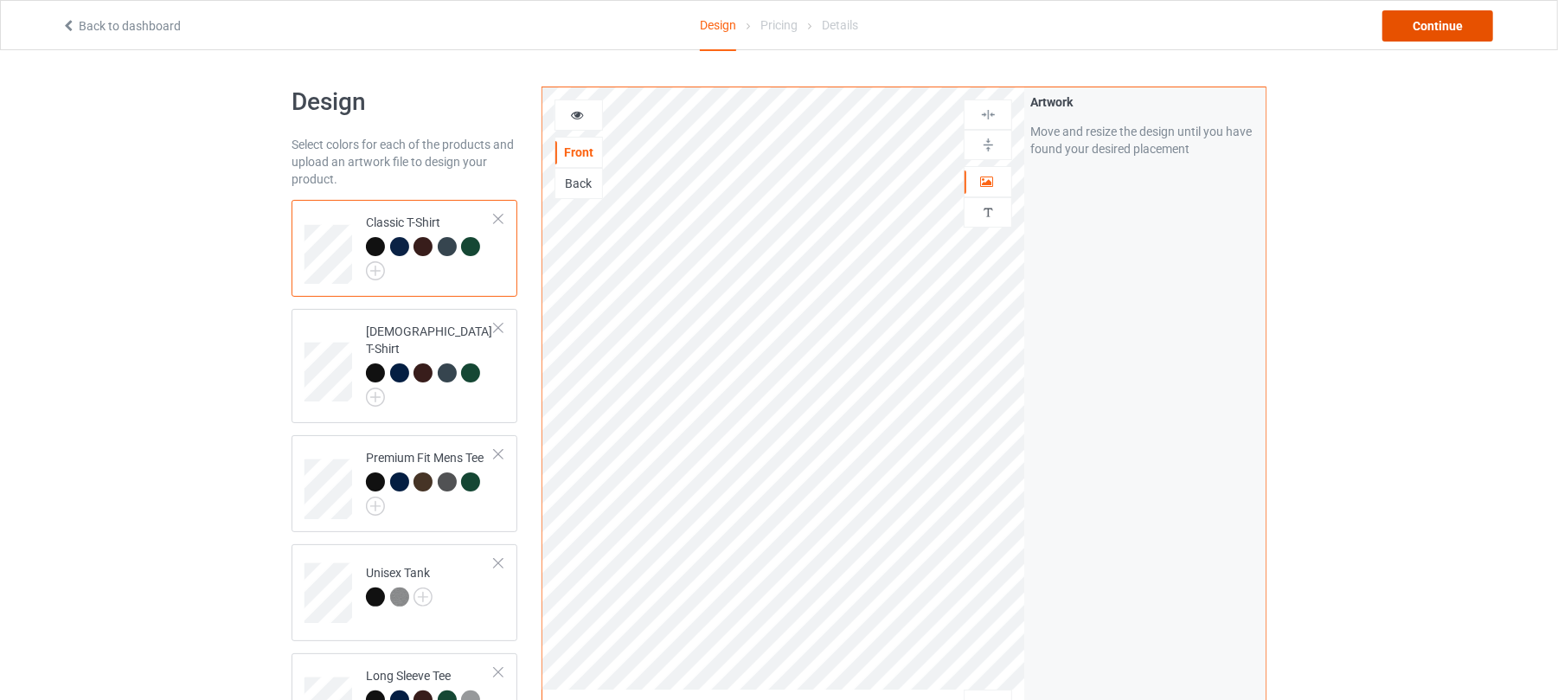
click at [1435, 29] on div "Continue" at bounding box center [1438, 25] width 111 height 31
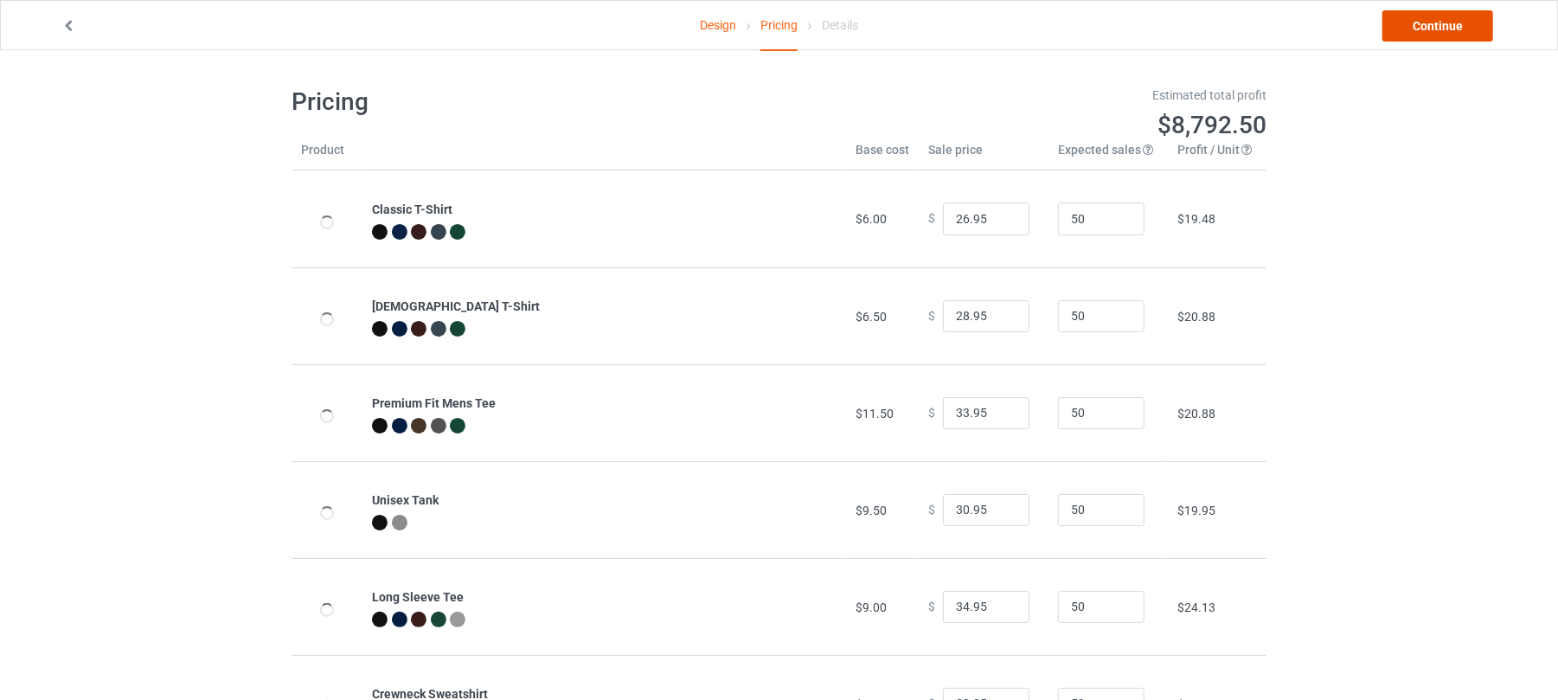
click at [1442, 24] on link "Continue" at bounding box center [1438, 25] width 111 height 31
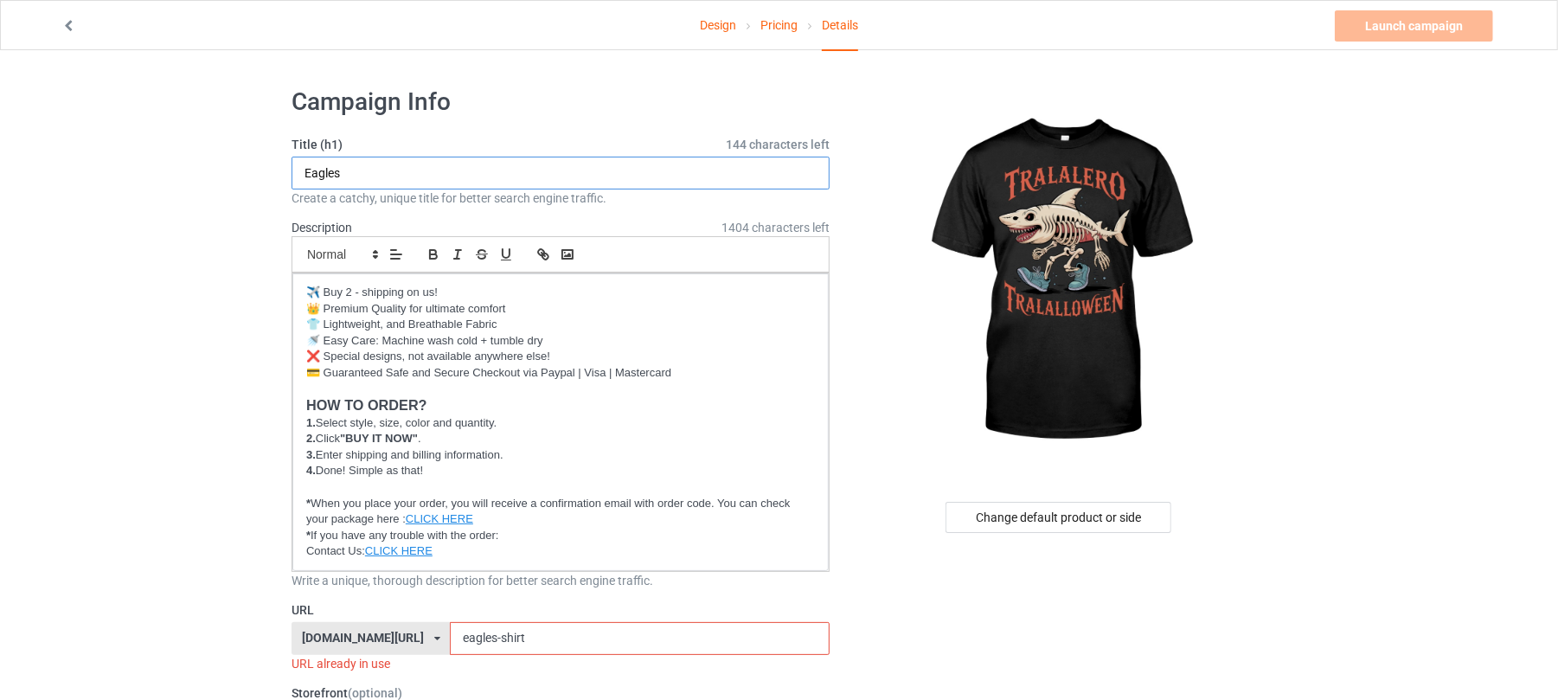
drag, startPoint x: 427, startPoint y: 166, endPoint x: 0, endPoint y: 166, distance: 427.4
drag, startPoint x: 448, startPoint y: 170, endPoint x: 356, endPoint y: 170, distance: 91.7
click at [356, 170] on input "Tralalero Tralalloween" at bounding box center [561, 173] width 538 height 33
type input "Tralalero Tralalloween"
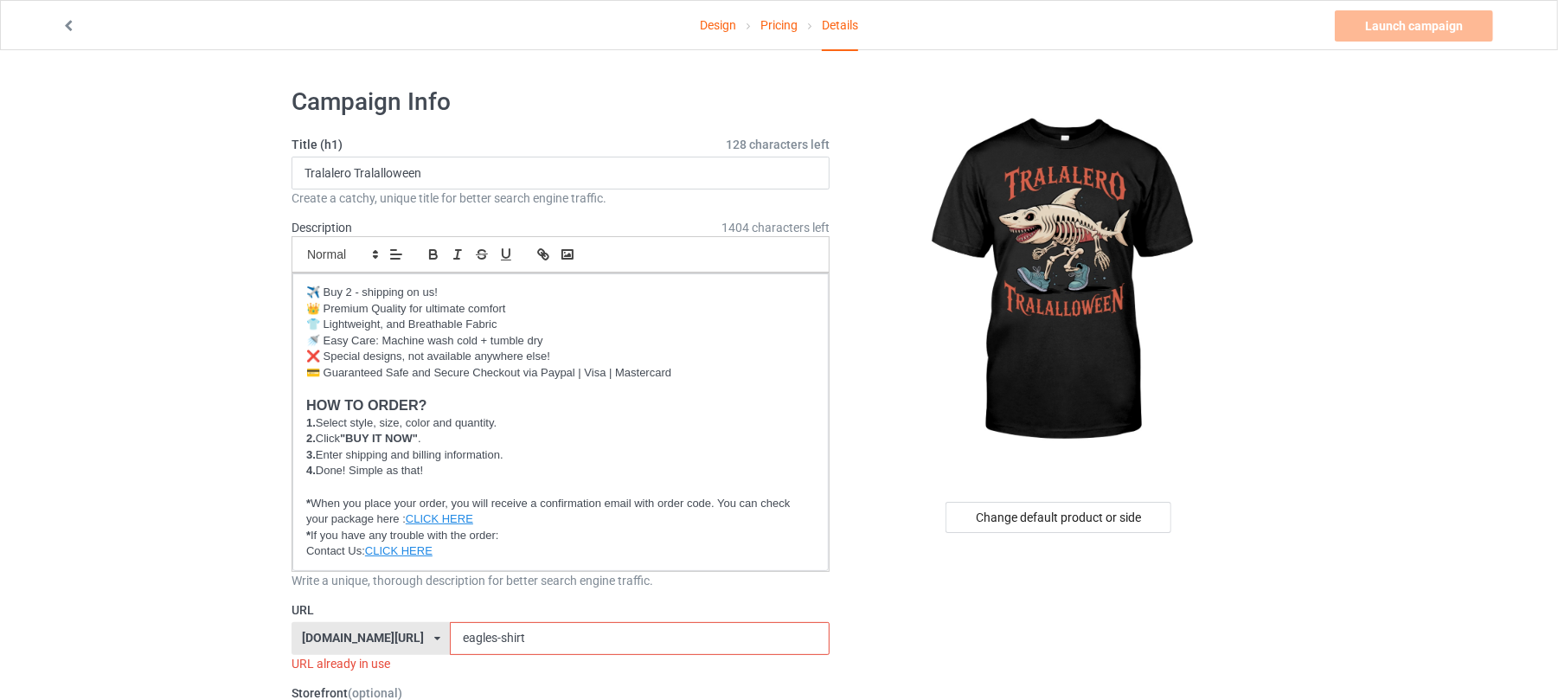
drag, startPoint x: 540, startPoint y: 633, endPoint x: 475, endPoint y: 633, distance: 64.9
click at [381, 633] on div "[DOMAIN_NAME][URL] [DOMAIN_NAME][URL] [DOMAIN_NAME][URL] 6273c5abfddeea00434baf…" at bounding box center [561, 638] width 538 height 33
paste input "Tralalloween"
click at [450, 641] on input "Tralalloween" at bounding box center [639, 638] width 379 height 33
type input "tralalloween"
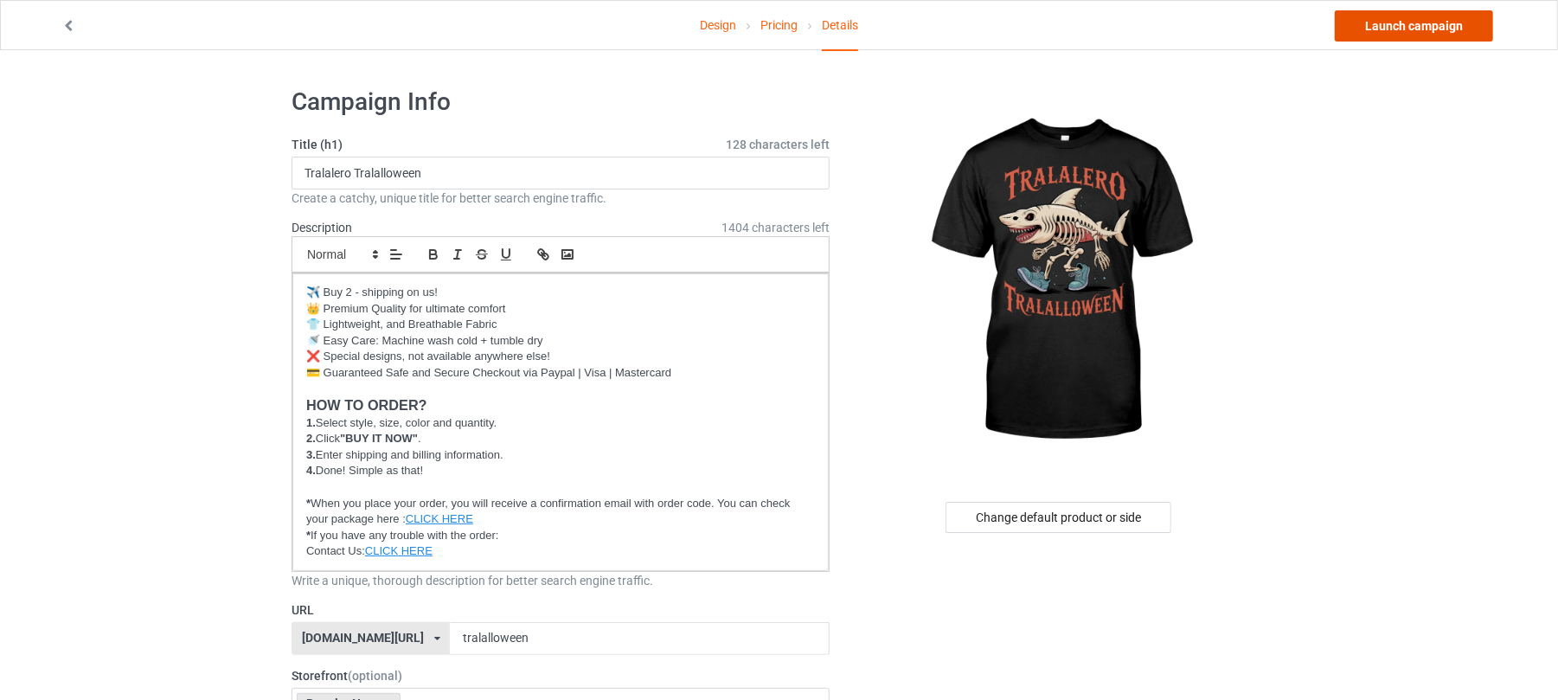
click at [1427, 25] on link "Launch campaign" at bounding box center [1414, 25] width 158 height 31
